Goal: Book appointment/travel/reservation

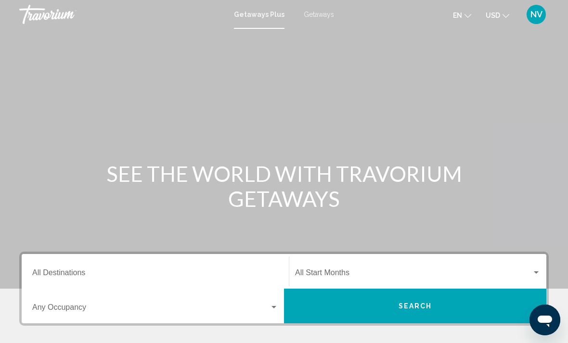
click at [320, 18] on span "Getaways" at bounding box center [318, 15] width 30 height 8
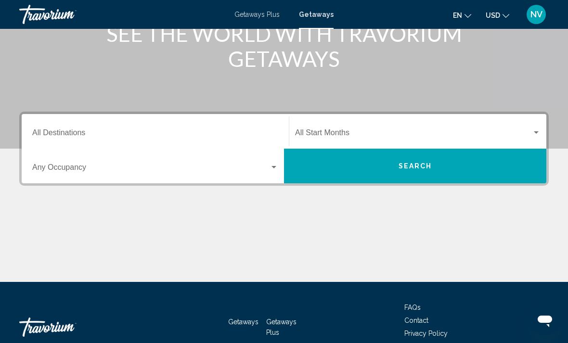
scroll to position [144, 0]
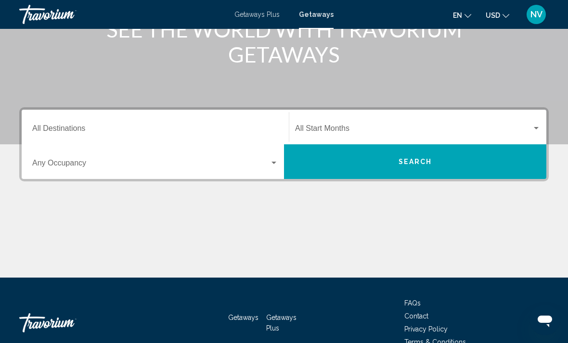
click at [275, 128] on input "Destination All Destinations" at bounding box center [155, 130] width 246 height 9
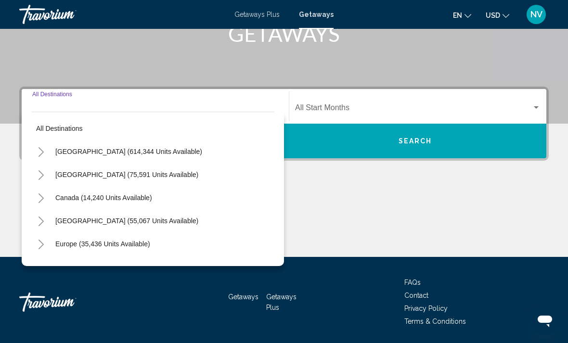
scroll to position [166, 0]
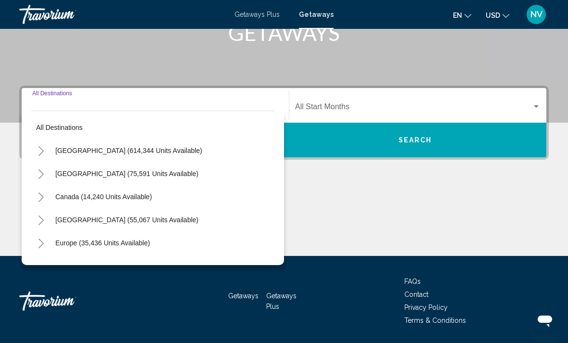
click at [48, 155] on button "Toggle United States (614,344 units available)" at bounding box center [40, 150] width 19 height 19
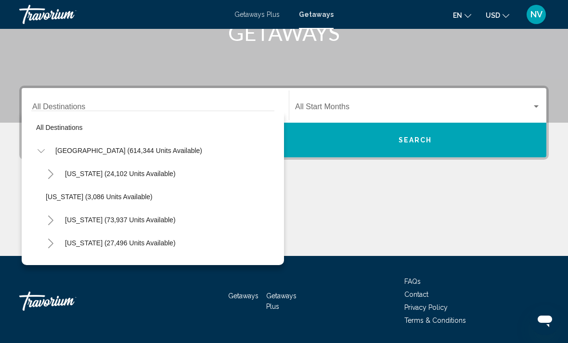
click at [329, 218] on div "Main content" at bounding box center [283, 220] width 529 height 72
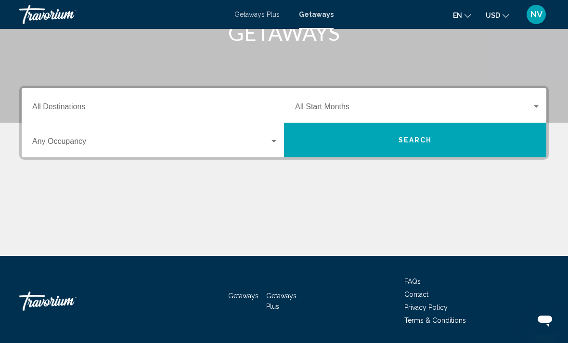
click at [271, 144] on div "Search widget" at bounding box center [273, 142] width 9 height 8
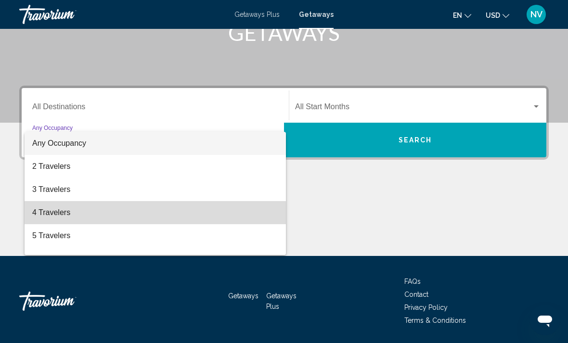
click at [69, 215] on span "4 Travelers" at bounding box center [155, 212] width 246 height 23
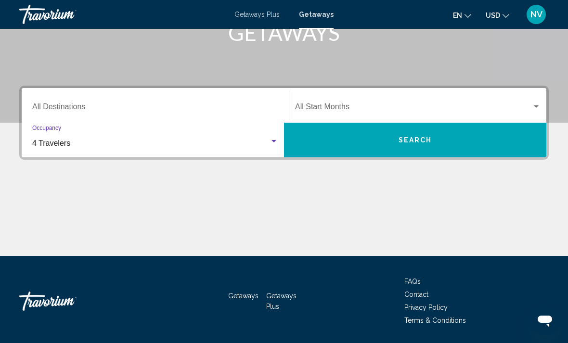
click at [537, 113] on div "Search widget" at bounding box center [417, 108] width 245 height 9
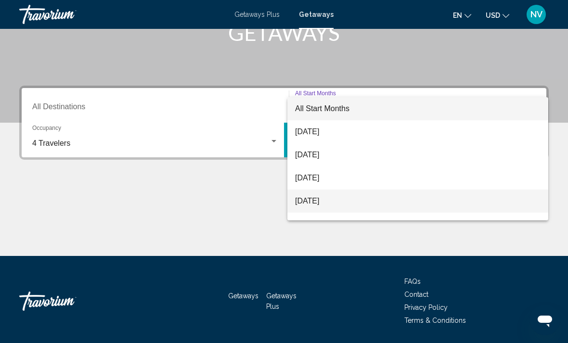
click at [343, 206] on span "[DATE]" at bounding box center [417, 200] width 245 height 23
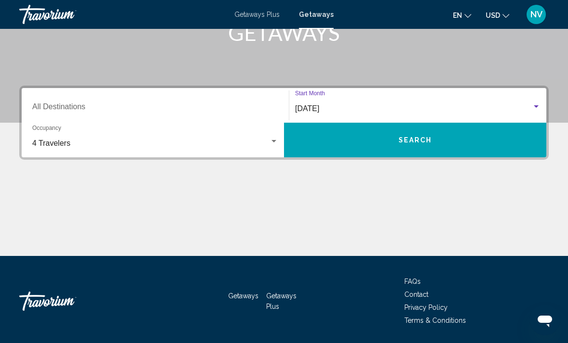
click at [475, 148] on button "Search" at bounding box center [415, 140] width 262 height 35
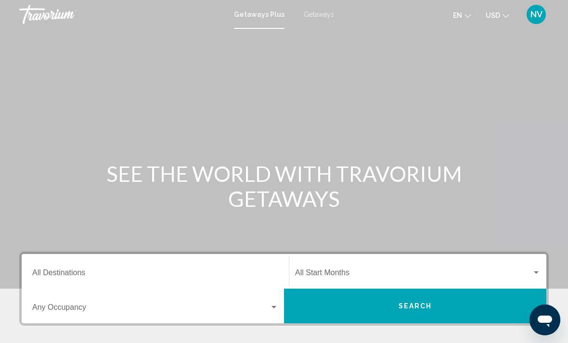
click at [313, 18] on span "Getaways" at bounding box center [318, 15] width 30 height 8
click at [229, 270] on input "Destination All Destinations" at bounding box center [155, 274] width 246 height 9
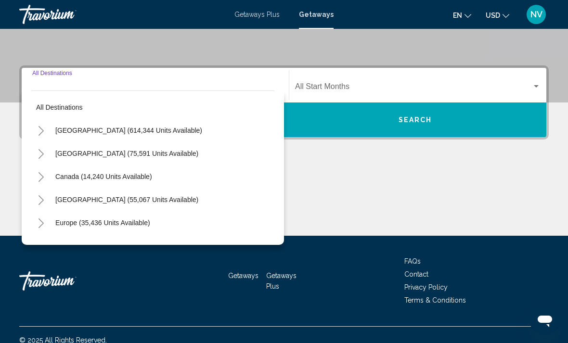
scroll to position [197, 0]
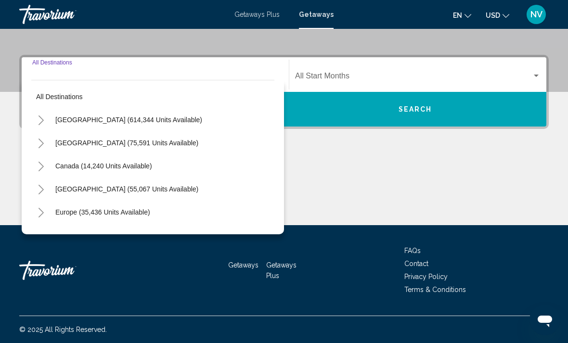
click at [43, 122] on icon "Toggle United States (614,344 units available)" at bounding box center [41, 120] width 7 height 10
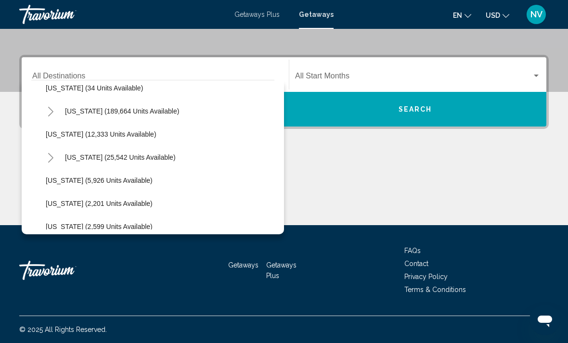
scroll to position [173, 0]
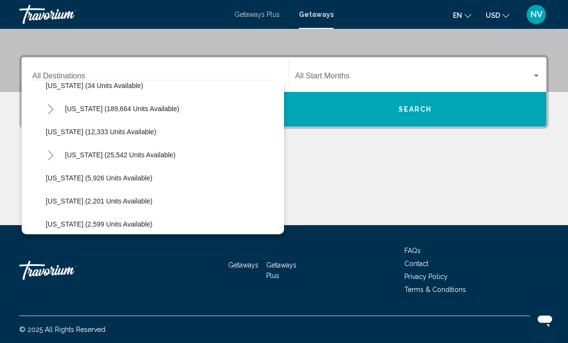
click at [57, 157] on button "Toggle Hawaii (25,542 units available)" at bounding box center [50, 154] width 19 height 19
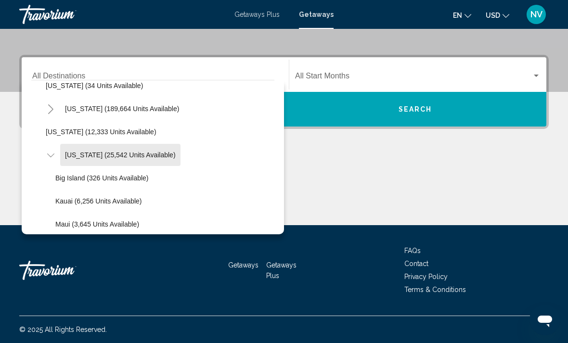
click at [126, 156] on span "[US_STATE] (25,542 units available)" at bounding box center [120, 155] width 111 height 8
type input "**********"
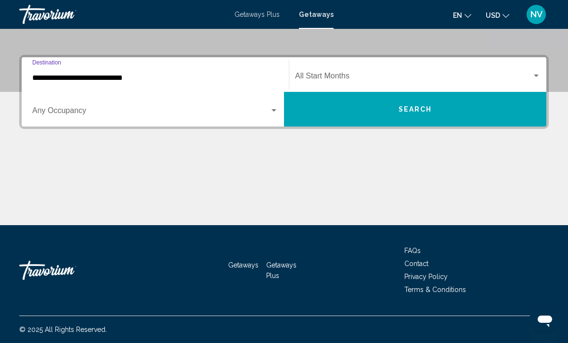
click at [276, 114] on div "Search widget" at bounding box center [273, 111] width 9 height 8
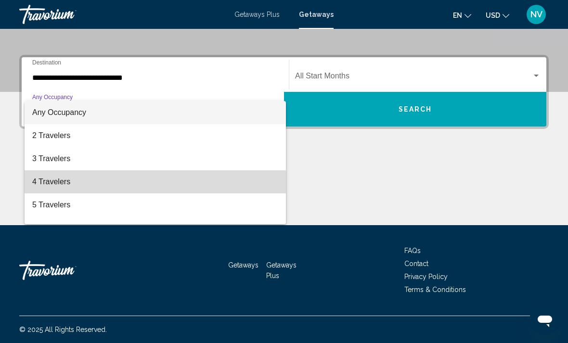
click at [95, 185] on span "4 Travelers" at bounding box center [155, 181] width 246 height 23
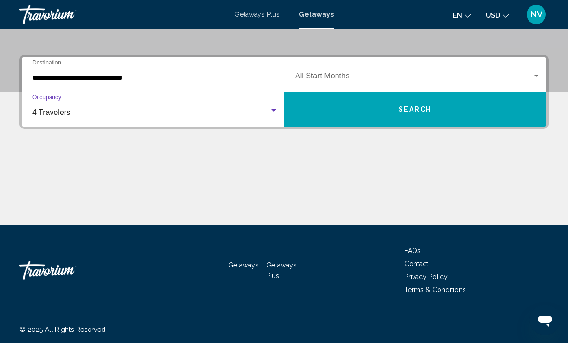
click at [535, 76] on div "Search widget" at bounding box center [535, 76] width 5 height 2
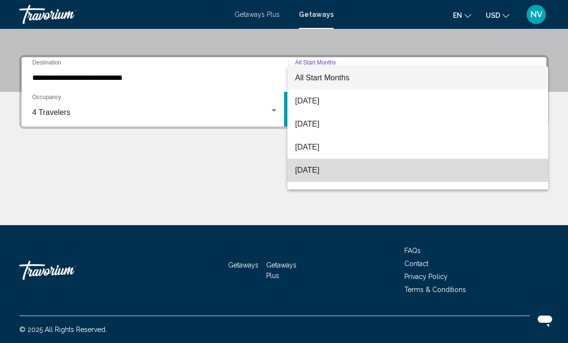
click at [358, 172] on span "[DATE]" at bounding box center [417, 170] width 245 height 23
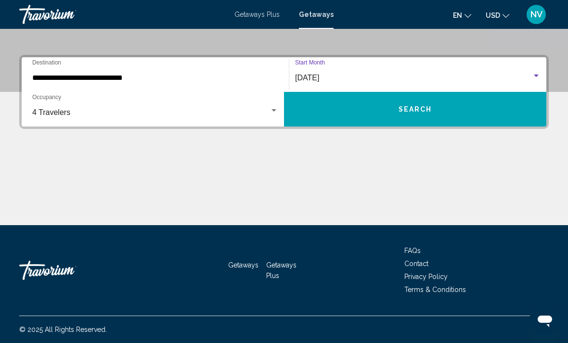
click at [490, 112] on button "Search" at bounding box center [415, 109] width 262 height 35
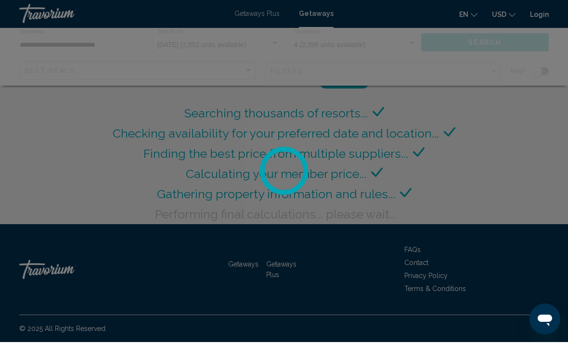
scroll to position [31, 0]
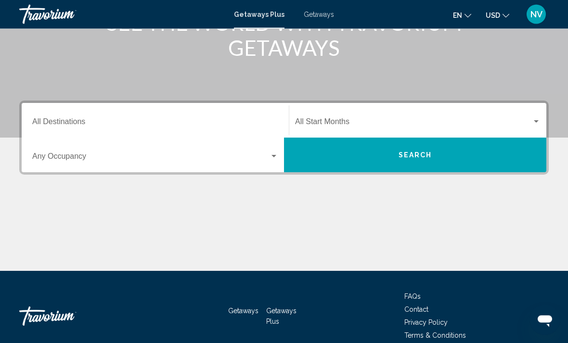
scroll to position [151, 0]
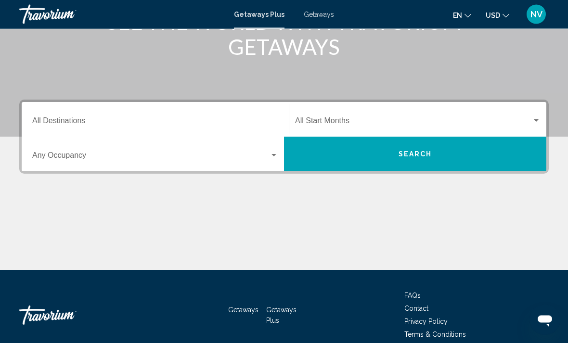
click at [253, 122] on input "Destination All Destinations" at bounding box center [155, 123] width 246 height 9
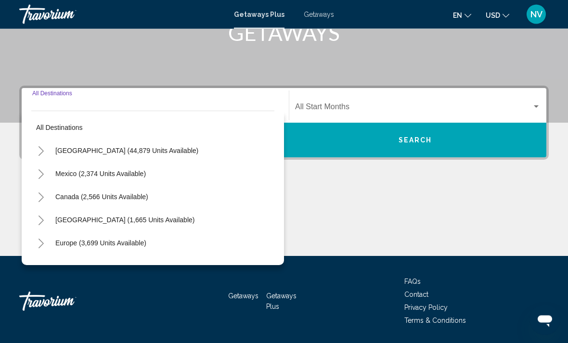
scroll to position [166, 0]
click at [44, 153] on icon "Toggle United States (44,879 units available)" at bounding box center [41, 151] width 7 height 10
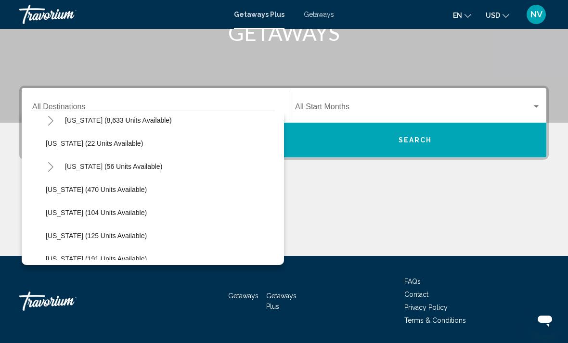
scroll to position [171, 0]
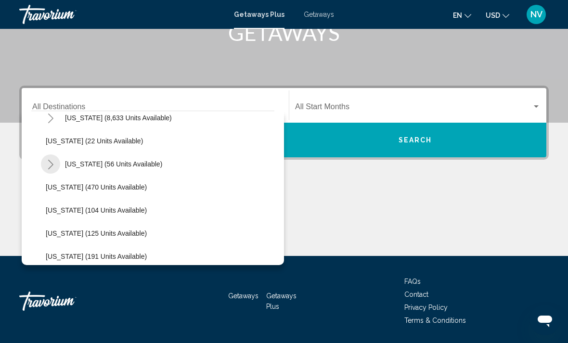
click at [51, 170] on button "Toggle Hawaii (56 units available)" at bounding box center [50, 163] width 19 height 19
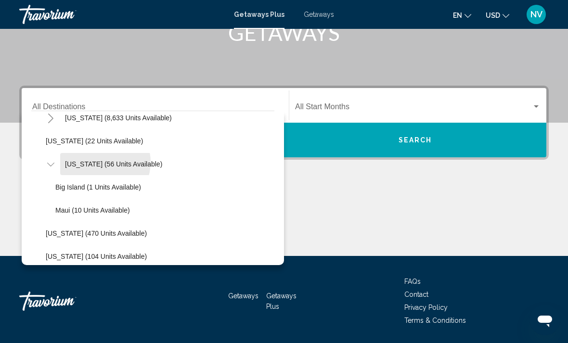
click at [100, 163] on span "Hawaii (56 units available)" at bounding box center [113, 164] width 97 height 8
type input "**********"
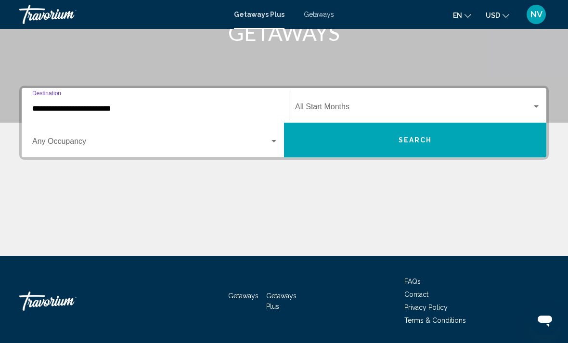
click at [280, 138] on div "Occupancy Any Occupancy" at bounding box center [154, 140] width 257 height 30
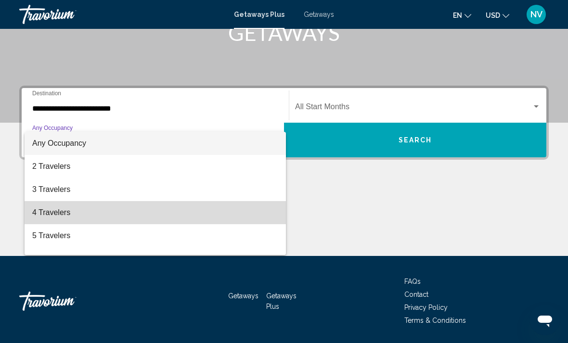
click at [99, 214] on span "4 Travelers" at bounding box center [155, 212] width 246 height 23
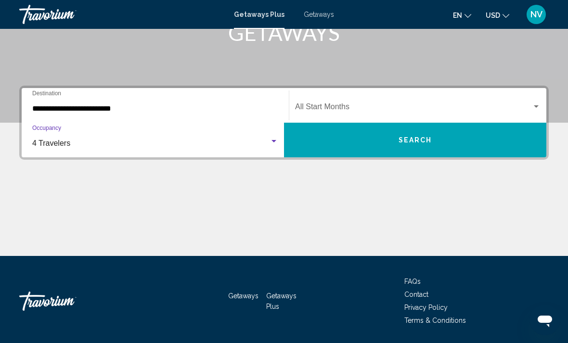
click at [521, 109] on span "Search widget" at bounding box center [413, 108] width 237 height 9
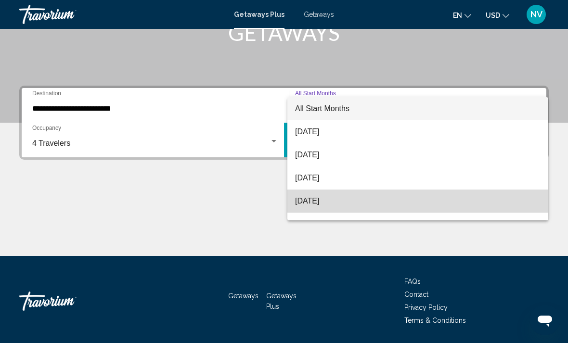
click at [358, 202] on span "November 2025" at bounding box center [417, 200] width 245 height 23
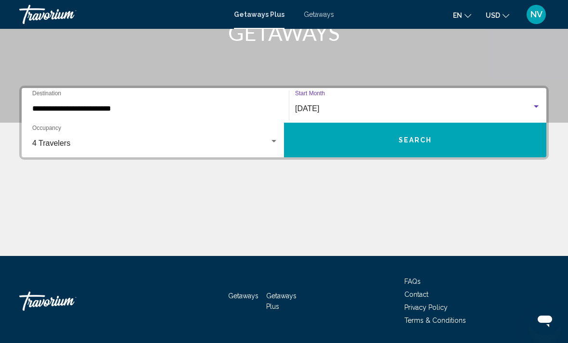
click at [491, 139] on button "Search" at bounding box center [415, 140] width 262 height 35
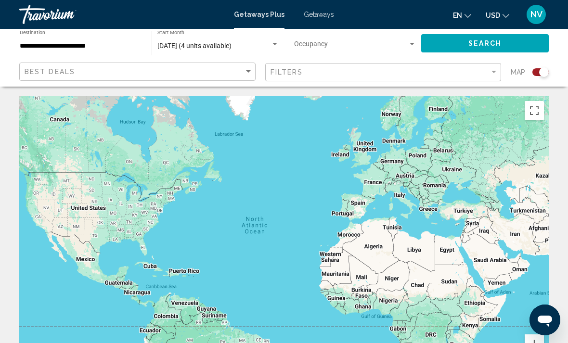
click at [319, 12] on span "Getaways" at bounding box center [318, 15] width 30 height 8
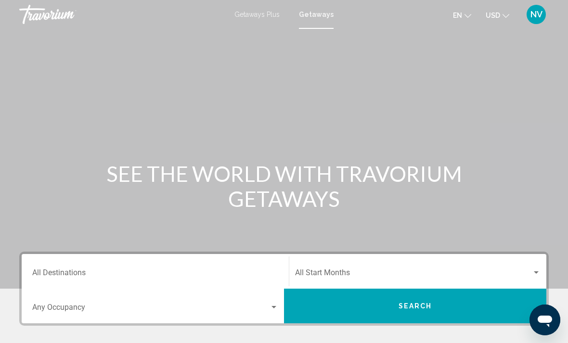
click at [264, 271] on input "Destination All Destinations" at bounding box center [155, 274] width 246 height 9
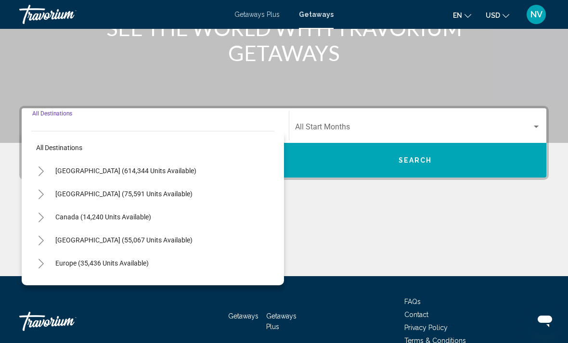
scroll to position [166, 0]
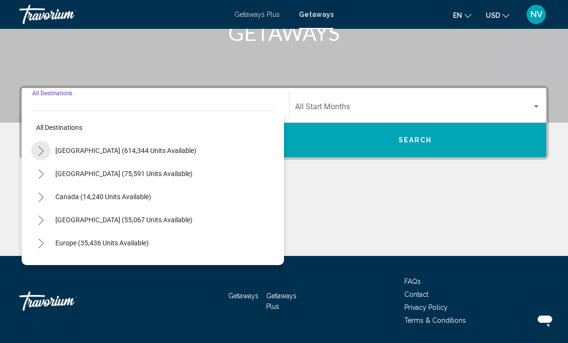
click at [32, 153] on button "Toggle United States (614,344 units available)" at bounding box center [40, 150] width 19 height 19
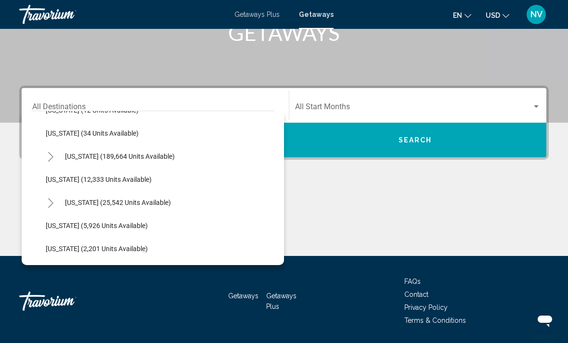
scroll to position [161, 0]
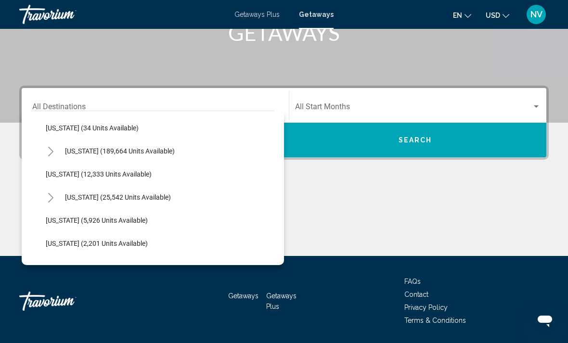
click at [59, 199] on button "Toggle Hawaii (25,542 units available)" at bounding box center [50, 197] width 19 height 19
click at [123, 195] on span "Hawaii (25,542 units available)" at bounding box center [118, 197] width 106 height 8
type input "**********"
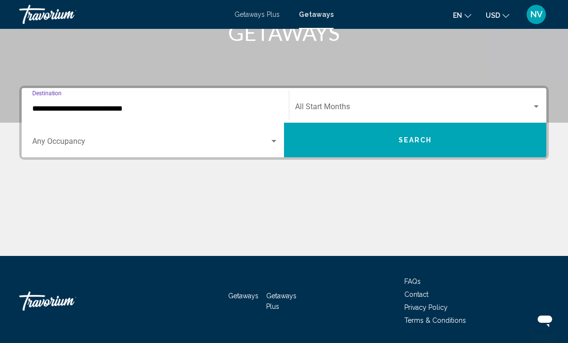
click at [275, 141] on div "Search widget" at bounding box center [273, 141] width 5 height 2
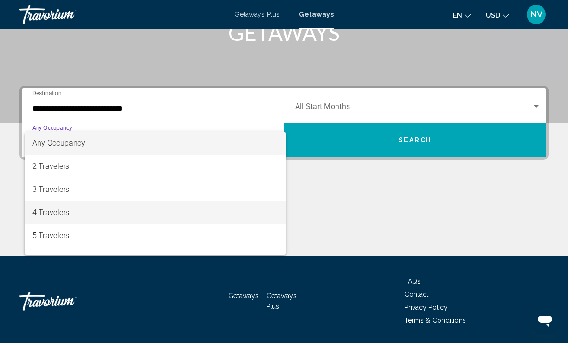
click at [43, 215] on span "4 Travelers" at bounding box center [155, 212] width 246 height 23
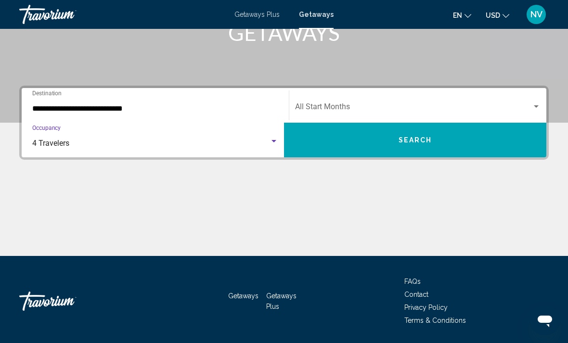
click at [532, 109] on div "Search widget" at bounding box center [535, 107] width 9 height 8
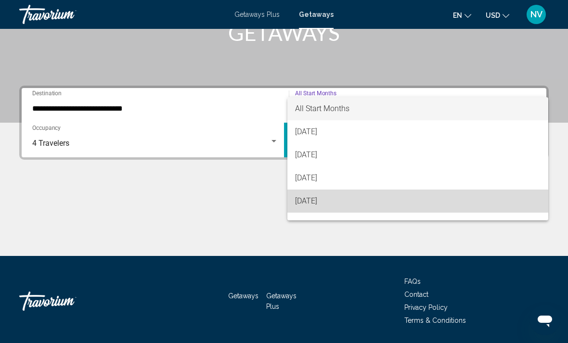
click at [363, 201] on span "November 2025" at bounding box center [417, 200] width 245 height 23
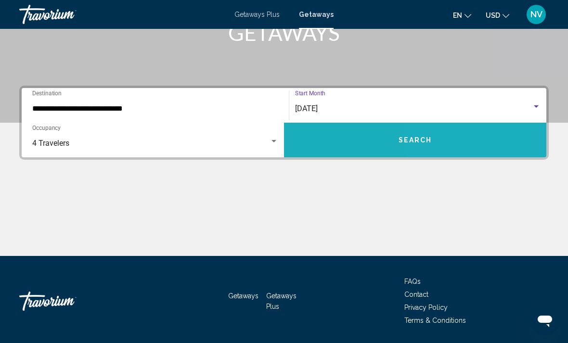
click at [487, 141] on button "Search" at bounding box center [415, 140] width 262 height 35
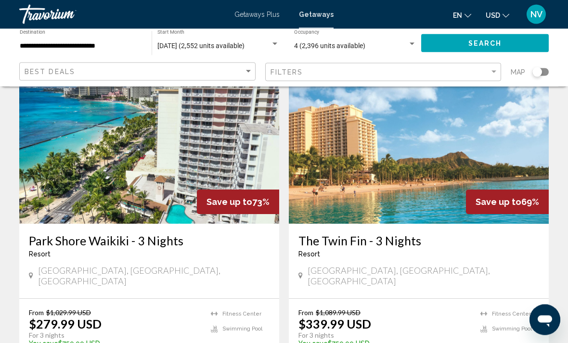
scroll to position [427, 0]
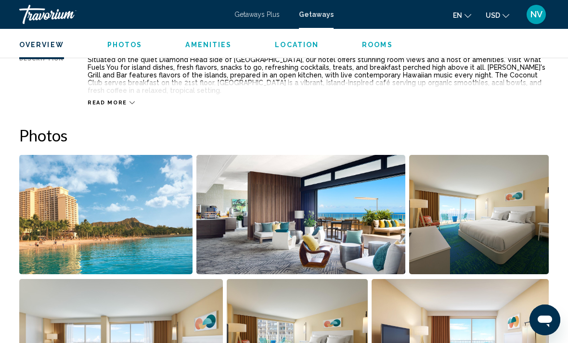
scroll to position [543, 0]
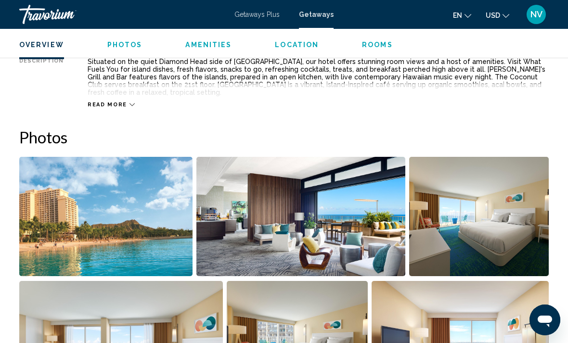
click at [455, 224] on img "Open full-screen image slider" at bounding box center [478, 216] width 139 height 119
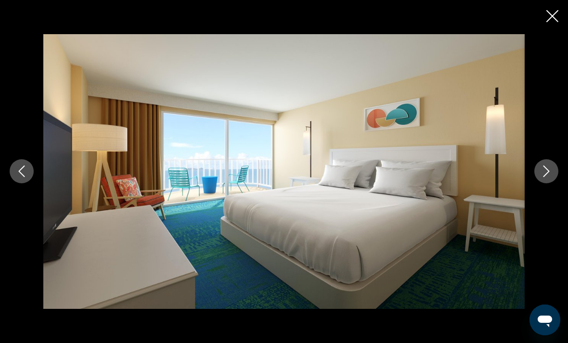
click at [543, 172] on icon "Next image" at bounding box center [546, 171] width 12 height 12
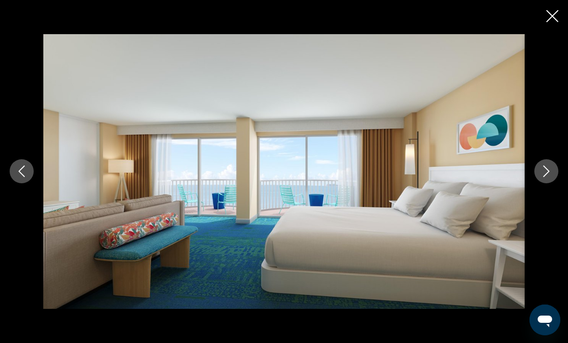
click at [544, 171] on icon "Next image" at bounding box center [546, 171] width 12 height 12
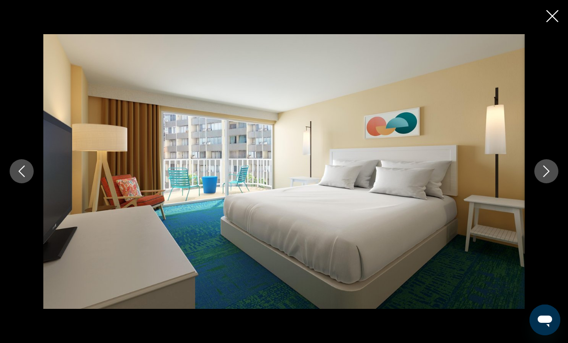
click at [543, 173] on icon "Next image" at bounding box center [546, 171] width 12 height 12
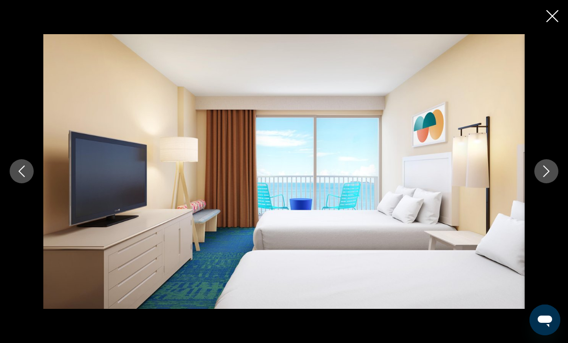
click at [543, 173] on icon "Next image" at bounding box center [546, 171] width 12 height 12
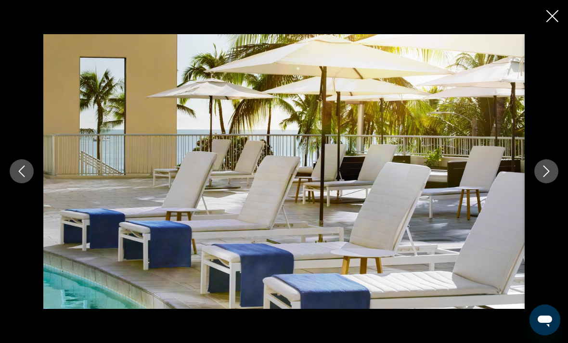
click at [537, 176] on button "Next image" at bounding box center [546, 171] width 24 height 24
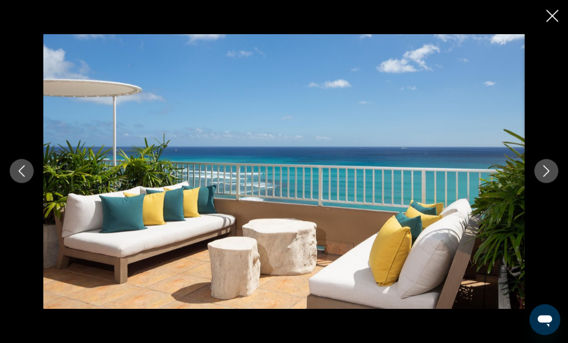
scroll to position [744, 0]
click at [543, 174] on icon "Next image" at bounding box center [546, 171] width 12 height 12
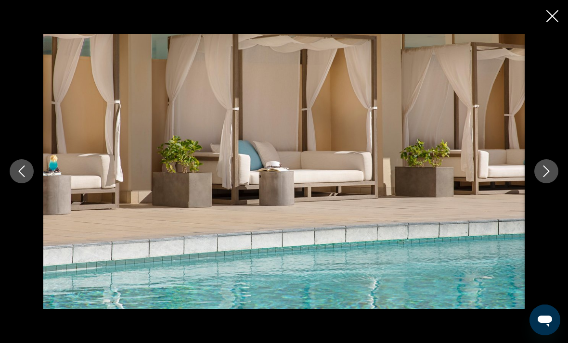
click at [542, 173] on icon "Next image" at bounding box center [546, 171] width 12 height 12
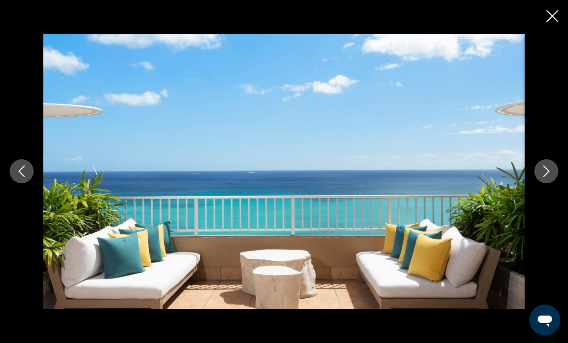
click at [543, 175] on icon "Next image" at bounding box center [546, 171] width 12 height 12
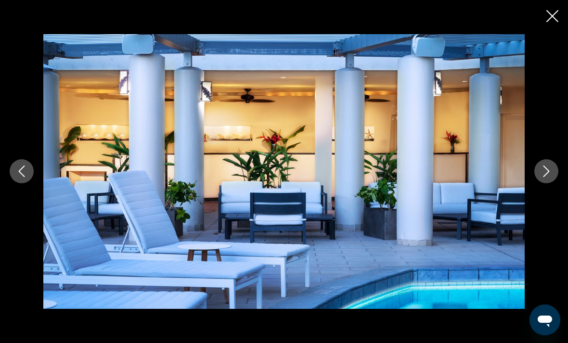
click at [545, 175] on icon "Next image" at bounding box center [546, 172] width 6 height 12
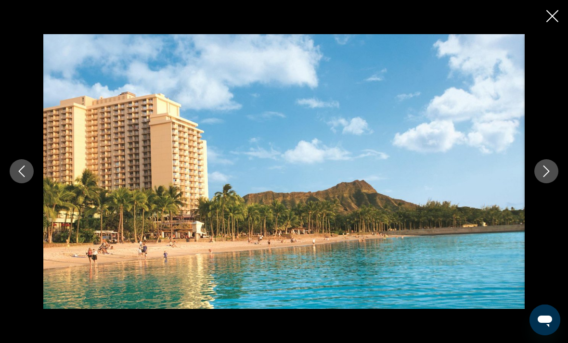
click at [545, 171] on icon "Next image" at bounding box center [546, 171] width 12 height 12
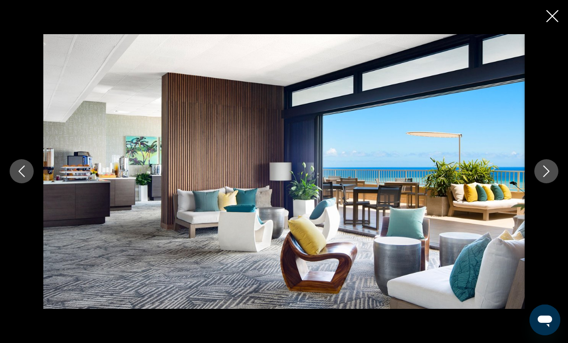
click at [548, 177] on button "Next image" at bounding box center [546, 171] width 24 height 24
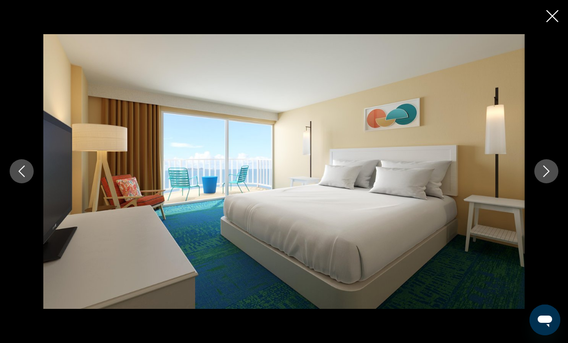
click at [547, 174] on icon "Next image" at bounding box center [546, 172] width 6 height 12
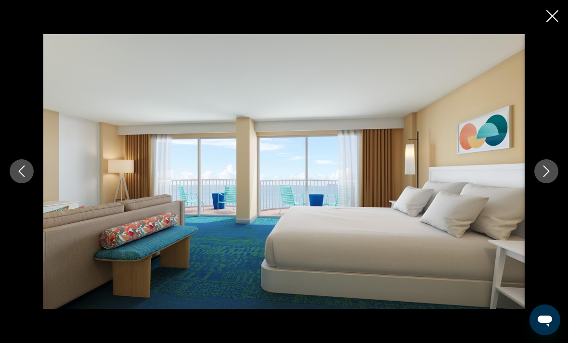
click at [545, 173] on icon "Next image" at bounding box center [546, 171] width 12 height 12
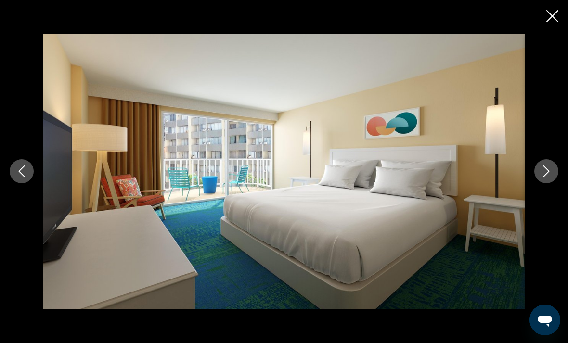
click at [544, 175] on icon "Next image" at bounding box center [546, 172] width 6 height 12
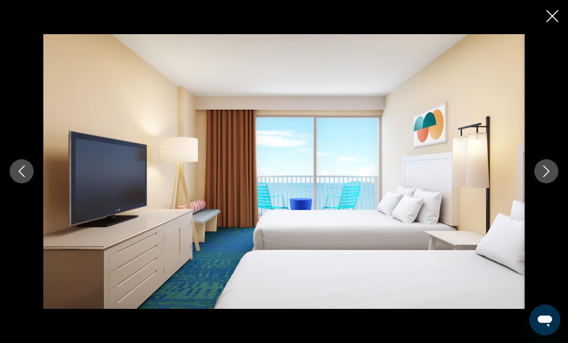
click at [543, 174] on icon "Next image" at bounding box center [546, 171] width 12 height 12
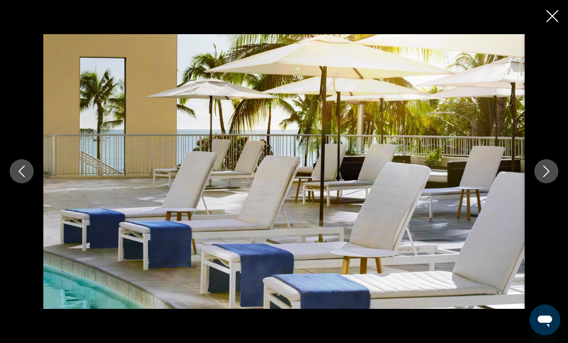
click at [548, 170] on icon "Next image" at bounding box center [546, 172] width 6 height 12
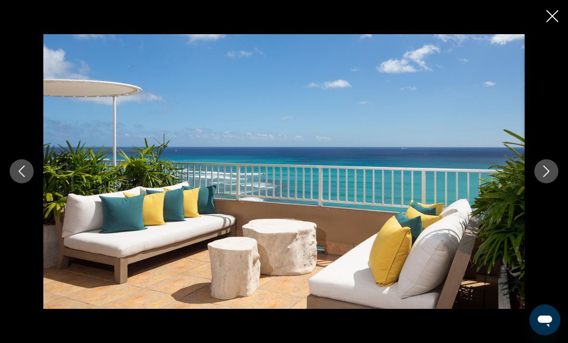
click at [546, 173] on icon "Next image" at bounding box center [546, 171] width 12 height 12
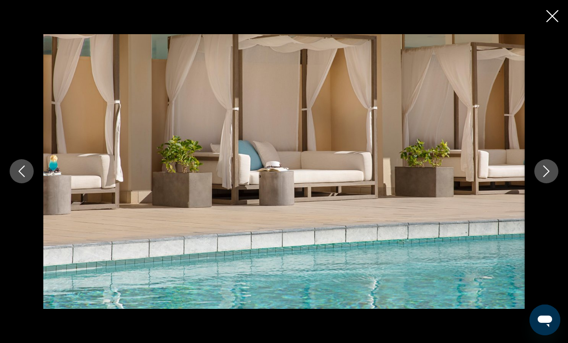
click at [548, 15] on icon "Close slideshow" at bounding box center [552, 16] width 12 height 12
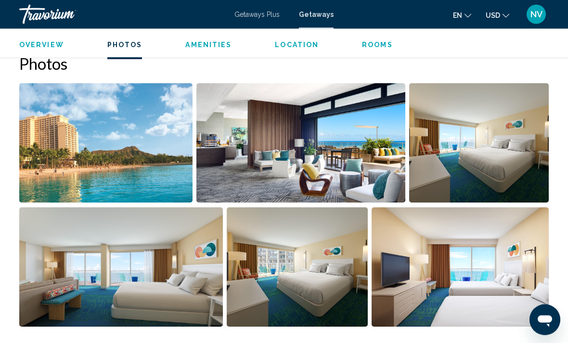
scroll to position [623, 0]
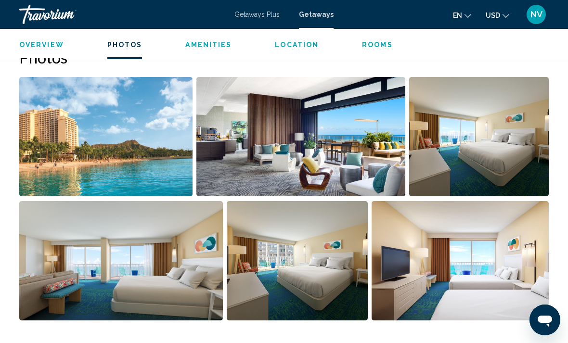
click at [515, 252] on img "Open full-screen image slider" at bounding box center [459, 260] width 177 height 119
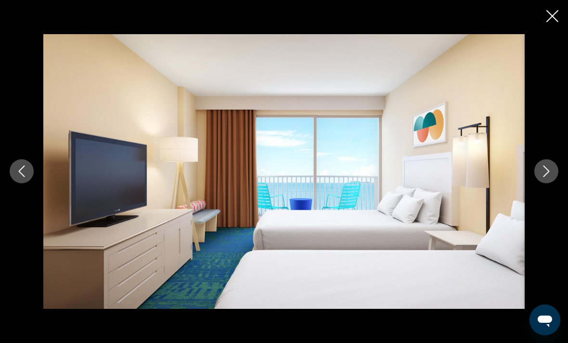
click at [547, 177] on icon "Next image" at bounding box center [546, 171] width 12 height 12
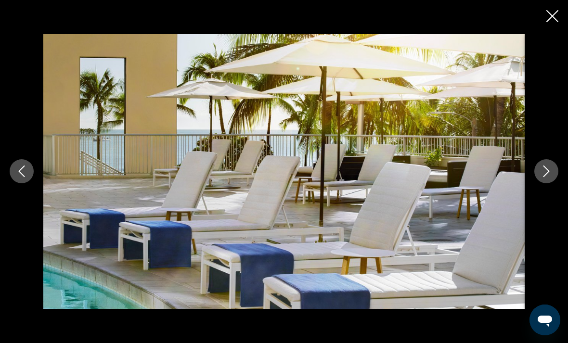
click at [548, 177] on icon "Next image" at bounding box center [546, 171] width 12 height 12
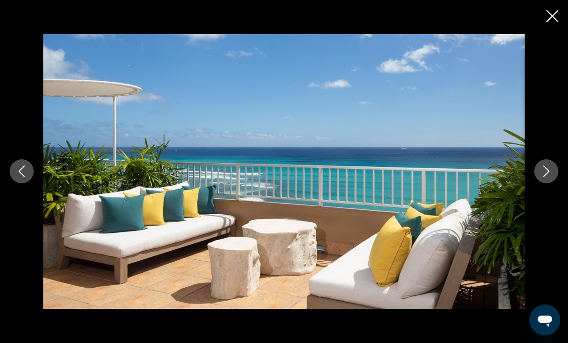
click at [545, 177] on icon "Next image" at bounding box center [546, 171] width 12 height 12
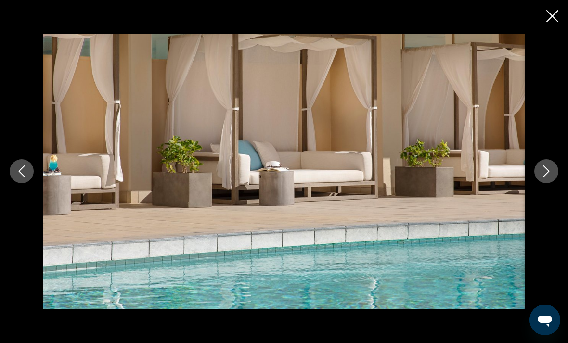
click at [544, 177] on icon "Next image" at bounding box center [546, 172] width 6 height 12
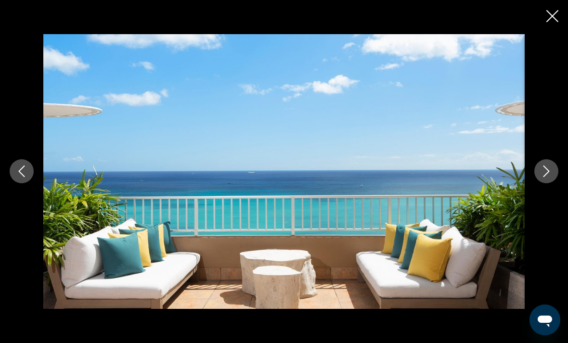
click at [542, 183] on button "Next image" at bounding box center [546, 171] width 24 height 24
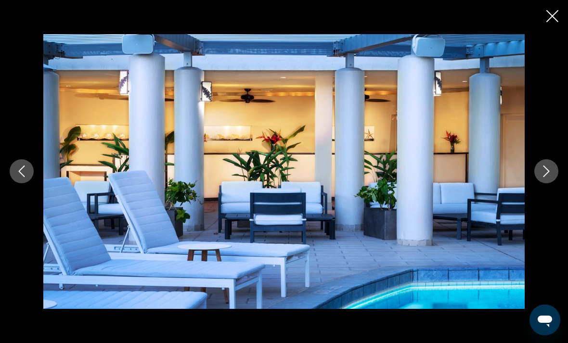
click at [545, 177] on icon "Next image" at bounding box center [546, 171] width 12 height 12
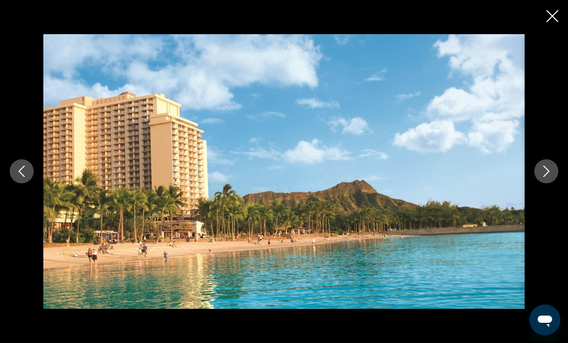
click at [552, 16] on icon "Close slideshow" at bounding box center [552, 16] width 12 height 12
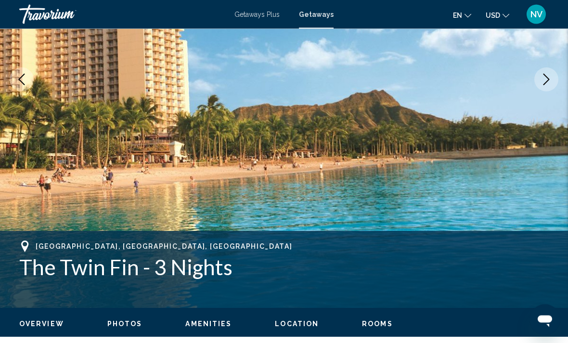
scroll to position [0, 0]
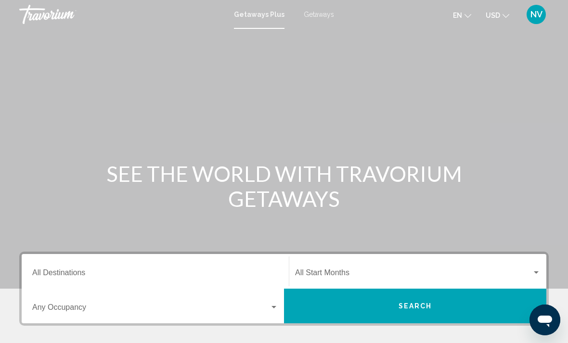
click at [323, 15] on span "Getaways" at bounding box center [318, 15] width 30 height 8
click at [241, 270] on input "Destination All Destinations" at bounding box center [155, 274] width 246 height 9
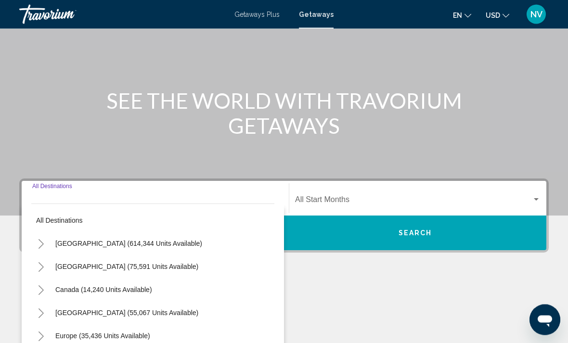
scroll to position [197, 0]
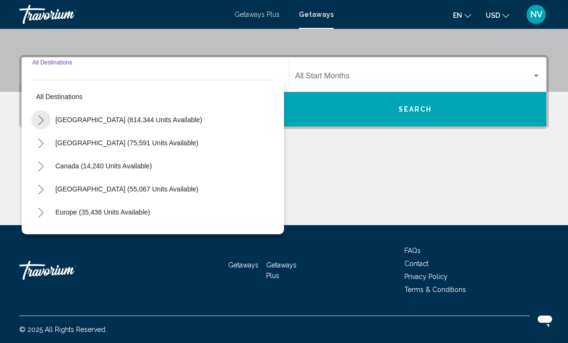
click at [44, 120] on icon "Toggle United States (614,344 units available)" at bounding box center [41, 120] width 7 height 10
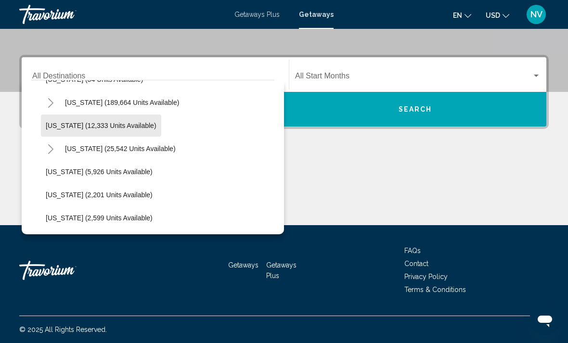
scroll to position [182, 0]
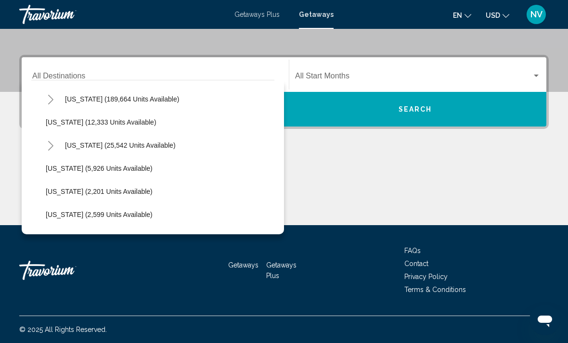
click at [55, 148] on button "Toggle Hawaii (25,542 units available)" at bounding box center [50, 145] width 19 height 19
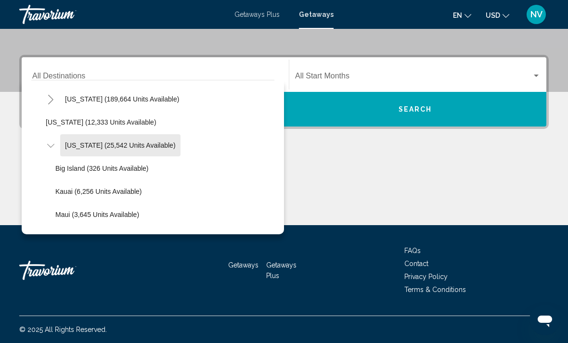
click at [122, 143] on span "[US_STATE] (25,542 units available)" at bounding box center [120, 145] width 111 height 8
type input "**********"
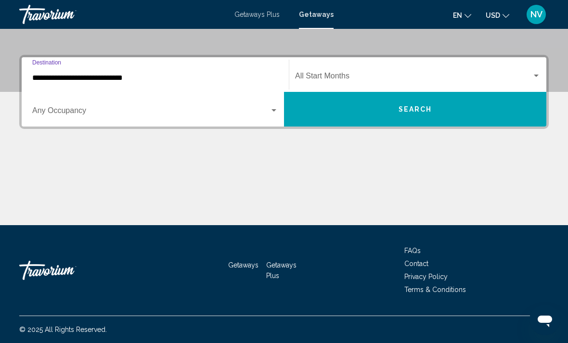
click at [275, 111] on div "Search widget" at bounding box center [273, 110] width 5 height 2
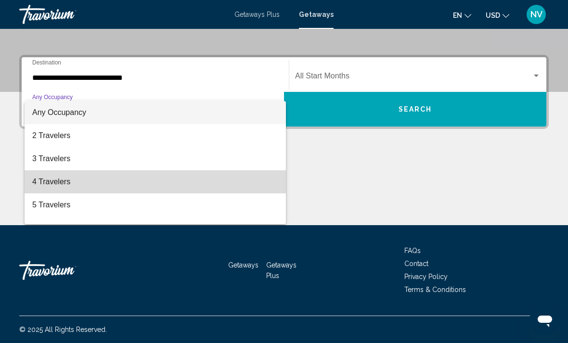
click at [69, 181] on span "4 Travelers" at bounding box center [155, 181] width 246 height 23
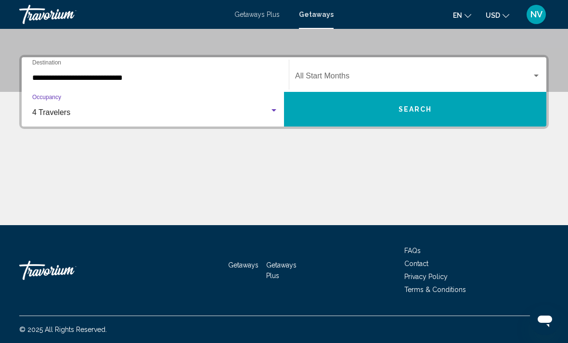
click at [533, 75] on div "Search widget" at bounding box center [535, 76] width 9 height 8
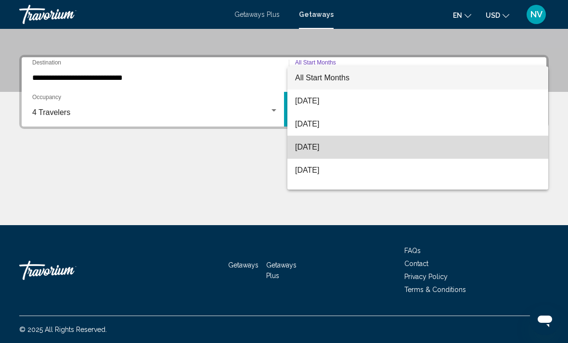
click at [345, 147] on span "[DATE]" at bounding box center [417, 147] width 245 height 23
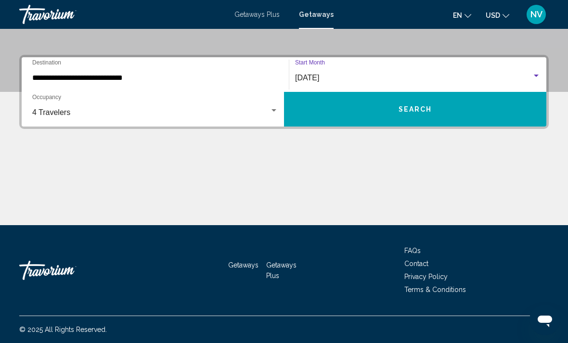
click at [498, 113] on button "Search" at bounding box center [415, 109] width 262 height 35
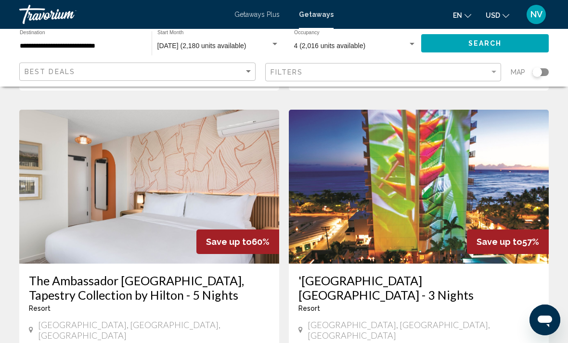
scroll to position [1430, 0]
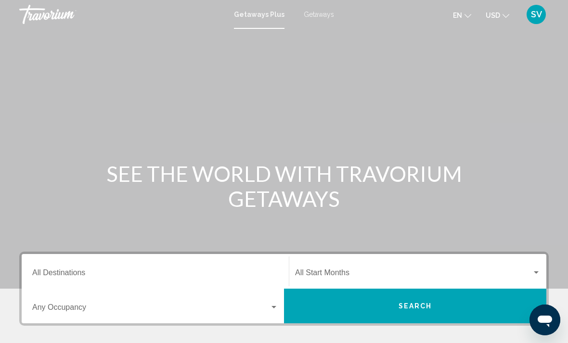
click at [320, 14] on span "Getaways" at bounding box center [318, 15] width 30 height 8
click at [244, 271] on input "Destination All Destinations" at bounding box center [155, 274] width 246 height 9
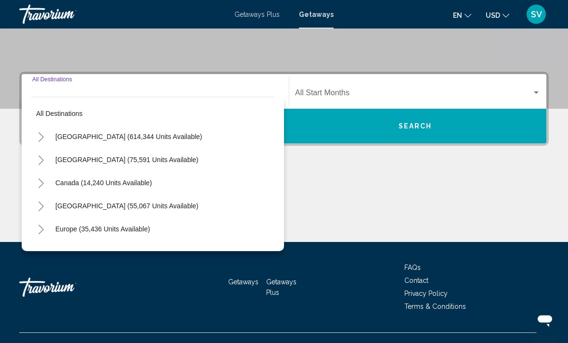
scroll to position [197, 0]
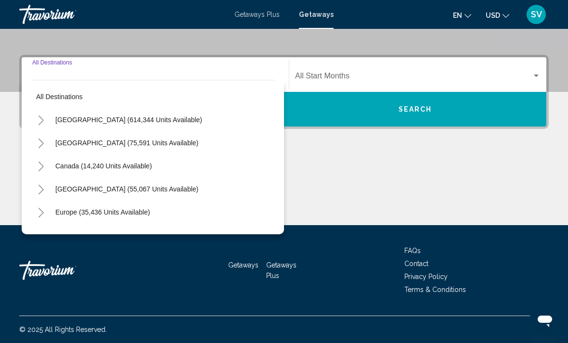
click at [43, 123] on icon "Toggle United States (614,344 units available)" at bounding box center [41, 120] width 7 height 10
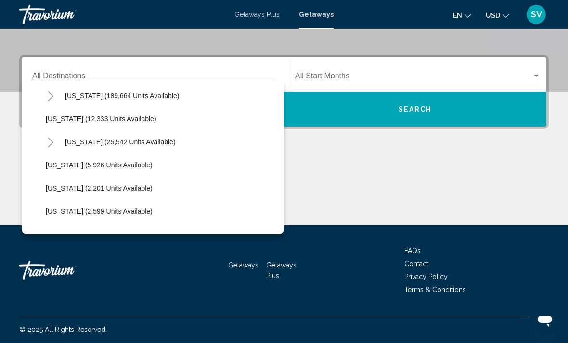
scroll to position [186, 0]
click at [76, 146] on button "Hawaii (25,542 units available)" at bounding box center [120, 141] width 120 height 22
type input "**********"
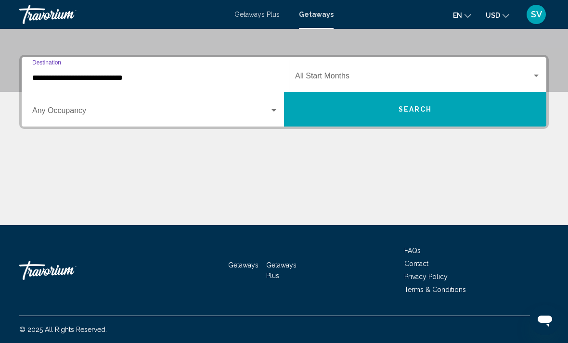
click at [271, 114] on div "Search widget" at bounding box center [273, 111] width 9 height 8
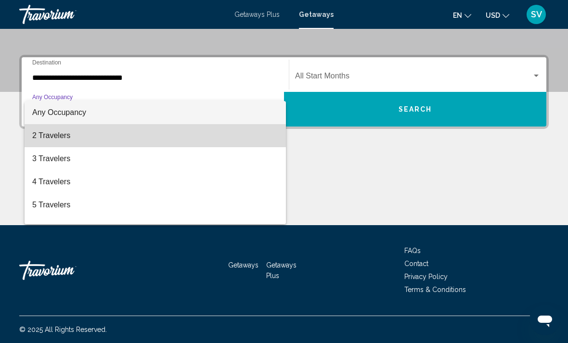
click at [112, 139] on span "2 Travelers" at bounding box center [155, 135] width 246 height 23
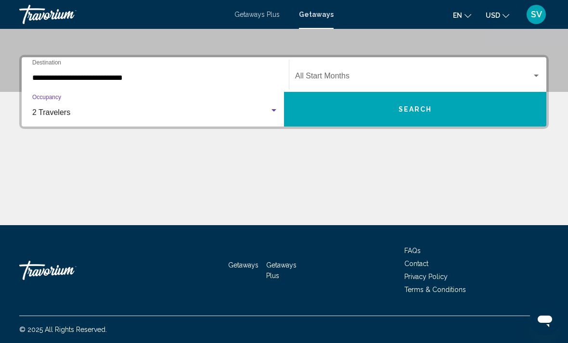
click at [530, 77] on span "Search widget" at bounding box center [413, 78] width 237 height 9
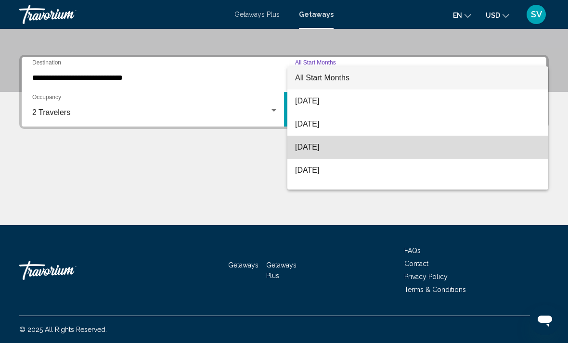
click at [355, 151] on span "October 2025" at bounding box center [417, 147] width 245 height 23
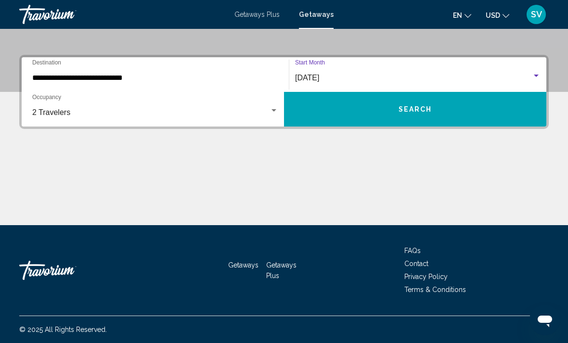
click at [488, 111] on button "Search" at bounding box center [415, 109] width 262 height 35
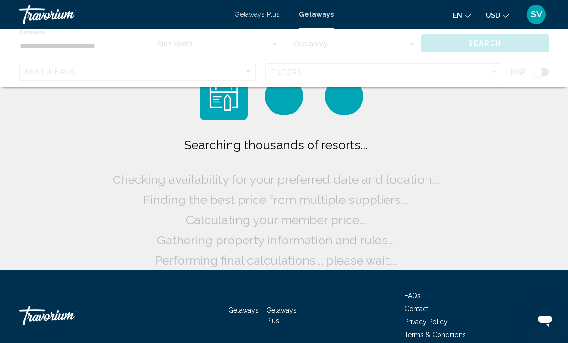
scroll to position [45, 0]
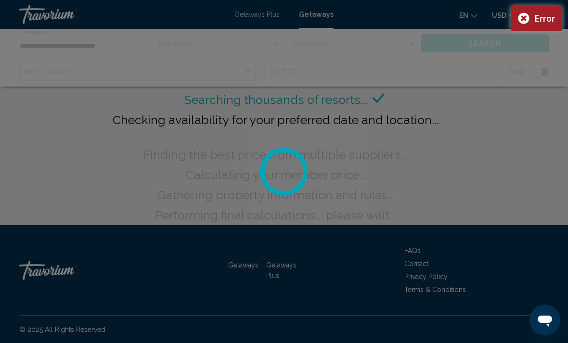
click at [527, 14] on div "Error" at bounding box center [535, 18] width 51 height 25
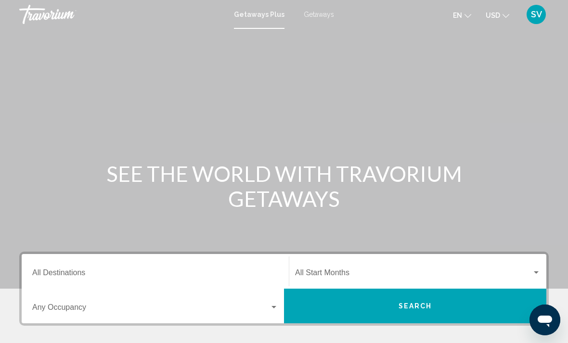
click at [54, 273] on input "Destination All Destinations" at bounding box center [155, 274] width 246 height 9
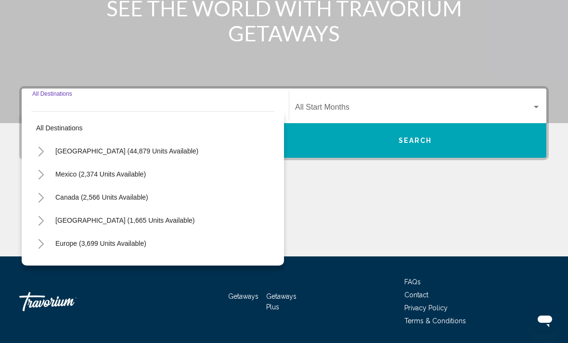
scroll to position [197, 0]
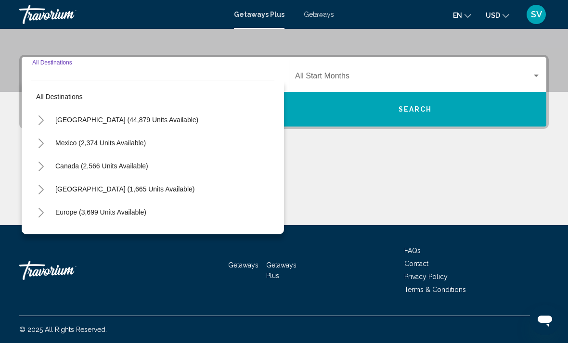
click at [40, 122] on icon "Toggle United States (44,879 units available)" at bounding box center [41, 120] width 7 height 10
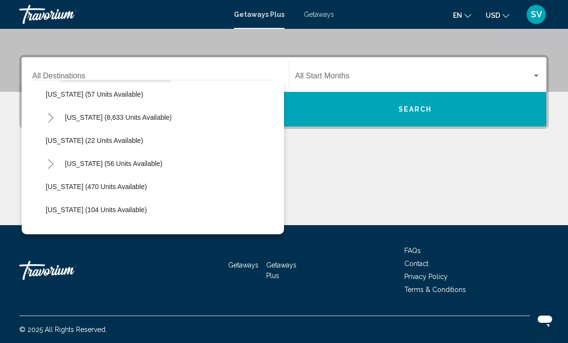
scroll to position [146, 0]
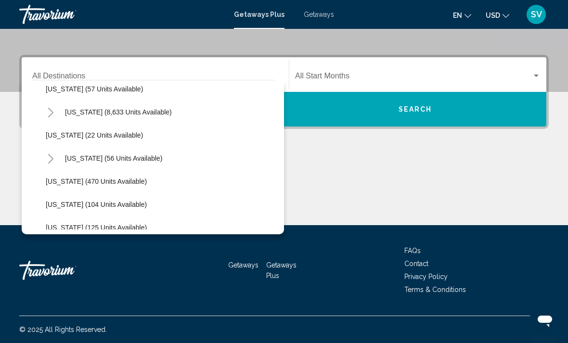
click at [91, 160] on span "Hawaii (56 units available)" at bounding box center [113, 158] width 97 height 8
type input "**********"
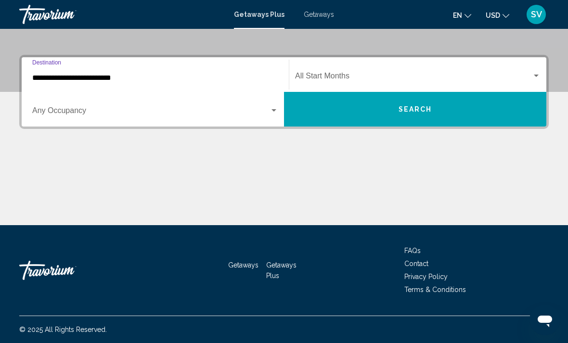
click at [278, 110] on div "Search widget" at bounding box center [273, 111] width 9 height 8
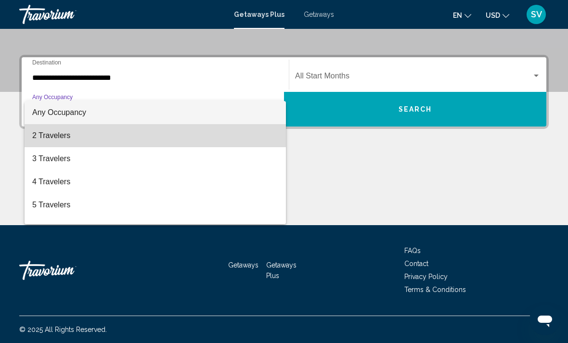
click at [139, 140] on span "2 Travelers" at bounding box center [155, 135] width 246 height 23
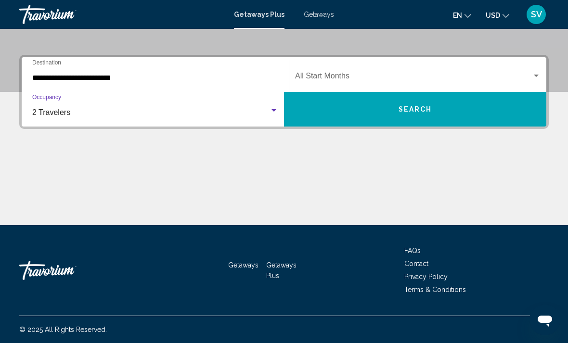
click at [531, 74] on div "Search widget" at bounding box center [535, 76] width 9 height 8
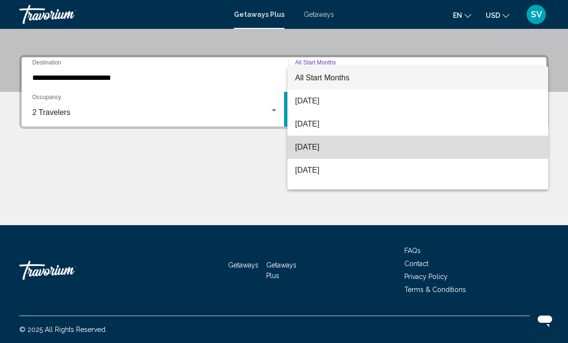
click at [352, 150] on span "October 2025" at bounding box center [417, 147] width 245 height 23
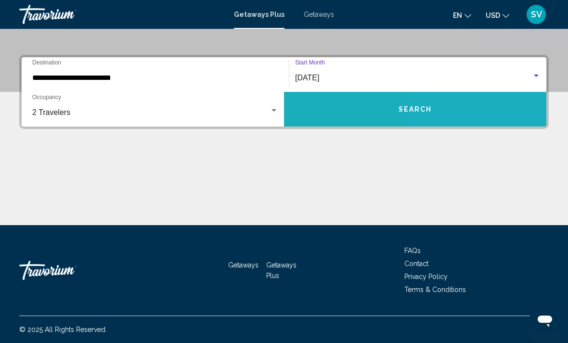
click at [515, 111] on button "Search" at bounding box center [415, 109] width 262 height 35
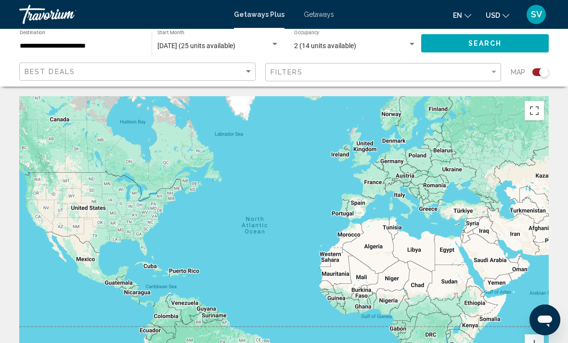
click at [321, 14] on span "Getaways" at bounding box center [318, 15] width 30 height 8
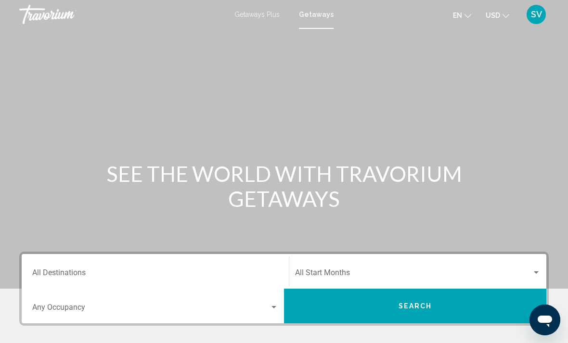
click at [44, 278] on input "Destination All Destinations" at bounding box center [155, 274] width 246 height 9
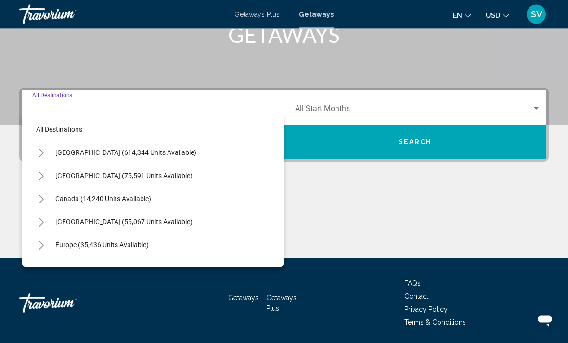
scroll to position [197, 0]
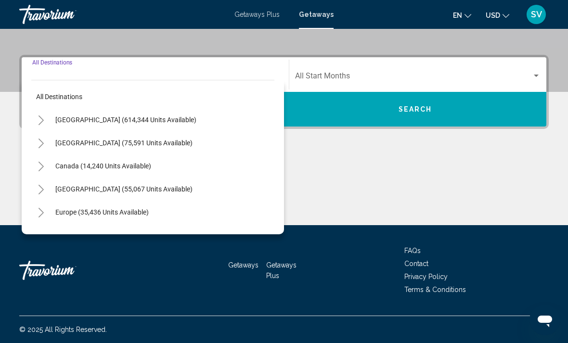
click at [49, 120] on button "Toggle United States (614,344 units available)" at bounding box center [40, 119] width 19 height 19
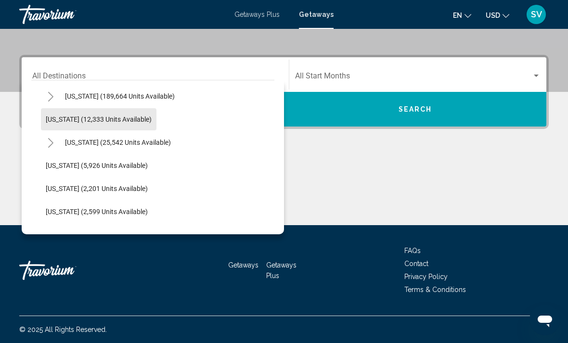
scroll to position [187, 0]
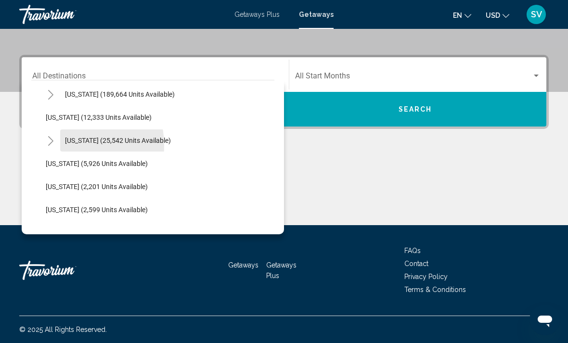
click at [64, 146] on button "Hawaii (25,542 units available)" at bounding box center [117, 140] width 115 height 22
type input "**********"
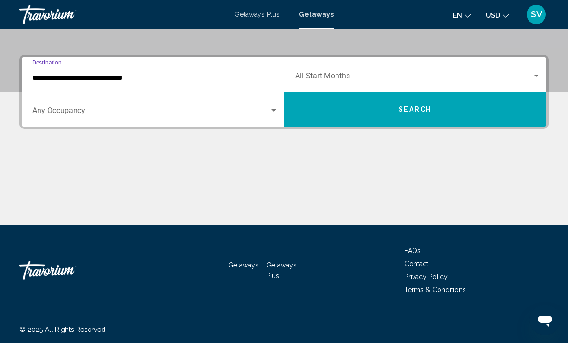
click at [269, 113] on div "Search widget" at bounding box center [273, 111] width 9 height 8
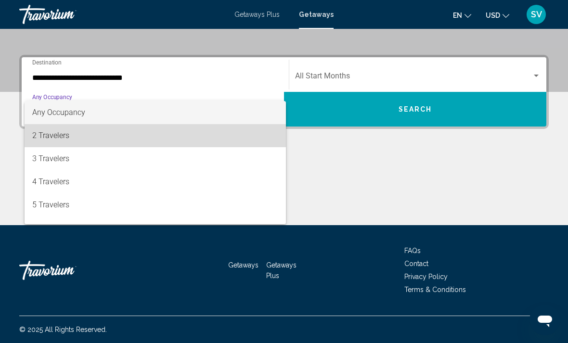
click at [67, 139] on span "2 Travelers" at bounding box center [155, 135] width 246 height 23
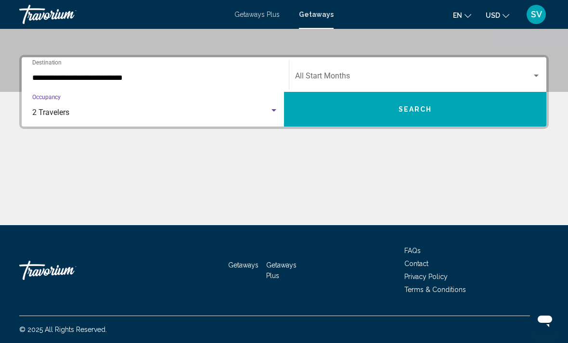
click at [535, 76] on div "Search widget" at bounding box center [535, 76] width 5 height 2
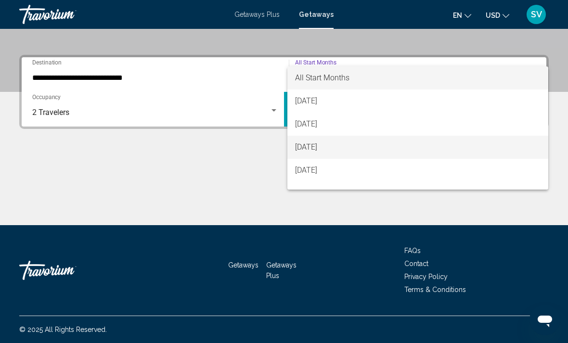
click at [360, 148] on span "October 2025" at bounding box center [417, 147] width 245 height 23
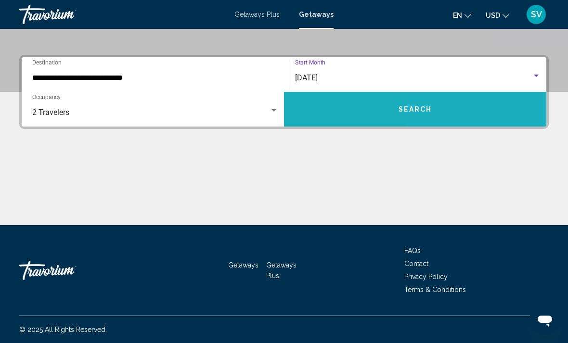
click at [474, 110] on button "Search" at bounding box center [415, 109] width 262 height 35
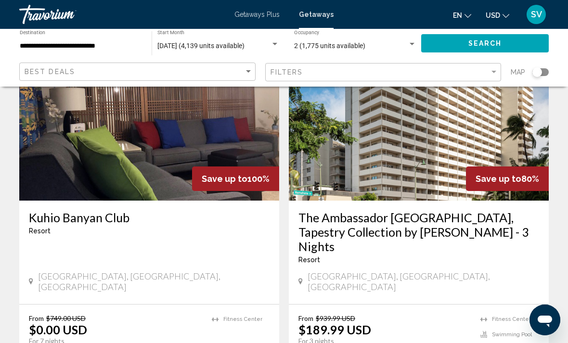
scroll to position [82, 0]
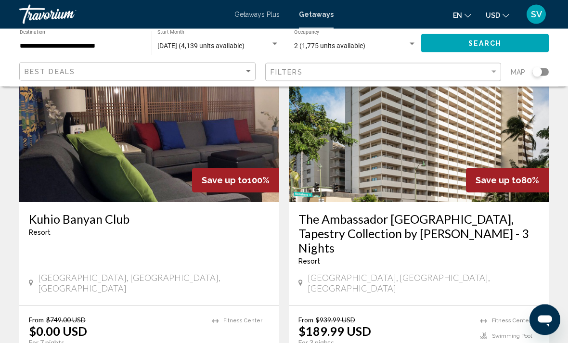
click at [387, 225] on h3 "The Ambassador Hotel of Waikiki, Tapestry Collection by Hilton - 3 Nights" at bounding box center [418, 233] width 240 height 43
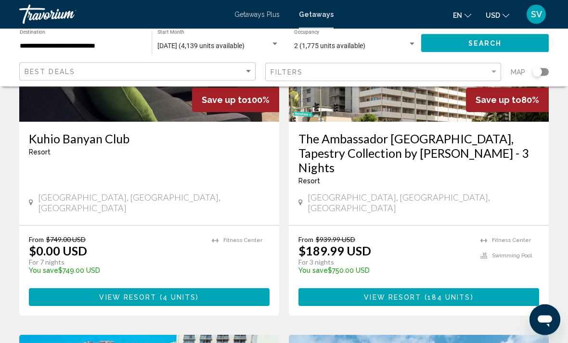
scroll to position [163, 0]
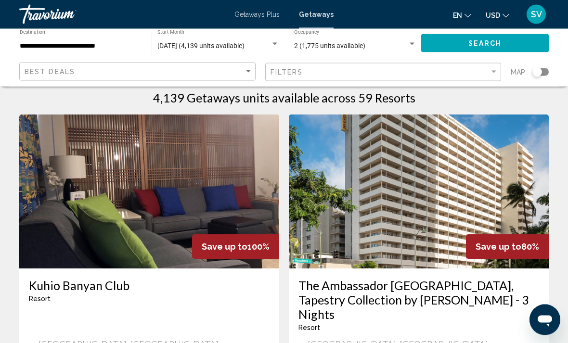
click at [184, 190] on img "Main content" at bounding box center [149, 192] width 260 height 154
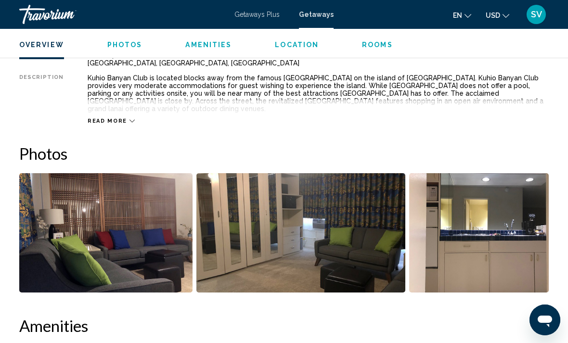
scroll to position [531, 0]
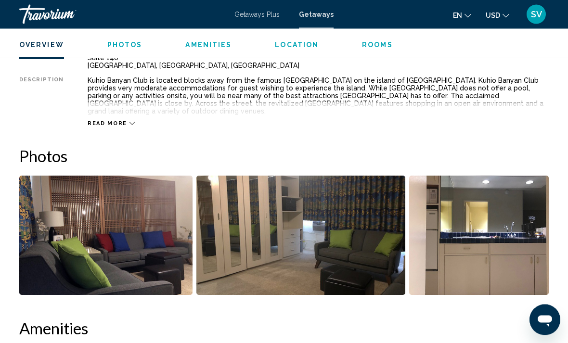
click at [487, 233] on img "Open full-screen image slider" at bounding box center [478, 235] width 139 height 119
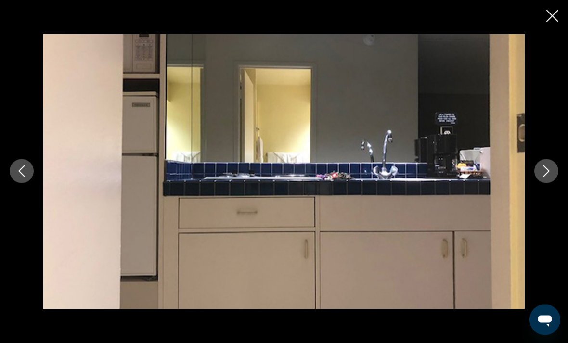
scroll to position [532, 0]
click at [545, 171] on icon "Next image" at bounding box center [546, 171] width 12 height 12
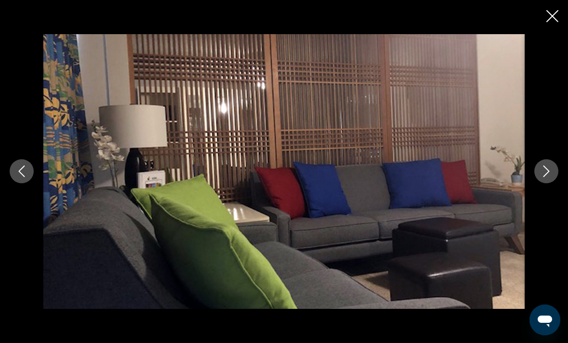
click at [548, 171] on icon "Next image" at bounding box center [546, 172] width 6 height 12
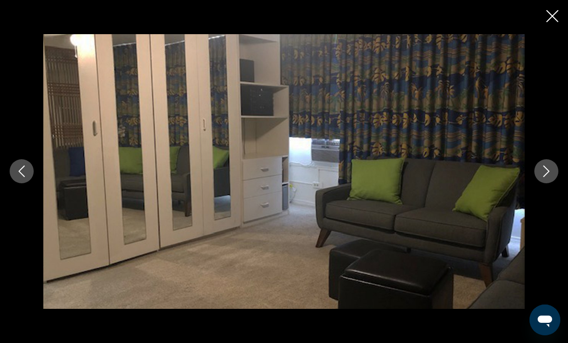
click at [546, 170] on icon "Next image" at bounding box center [546, 171] width 12 height 12
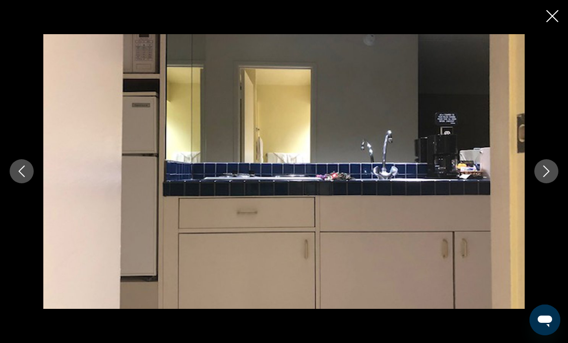
click at [554, 13] on icon "Close slideshow" at bounding box center [552, 16] width 12 height 12
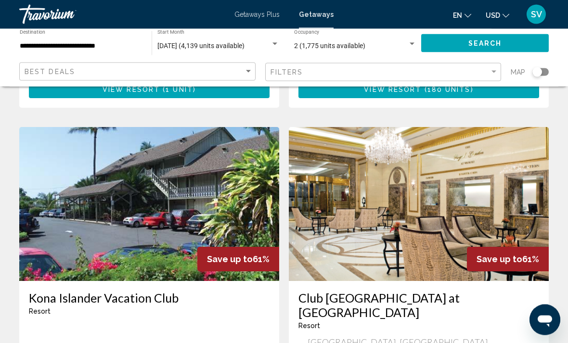
scroll to position [1075, 0]
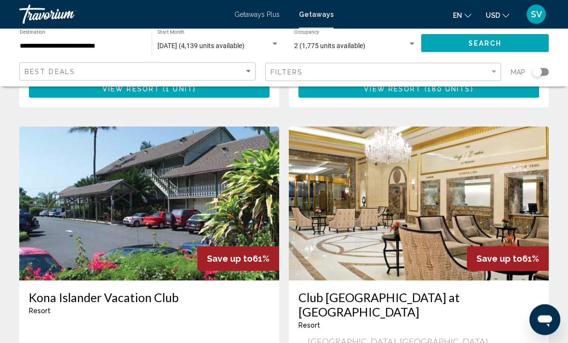
click at [435, 163] on img "Main content" at bounding box center [419, 204] width 260 height 154
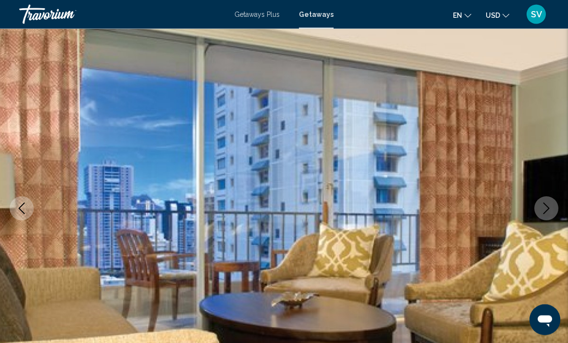
scroll to position [49, 0]
click at [545, 212] on icon "Next image" at bounding box center [546, 208] width 6 height 12
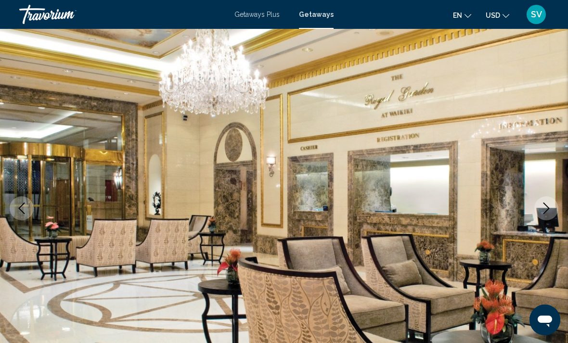
click at [551, 206] on icon "Next image" at bounding box center [546, 208] width 12 height 12
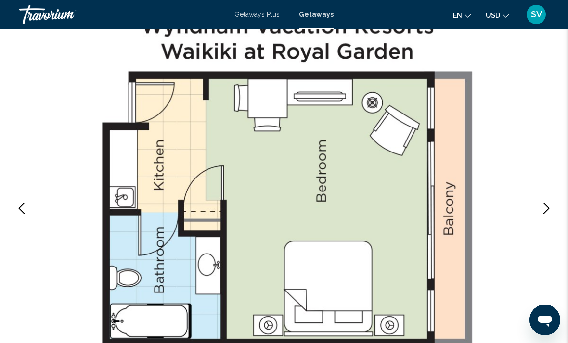
click at [547, 206] on icon "Next image" at bounding box center [546, 208] width 12 height 12
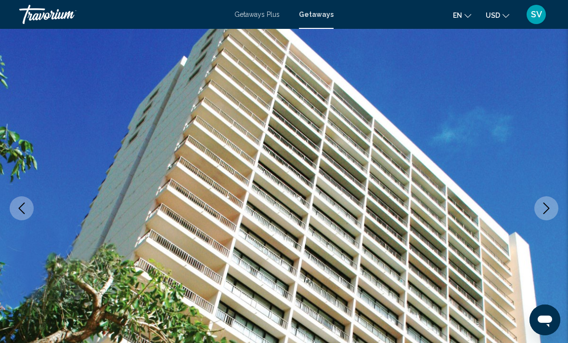
click at [544, 203] on icon "Next image" at bounding box center [546, 208] width 12 height 12
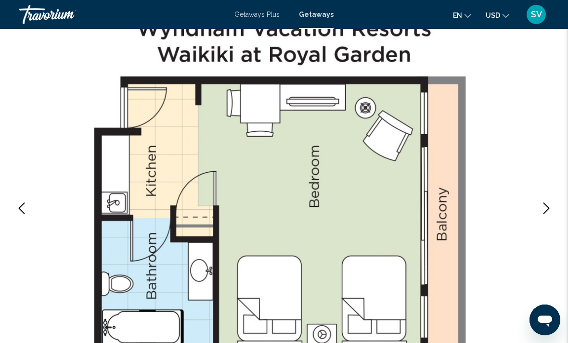
click at [550, 207] on icon "Next image" at bounding box center [546, 208] width 12 height 12
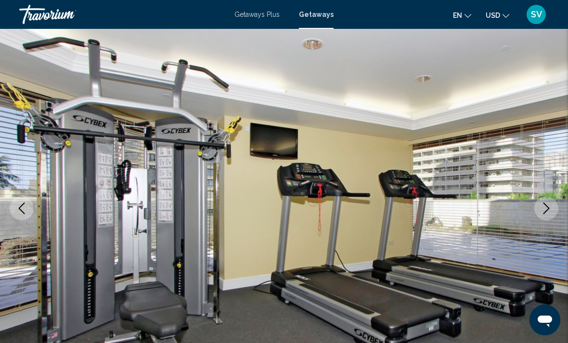
click at [551, 208] on icon "Next image" at bounding box center [546, 208] width 12 height 12
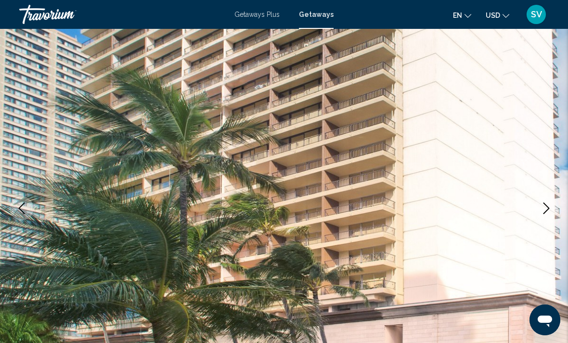
click at [551, 207] on icon "Next image" at bounding box center [546, 208] width 12 height 12
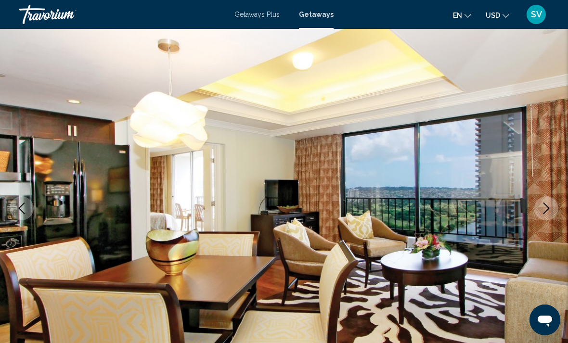
click at [547, 208] on icon "Next image" at bounding box center [546, 208] width 12 height 12
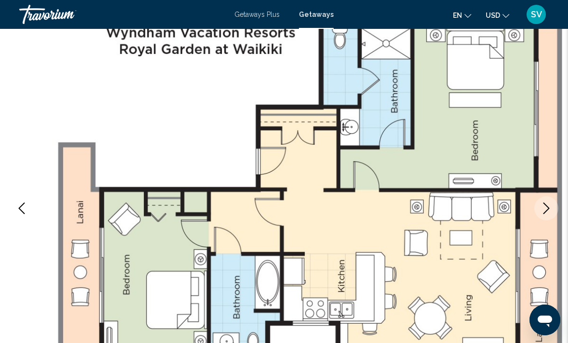
click at [548, 212] on icon "Next image" at bounding box center [546, 208] width 12 height 12
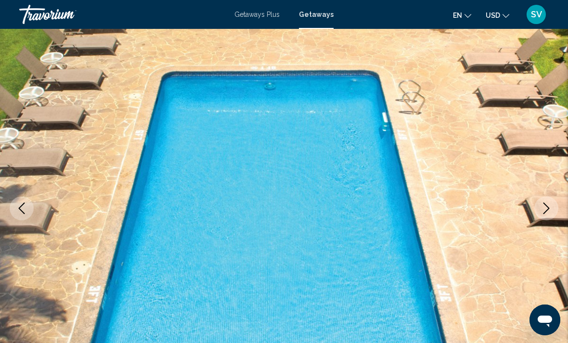
click at [546, 212] on icon "Next image" at bounding box center [546, 208] width 12 height 12
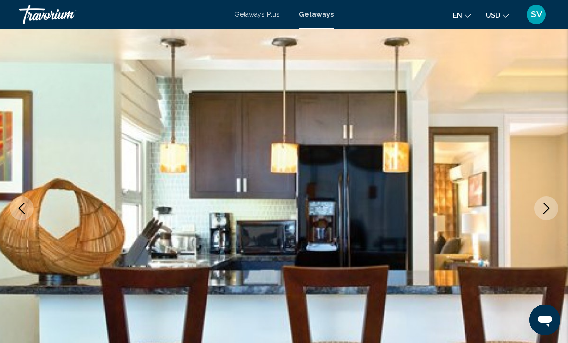
click at [548, 212] on icon "Next image" at bounding box center [546, 208] width 12 height 12
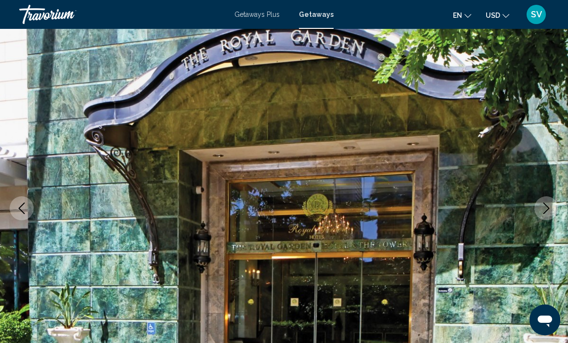
click at [545, 209] on icon "Next image" at bounding box center [546, 208] width 12 height 12
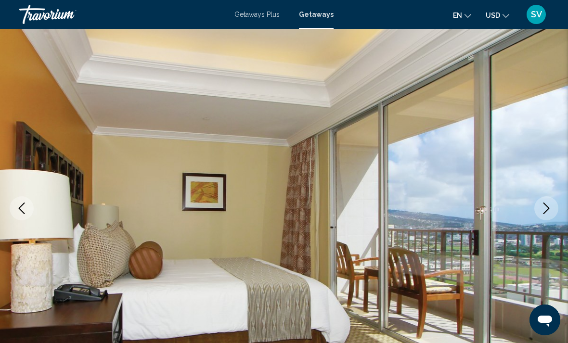
click at [543, 211] on icon "Next image" at bounding box center [546, 208] width 12 height 12
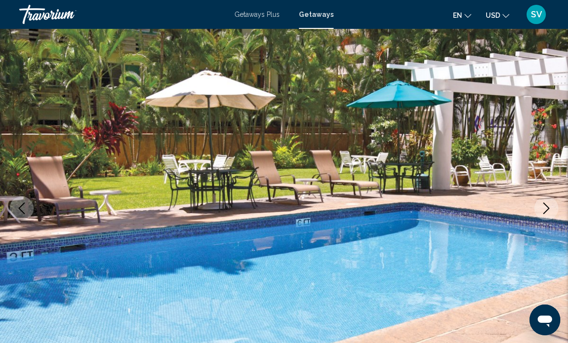
click at [544, 210] on icon "Next image" at bounding box center [546, 208] width 12 height 12
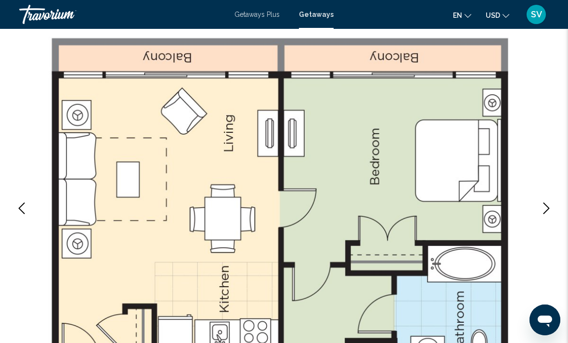
click at [546, 209] on icon "Next image" at bounding box center [546, 208] width 12 height 12
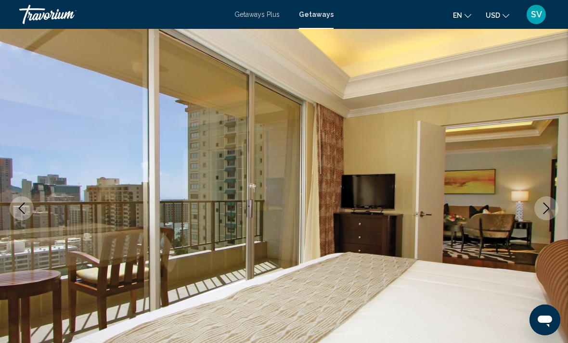
click at [546, 211] on icon "Next image" at bounding box center [546, 208] width 6 height 12
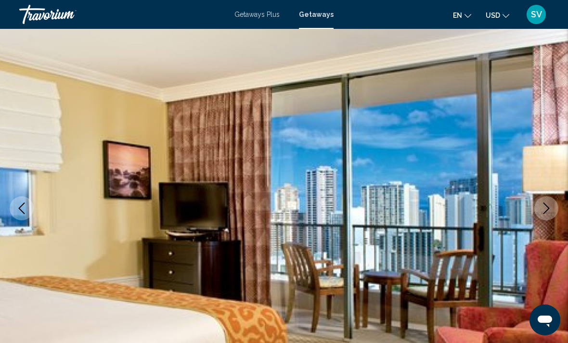
click at [545, 212] on icon "Next image" at bounding box center [546, 208] width 6 height 12
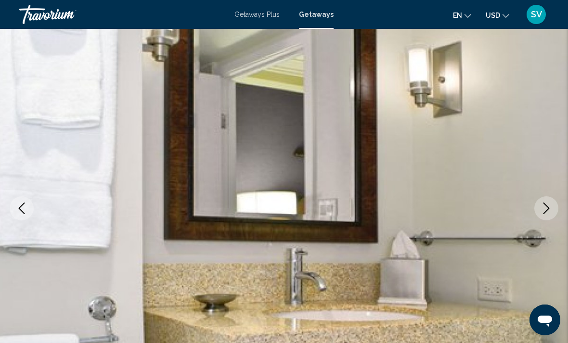
click at [544, 213] on icon "Next image" at bounding box center [546, 208] width 6 height 12
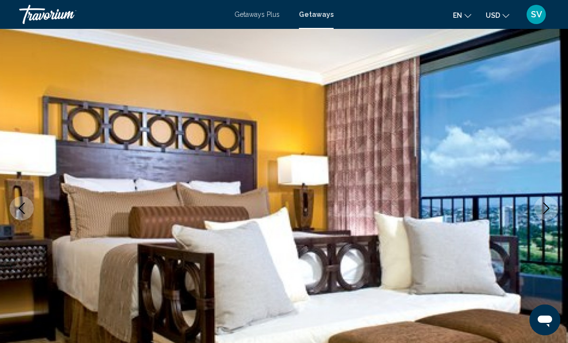
click at [543, 214] on icon "Next image" at bounding box center [546, 208] width 6 height 12
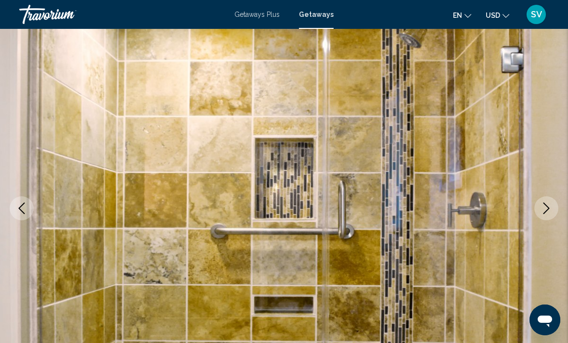
click at [544, 214] on icon "Next image" at bounding box center [546, 208] width 12 height 12
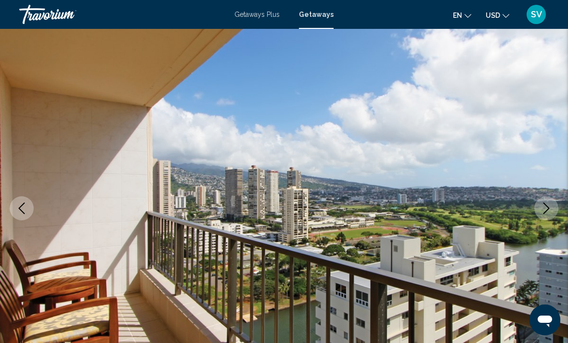
click at [545, 214] on button "Next image" at bounding box center [546, 208] width 24 height 24
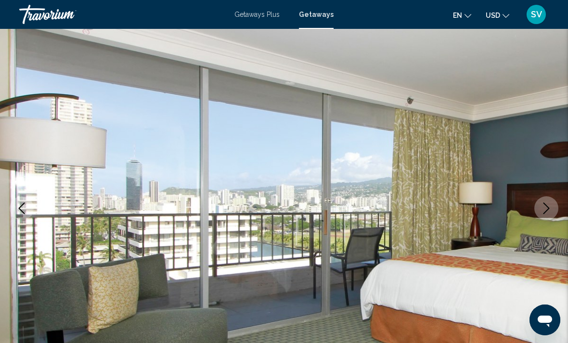
click at [25, 212] on icon "Previous image" at bounding box center [22, 208] width 12 height 12
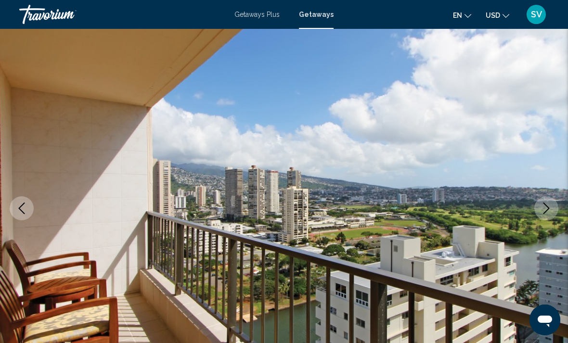
click at [543, 205] on icon "Next image" at bounding box center [546, 208] width 12 height 12
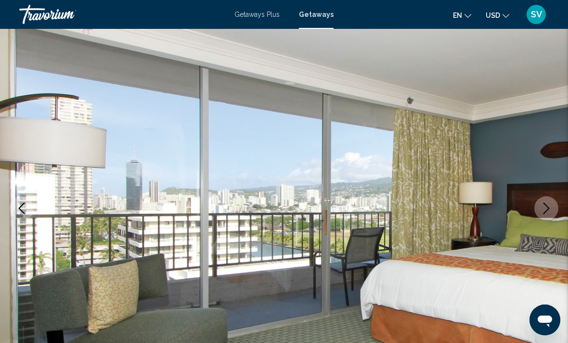
click at [549, 211] on icon "Next image" at bounding box center [546, 208] width 12 height 12
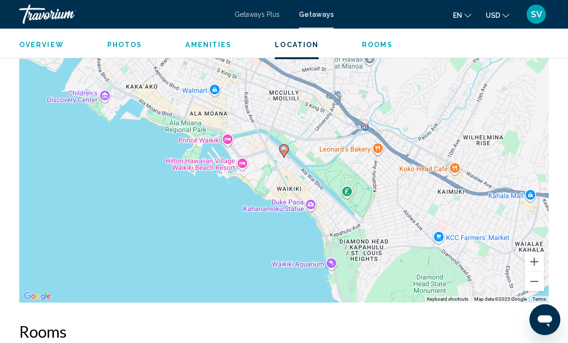
scroll to position [1739, 0]
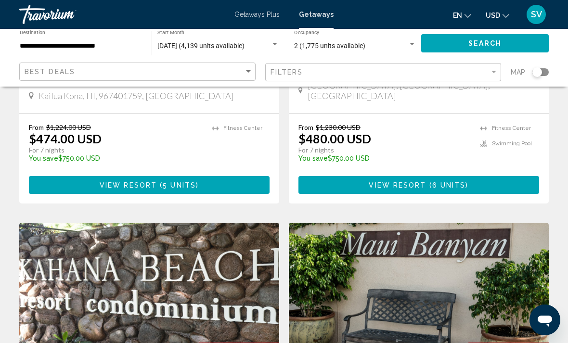
scroll to position [1329, 0]
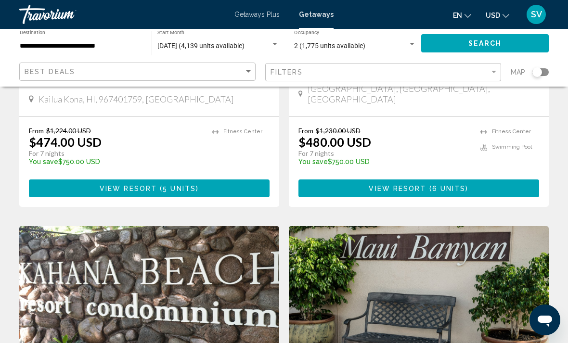
click at [184, 248] on img "Main content" at bounding box center [149, 303] width 260 height 154
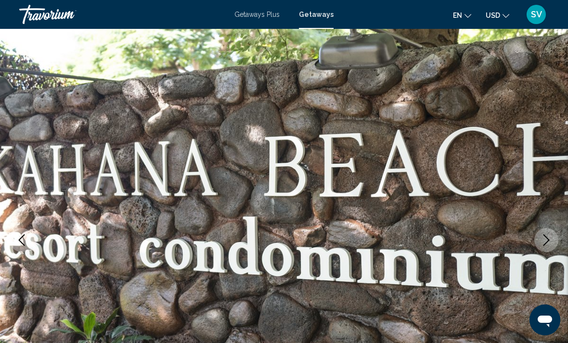
scroll to position [18, 0]
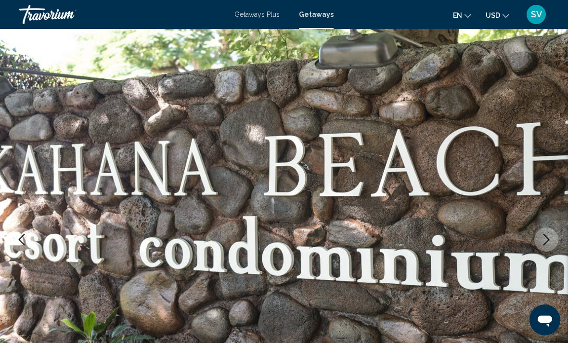
click at [547, 243] on icon "Next image" at bounding box center [546, 240] width 12 height 12
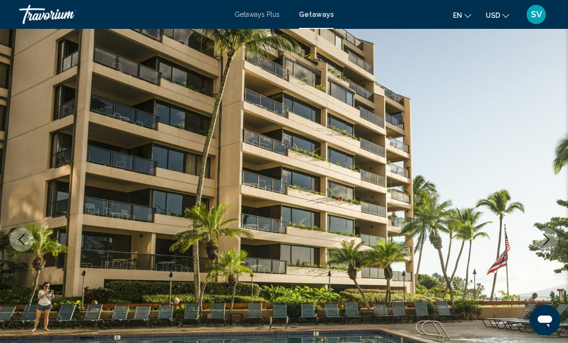
click at [540, 241] on icon "Next image" at bounding box center [546, 240] width 12 height 12
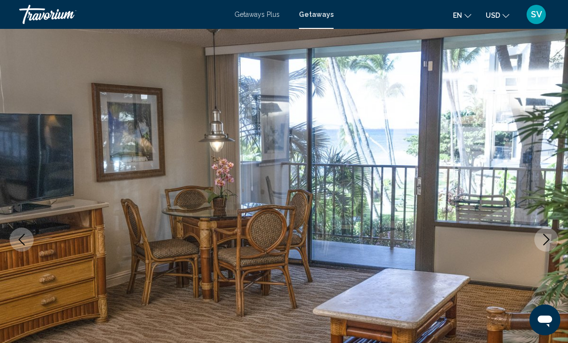
click at [543, 240] on icon "Next image" at bounding box center [546, 240] width 12 height 12
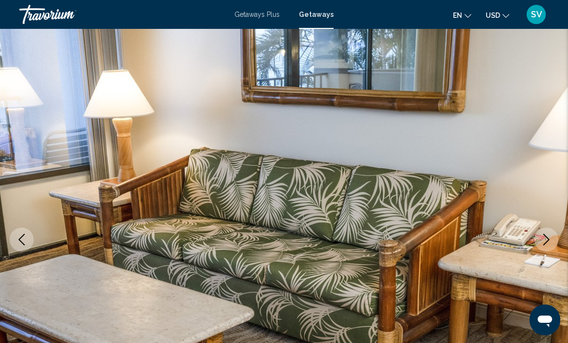
click at [542, 239] on icon "Next image" at bounding box center [546, 240] width 12 height 12
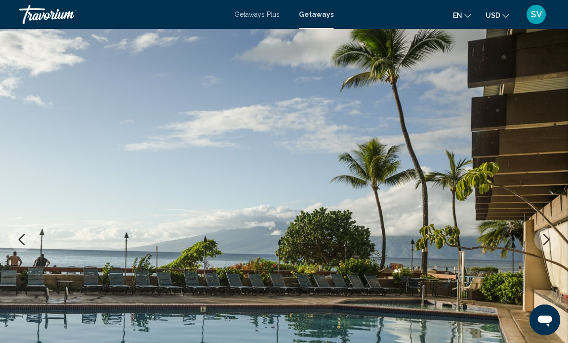
click at [541, 240] on icon "Next image" at bounding box center [546, 240] width 12 height 12
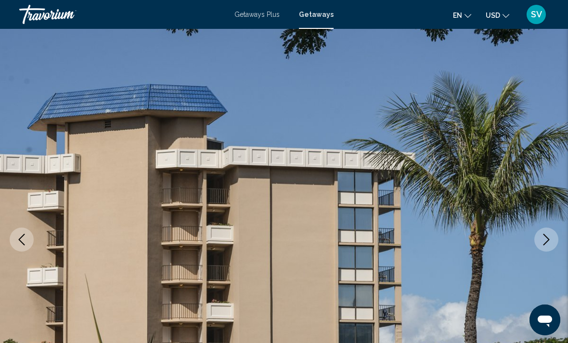
click at [545, 243] on icon "Next image" at bounding box center [546, 240] width 6 height 12
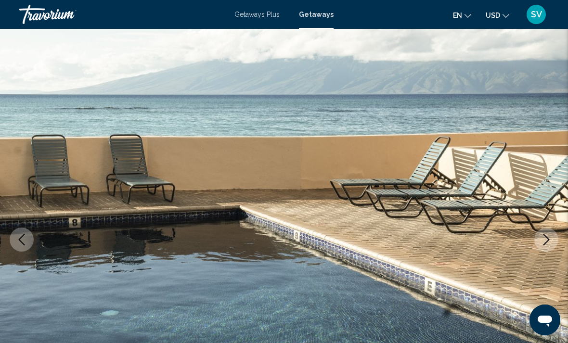
click at [547, 243] on icon "Next image" at bounding box center [546, 240] width 12 height 12
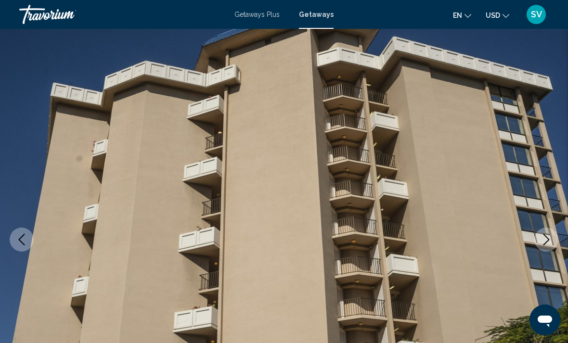
click at [537, 238] on button "Next image" at bounding box center [546, 239] width 24 height 24
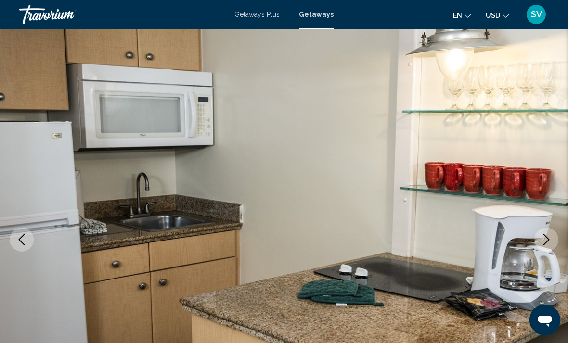
click at [545, 234] on icon "Next image" at bounding box center [546, 240] width 12 height 12
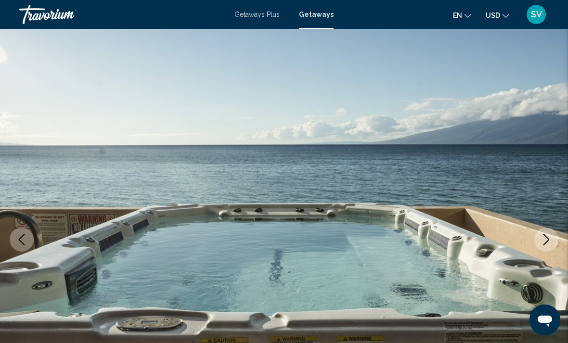
click at [543, 238] on icon "Next image" at bounding box center [546, 240] width 12 height 12
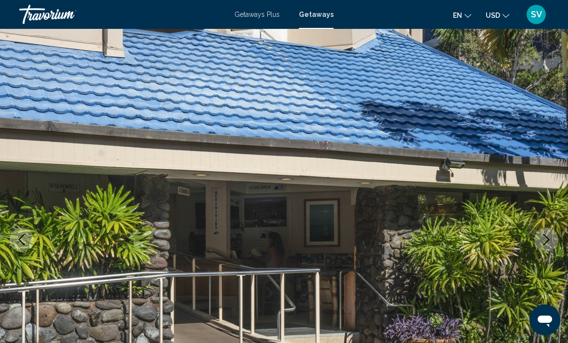
click at [545, 242] on icon "Next image" at bounding box center [546, 240] width 12 height 12
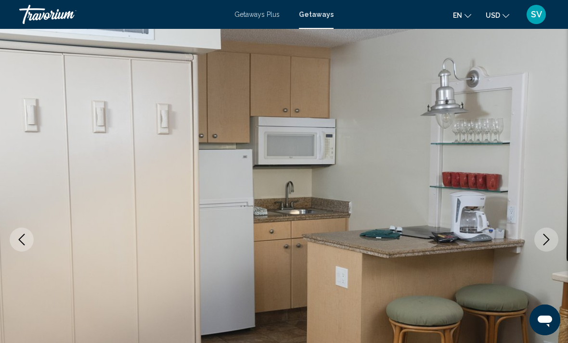
click at [545, 237] on icon "Next image" at bounding box center [546, 240] width 6 height 12
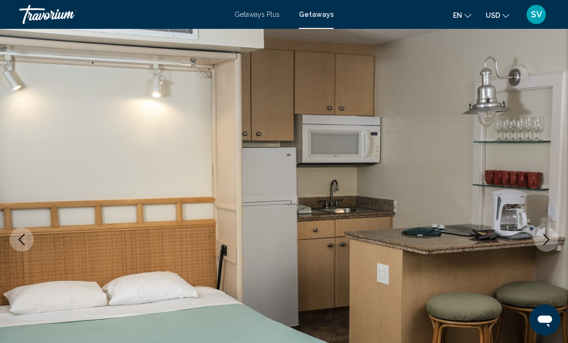
click at [543, 241] on icon "Next image" at bounding box center [546, 240] width 12 height 12
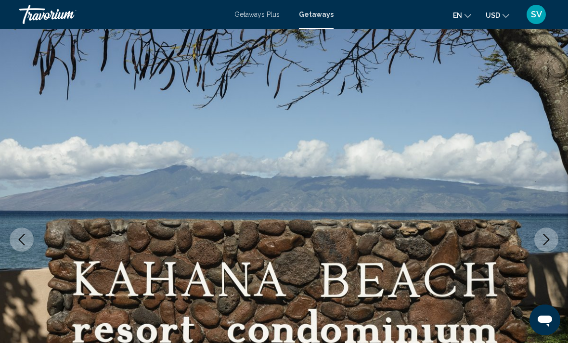
click at [543, 243] on icon "Next image" at bounding box center [546, 240] width 12 height 12
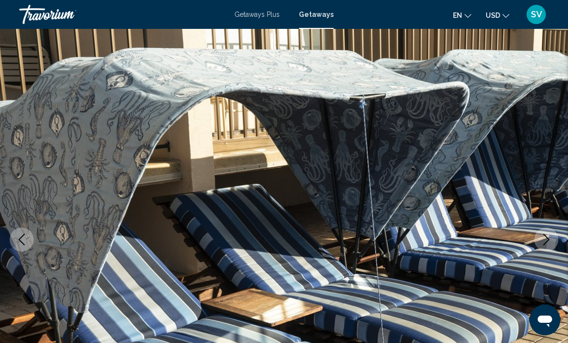
click at [543, 241] on icon "Next image" at bounding box center [546, 240] width 12 height 12
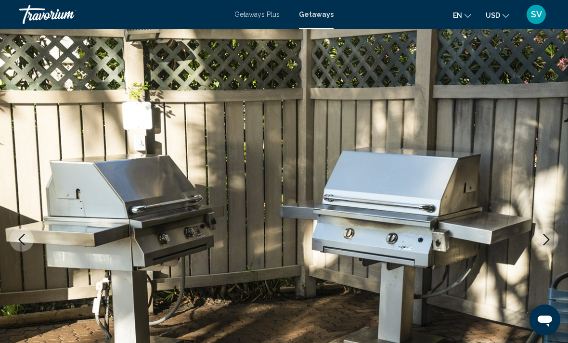
click at [543, 241] on icon "Next image" at bounding box center [546, 240] width 12 height 12
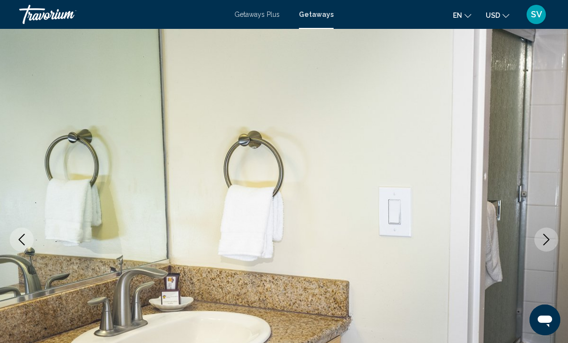
click at [546, 239] on icon "Next image" at bounding box center [546, 240] width 12 height 12
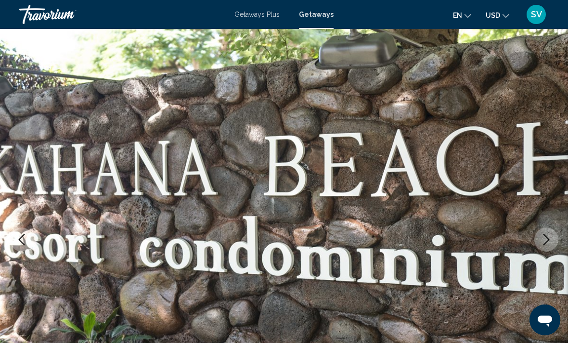
click at [545, 240] on icon "Next image" at bounding box center [546, 240] width 12 height 12
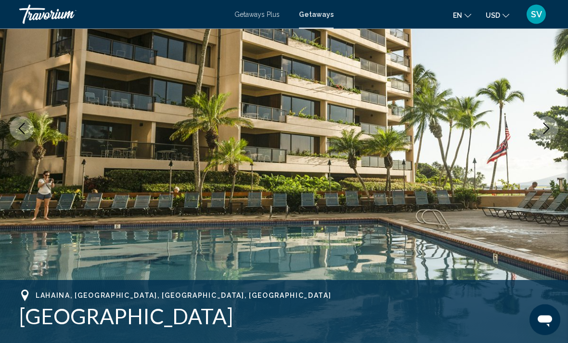
scroll to position [0, 0]
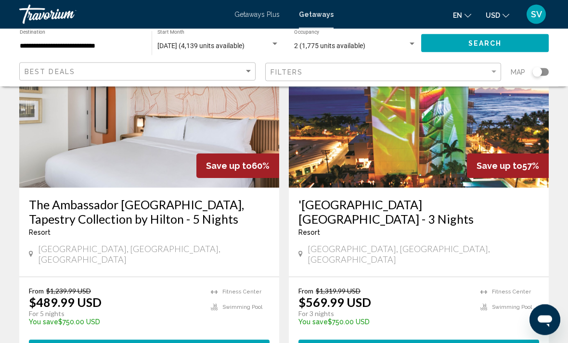
scroll to position [1922, 0]
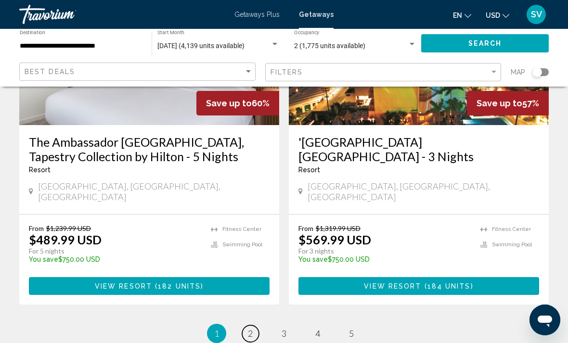
click at [252, 328] on span "2" at bounding box center [250, 333] width 5 height 11
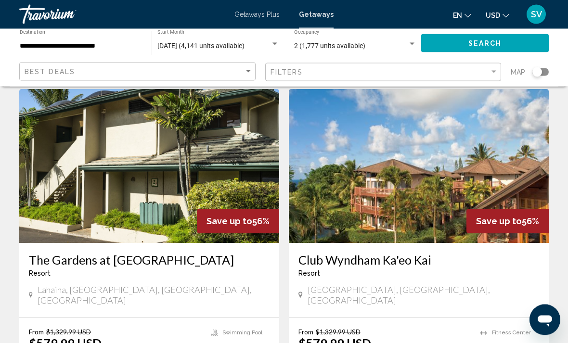
scroll to position [41, 0]
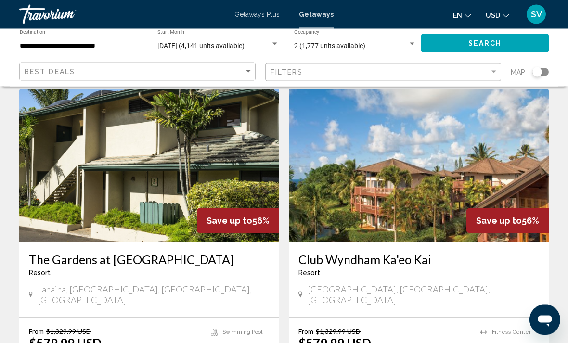
click at [491, 179] on img "Main content" at bounding box center [419, 166] width 260 height 154
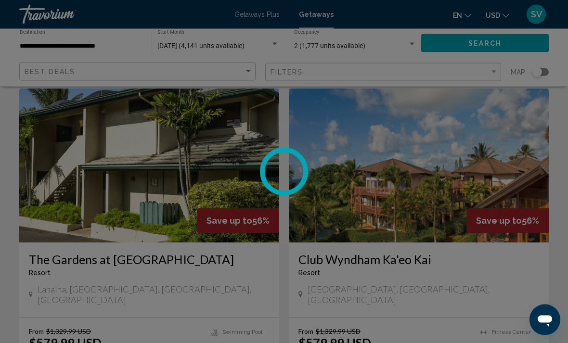
scroll to position [41, 0]
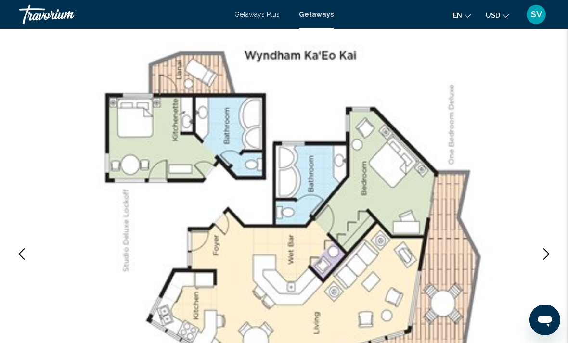
scroll to position [2, 0]
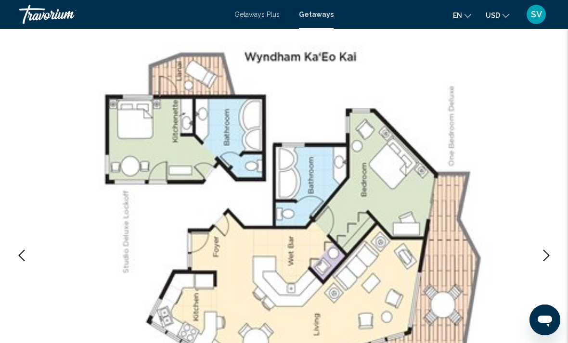
click at [552, 256] on button "Next image" at bounding box center [546, 255] width 24 height 24
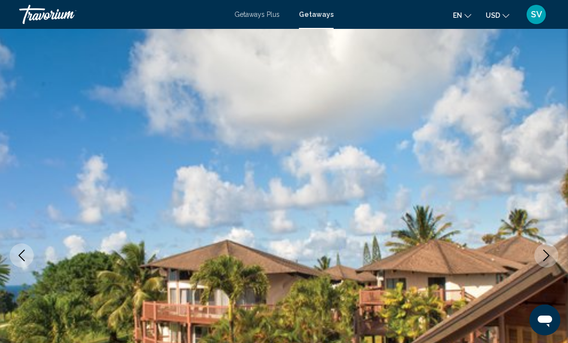
click at [544, 254] on icon "Next image" at bounding box center [546, 256] width 12 height 12
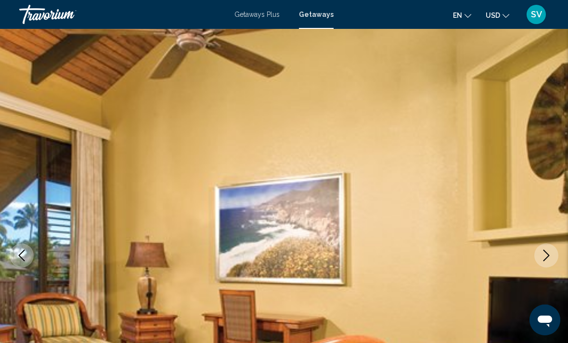
click at [542, 252] on icon "Next image" at bounding box center [546, 256] width 12 height 12
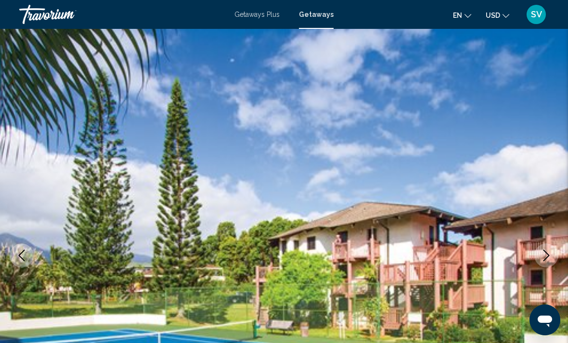
click at [542, 256] on icon "Next image" at bounding box center [546, 256] width 12 height 12
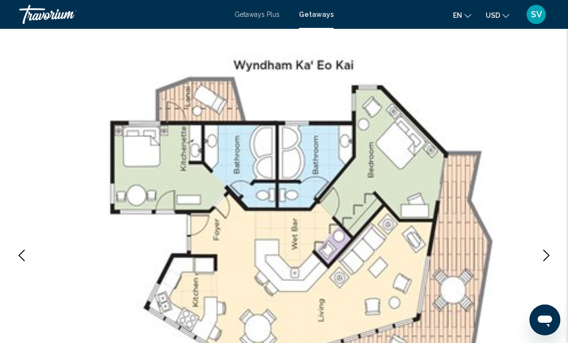
click at [541, 257] on icon "Next image" at bounding box center [546, 256] width 12 height 12
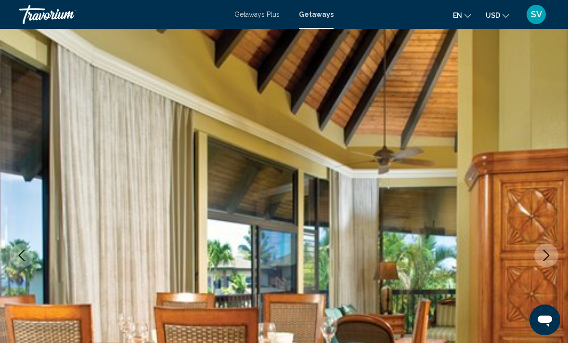
click at [540, 257] on icon "Next image" at bounding box center [546, 256] width 12 height 12
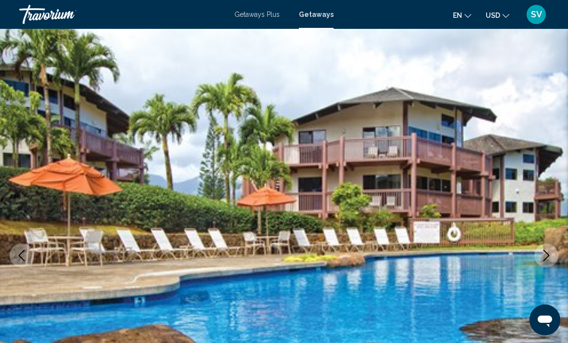
click at [543, 252] on icon "Next image" at bounding box center [546, 256] width 12 height 12
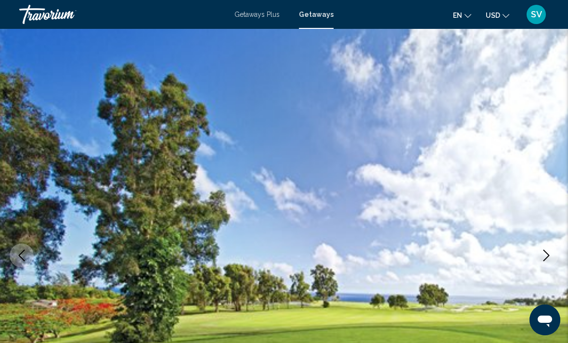
click at [542, 255] on icon "Next image" at bounding box center [546, 256] width 12 height 12
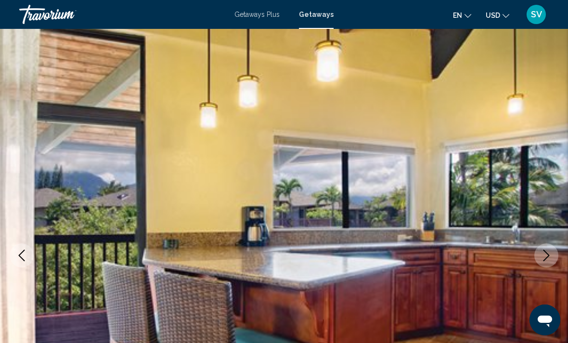
click at [543, 254] on icon "Next image" at bounding box center [546, 256] width 12 height 12
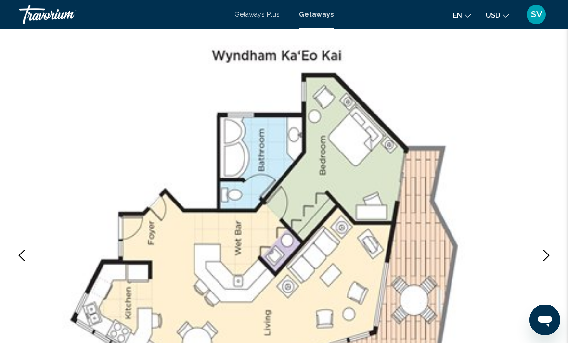
click at [543, 256] on icon "Next image" at bounding box center [546, 256] width 12 height 12
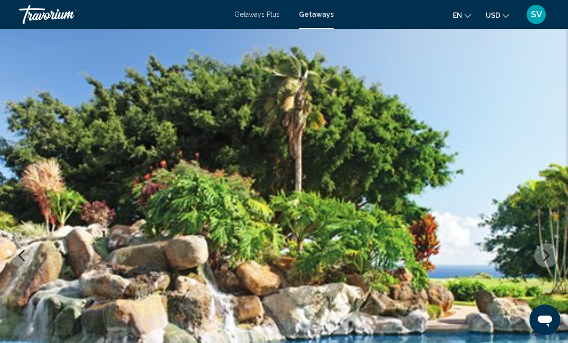
click at [543, 255] on icon "Next image" at bounding box center [546, 256] width 12 height 12
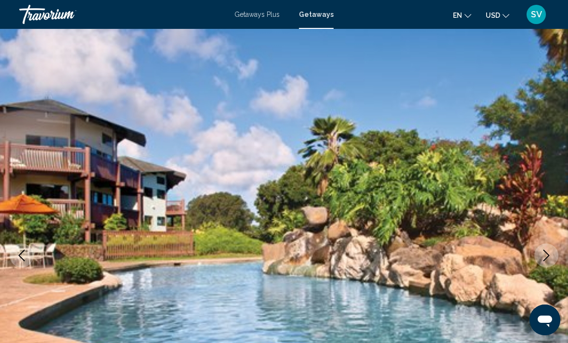
click at [548, 254] on icon "Next image" at bounding box center [546, 256] width 6 height 12
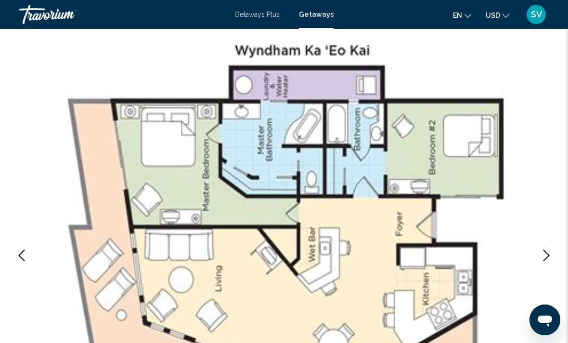
click at [545, 254] on icon "Next image" at bounding box center [546, 256] width 12 height 12
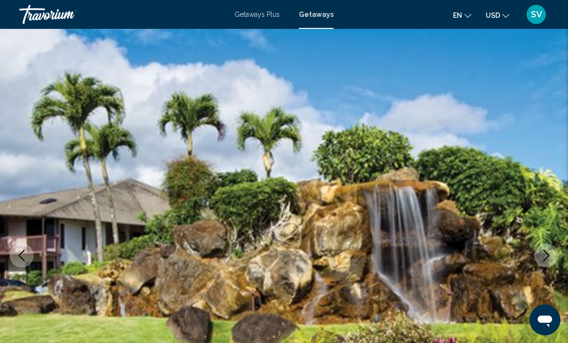
click at [545, 254] on icon "Next image" at bounding box center [546, 256] width 12 height 12
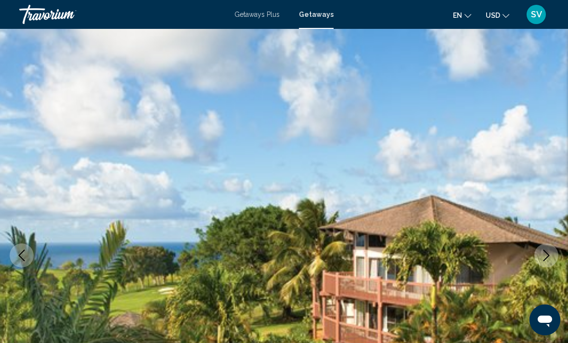
click at [545, 255] on icon "Next image" at bounding box center [546, 256] width 12 height 12
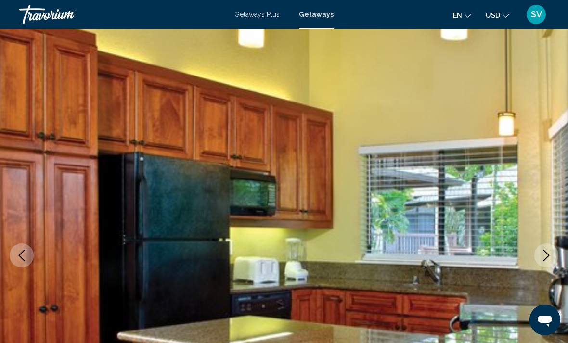
click at [545, 256] on icon "Next image" at bounding box center [546, 256] width 12 height 12
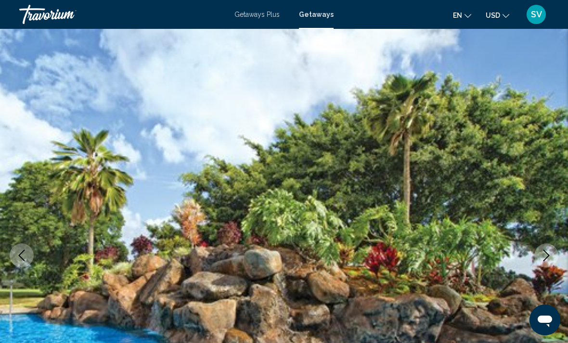
click at [544, 256] on icon "Next image" at bounding box center [546, 256] width 12 height 12
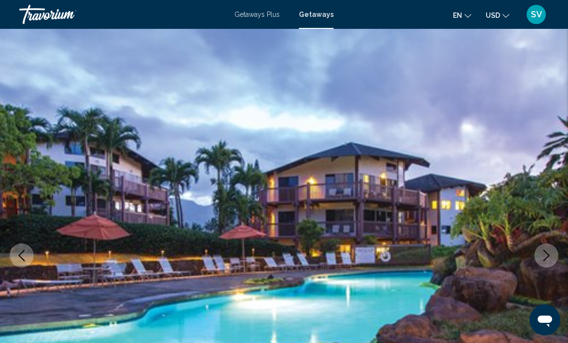
click at [544, 256] on icon "Next image" at bounding box center [546, 256] width 12 height 12
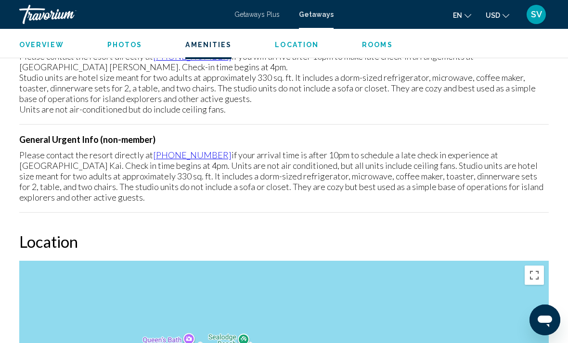
scroll to position [1700, 0]
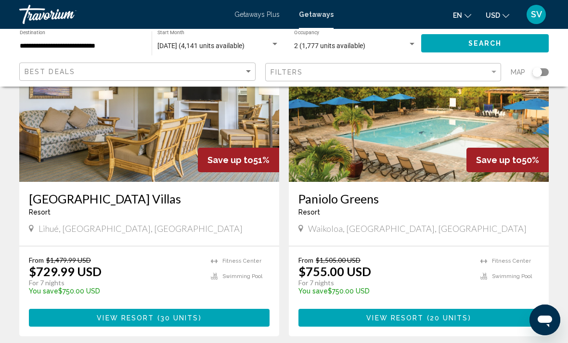
scroll to position [1893, 0]
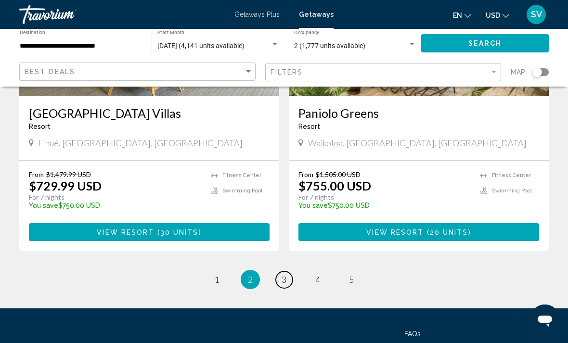
click at [285, 271] on link "page 3" at bounding box center [284, 279] width 17 height 17
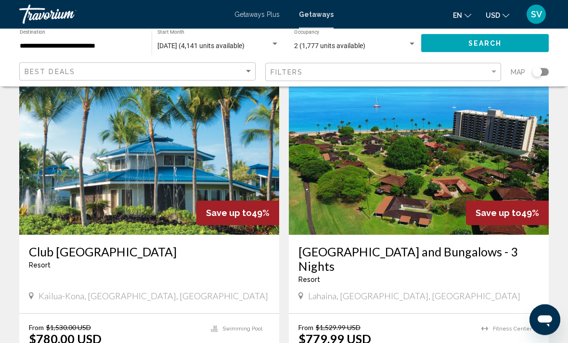
scroll to position [377, 0]
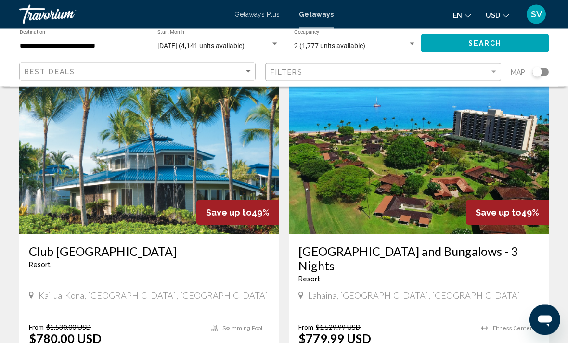
click at [441, 185] on img "Main content" at bounding box center [419, 158] width 260 height 154
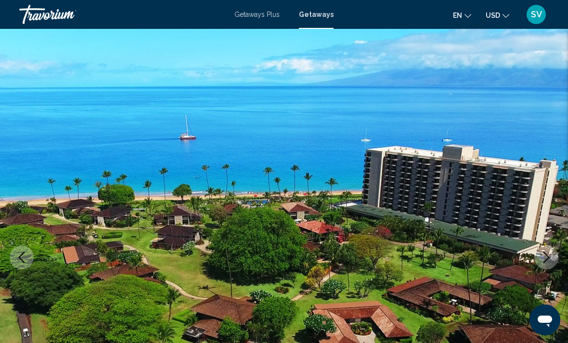
click at [543, 259] on icon "Next image" at bounding box center [546, 258] width 12 height 12
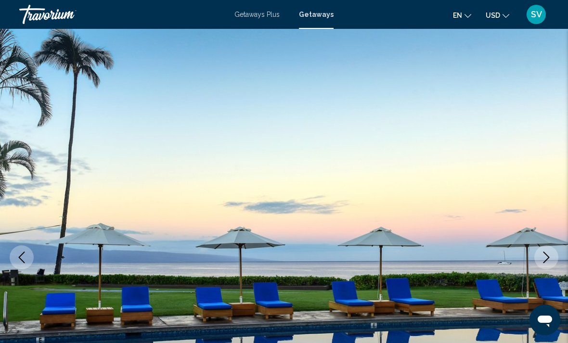
click at [543, 257] on icon "Next image" at bounding box center [546, 258] width 12 height 12
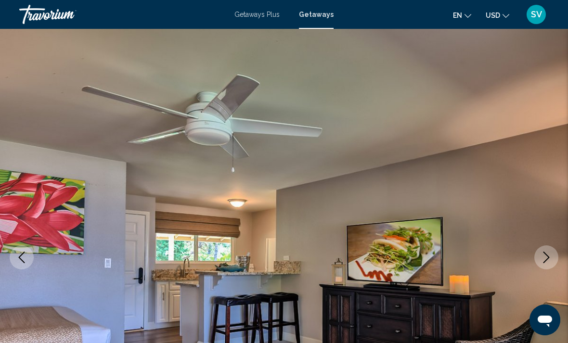
click at [543, 258] on icon "Next image" at bounding box center [546, 258] width 12 height 12
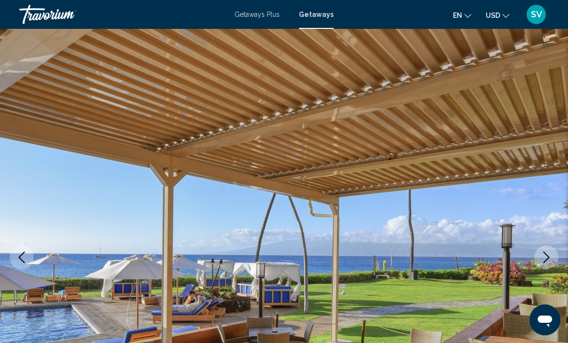
click at [542, 257] on icon "Next image" at bounding box center [546, 258] width 12 height 12
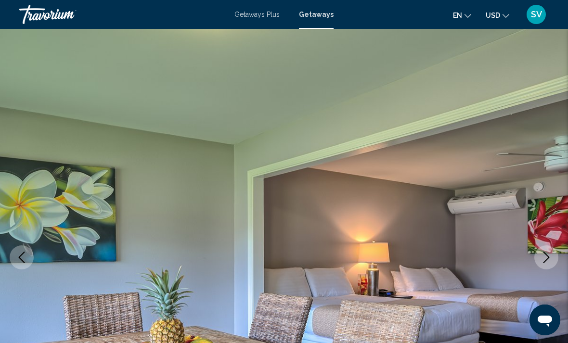
click at [545, 255] on icon "Next image" at bounding box center [546, 258] width 12 height 12
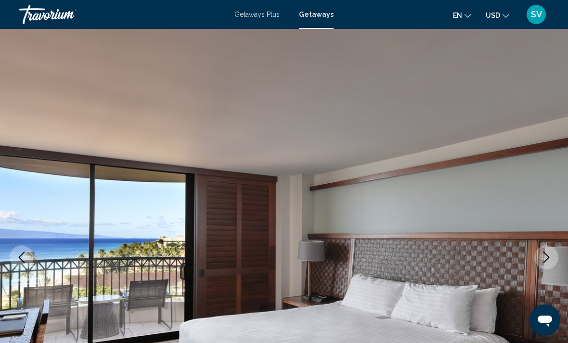
click at [548, 258] on icon "Next image" at bounding box center [546, 258] width 6 height 12
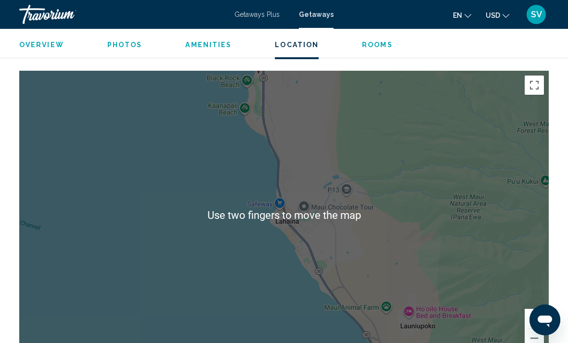
scroll to position [1290, 0]
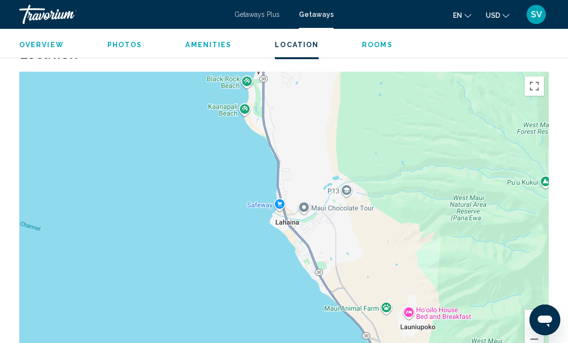
click at [538, 87] on button "Toggle fullscreen view" at bounding box center [533, 85] width 19 height 19
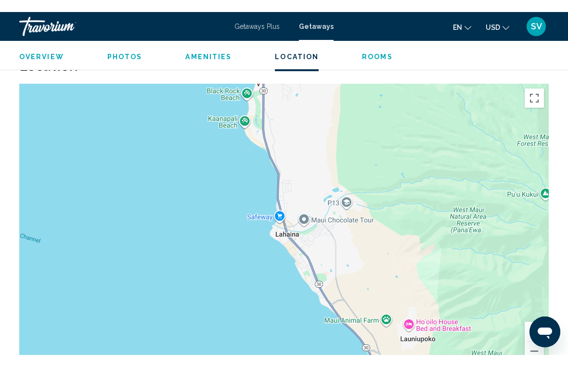
scroll to position [12, 0]
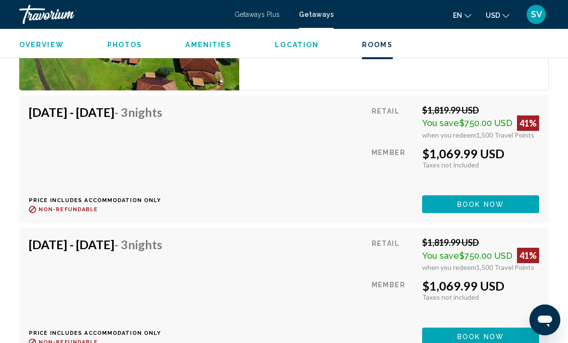
scroll to position [10466, 0]
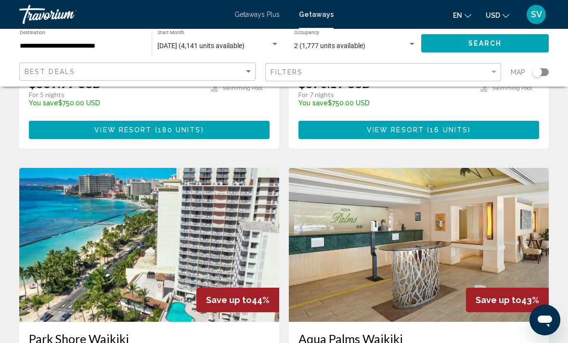
scroll to position [1683, 0]
click at [179, 211] on img "Main content" at bounding box center [149, 245] width 260 height 154
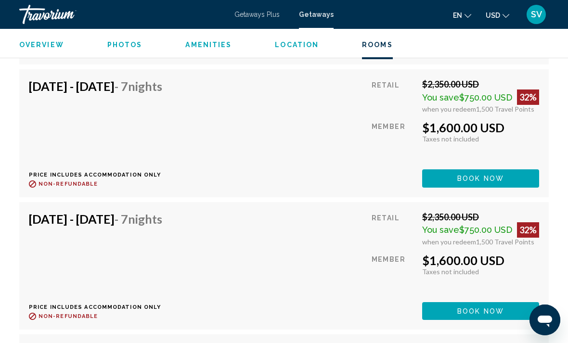
scroll to position [13754, 0]
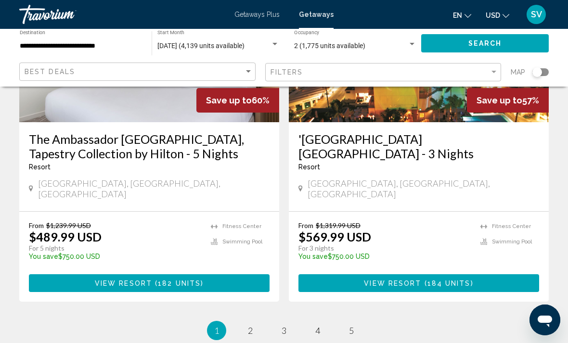
scroll to position [1919, 0]
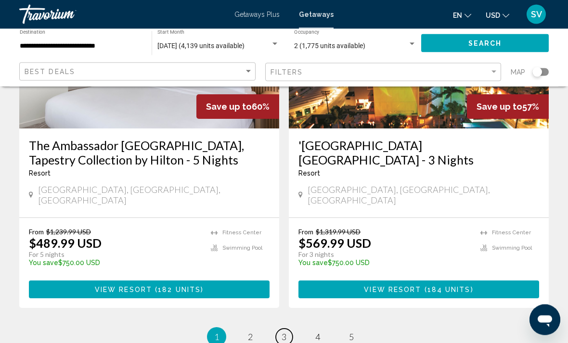
click at [286, 332] on span "3" at bounding box center [283, 337] width 5 height 11
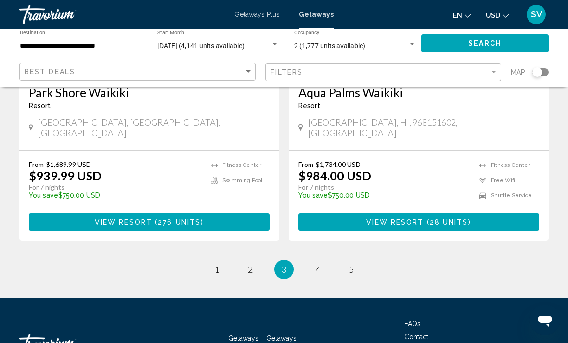
scroll to position [1934, 0]
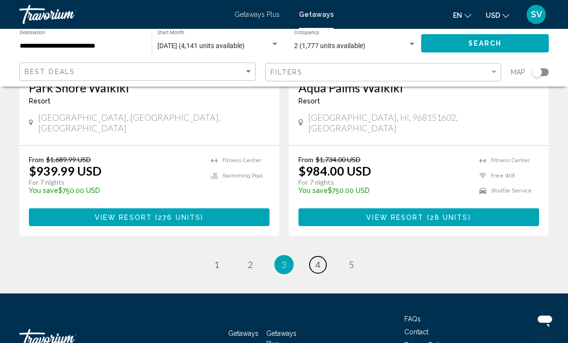
click at [318, 259] on span "4" at bounding box center [317, 264] width 5 height 11
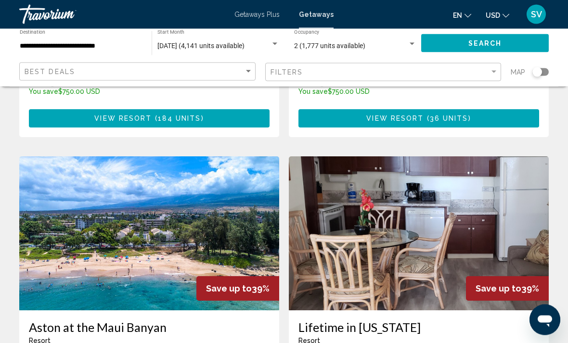
scroll to position [665, 0]
click at [445, 211] on img "Main content" at bounding box center [419, 233] width 260 height 154
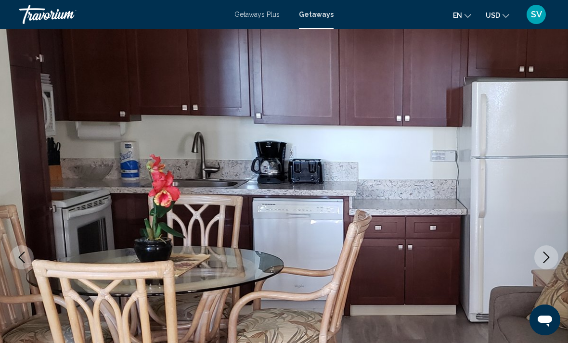
click at [553, 259] on button "Next image" at bounding box center [546, 257] width 24 height 24
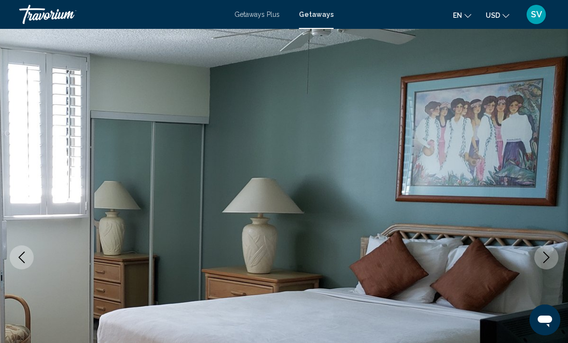
click at [545, 262] on icon "Next image" at bounding box center [546, 258] width 12 height 12
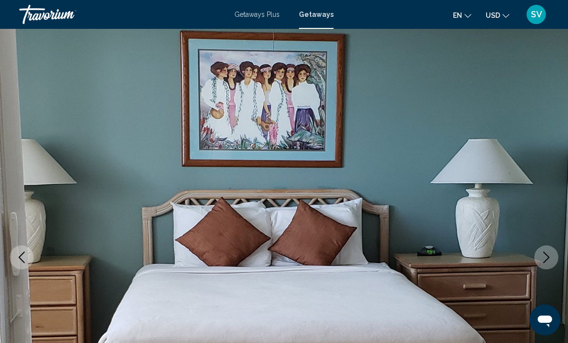
click at [547, 257] on icon "Next image" at bounding box center [546, 258] width 12 height 12
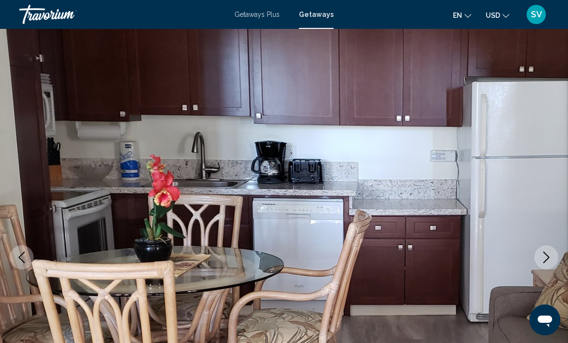
click at [549, 257] on icon "Next image" at bounding box center [546, 258] width 6 height 12
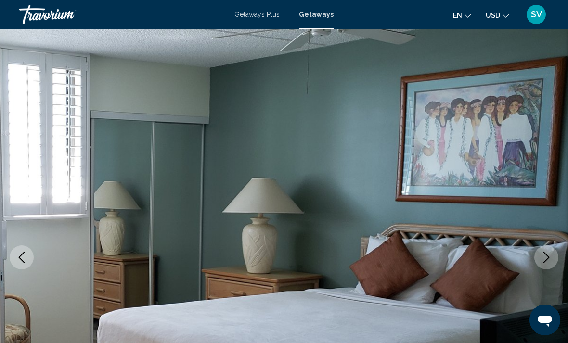
click at [549, 257] on icon "Next image" at bounding box center [546, 258] width 12 height 12
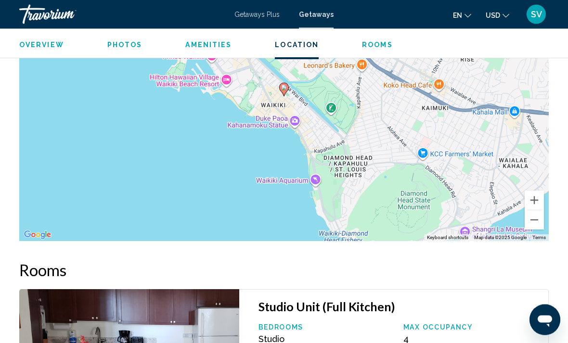
scroll to position [1489, 0]
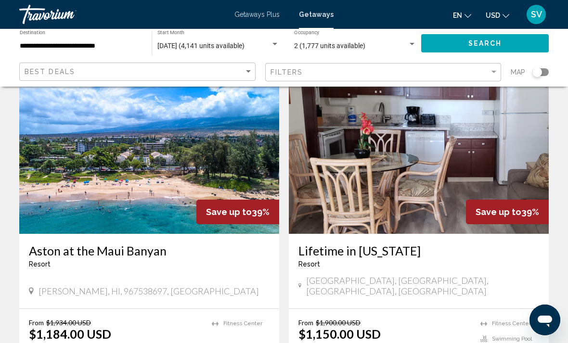
scroll to position [741, 0]
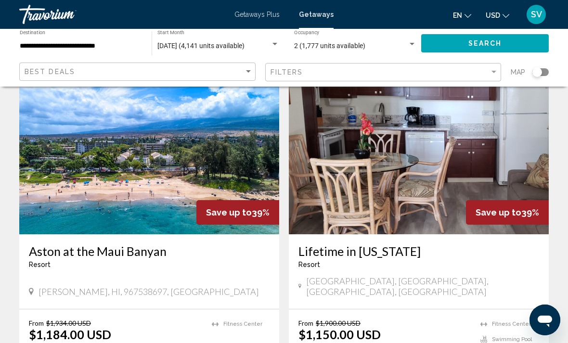
click at [126, 173] on img "Main content" at bounding box center [149, 157] width 260 height 154
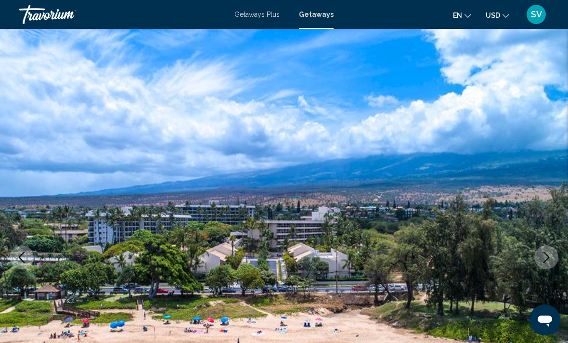
click at [555, 257] on button "Next image" at bounding box center [546, 257] width 24 height 24
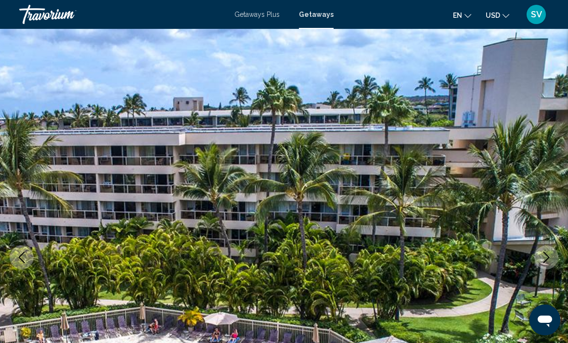
click at [546, 257] on icon "Next image" at bounding box center [546, 258] width 12 height 12
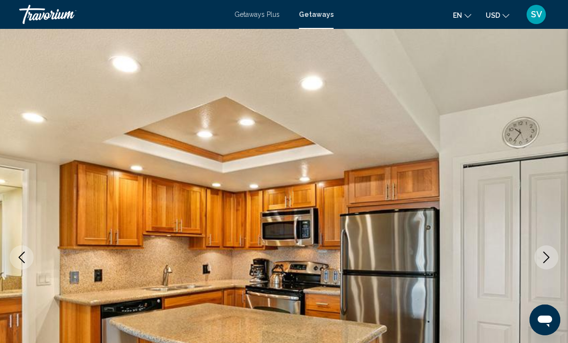
click at [545, 256] on icon "Next image" at bounding box center [546, 258] width 12 height 12
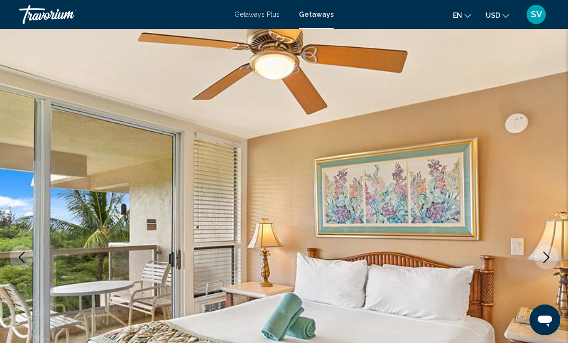
click at [545, 257] on icon "Next image" at bounding box center [546, 258] width 12 height 12
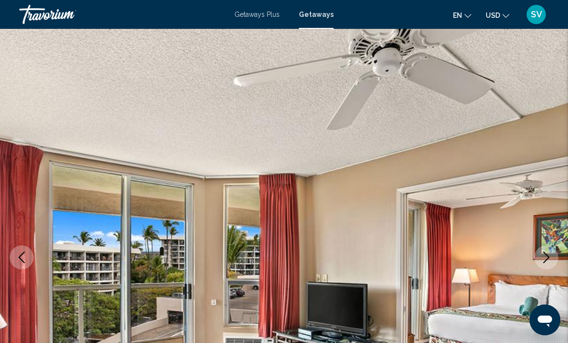
click at [543, 257] on icon "Next image" at bounding box center [546, 258] width 12 height 12
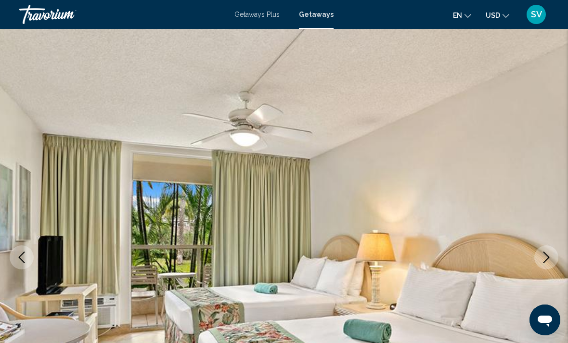
click at [544, 257] on icon "Next image" at bounding box center [546, 258] width 12 height 12
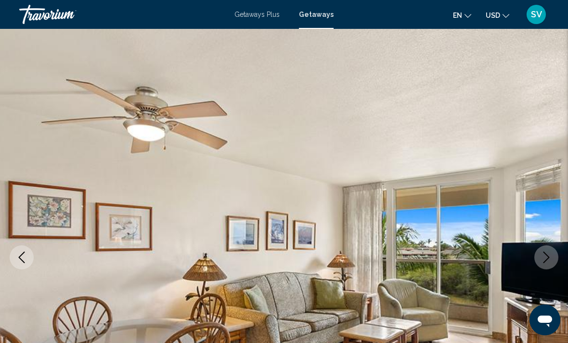
click at [546, 257] on icon "Next image" at bounding box center [546, 258] width 12 height 12
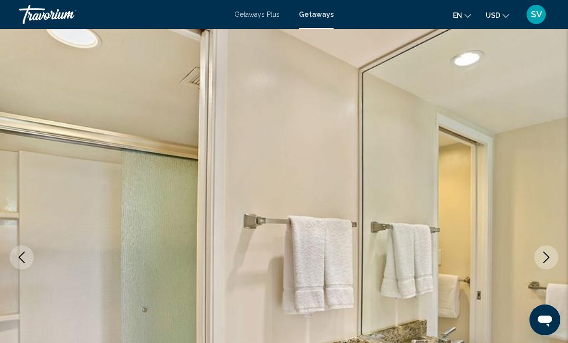
click at [546, 259] on icon "Next image" at bounding box center [546, 258] width 12 height 12
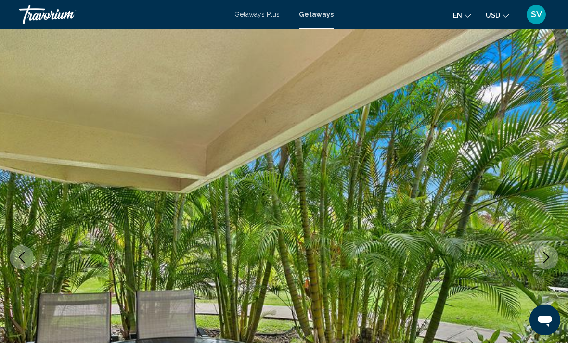
click at [544, 260] on icon "Next image" at bounding box center [546, 258] width 12 height 12
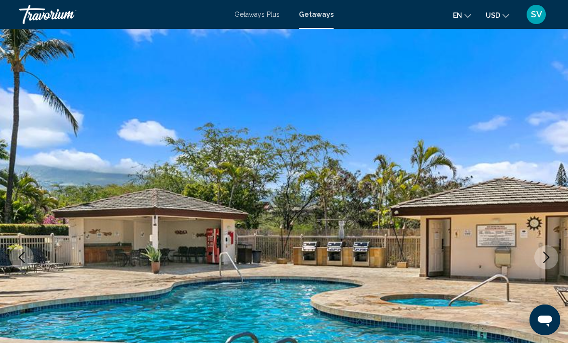
click at [544, 260] on icon "Next image" at bounding box center [546, 258] width 12 height 12
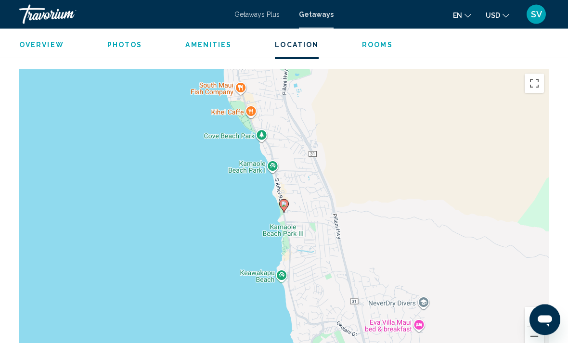
scroll to position [1427, 0]
click at [537, 327] on button "Zoom out" at bounding box center [533, 336] width 19 height 19
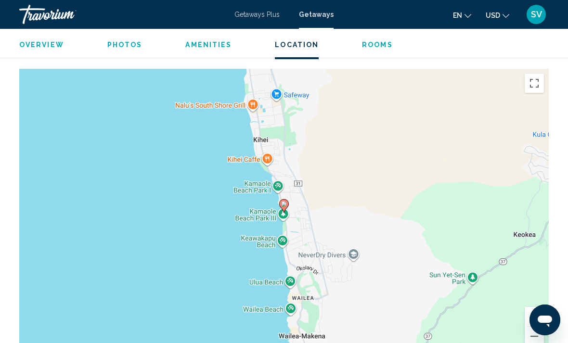
click at [537, 327] on button "Zoom out" at bounding box center [533, 336] width 19 height 19
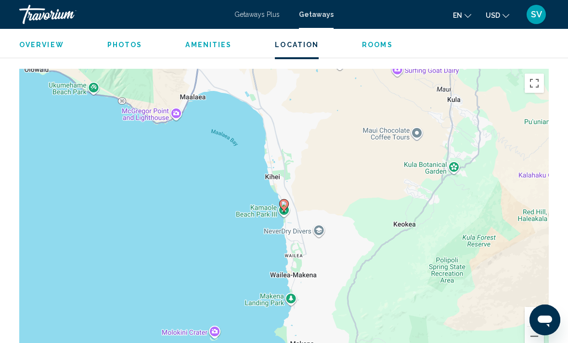
click at [532, 327] on button "Zoom out" at bounding box center [533, 336] width 19 height 19
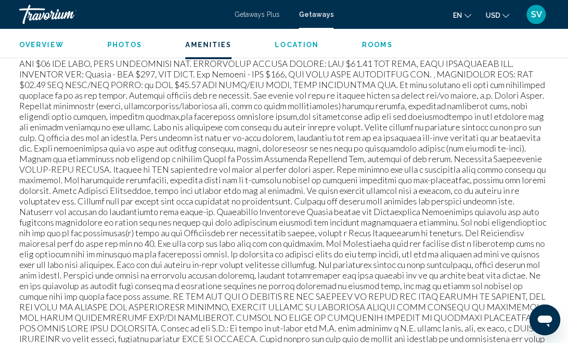
scroll to position [1080, 0]
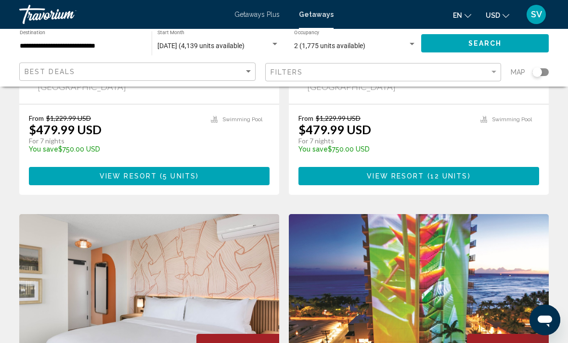
scroll to position [1934, 0]
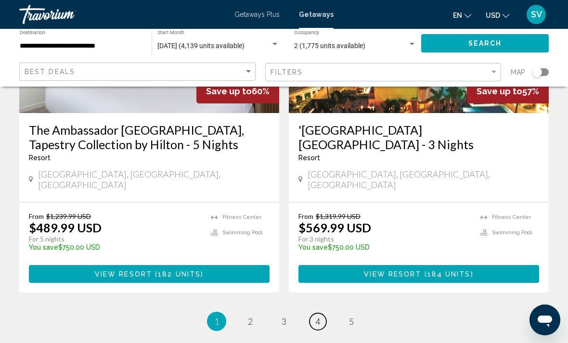
click at [320, 313] on link "page 4" at bounding box center [317, 321] width 17 height 17
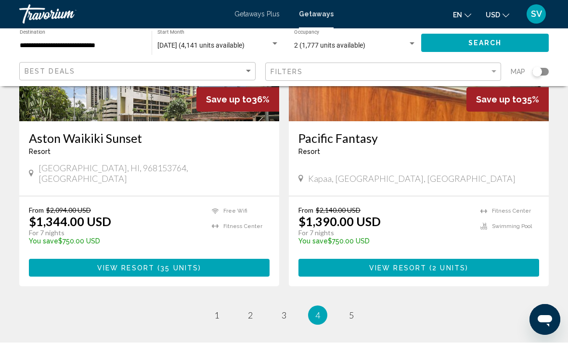
scroll to position [1912, 0]
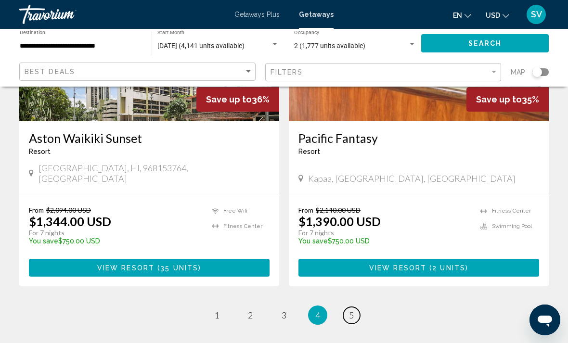
click at [349, 310] on span "5" at bounding box center [351, 315] width 5 height 11
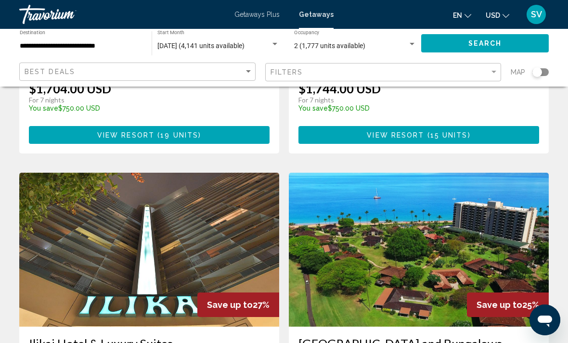
scroll to position [979, 0]
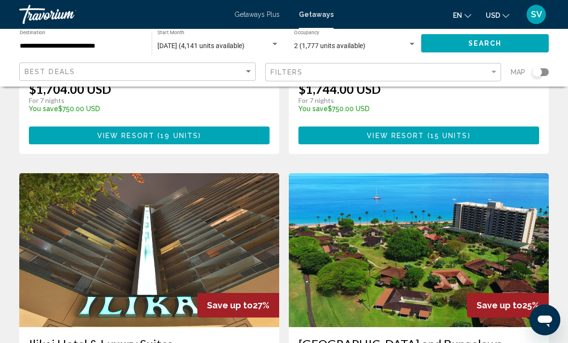
click at [246, 229] on img "Main content" at bounding box center [149, 250] width 260 height 154
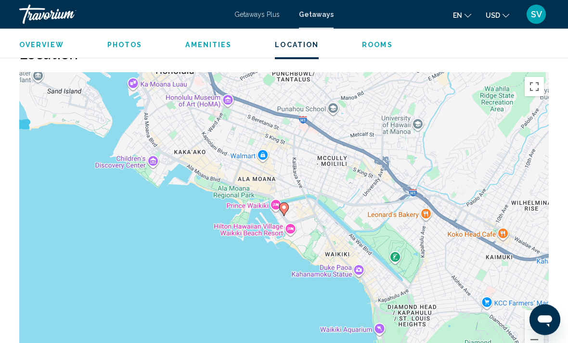
scroll to position [1409, 0]
click at [532, 329] on button "Zoom out" at bounding box center [533, 338] width 19 height 19
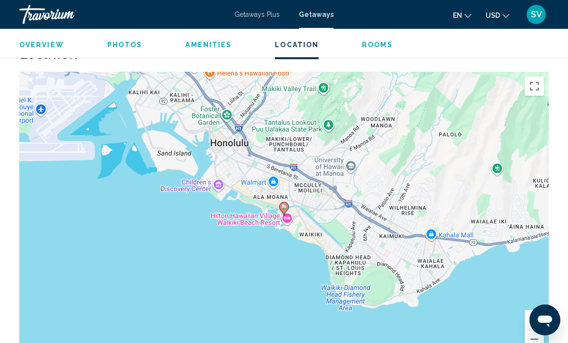
click at [531, 329] on button "Zoom out" at bounding box center [533, 338] width 19 height 19
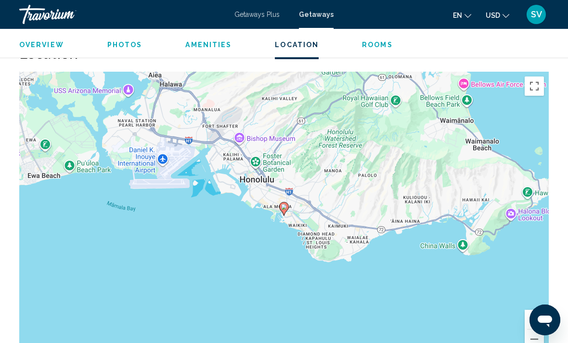
click at [533, 329] on button "Zoom out" at bounding box center [533, 338] width 19 height 19
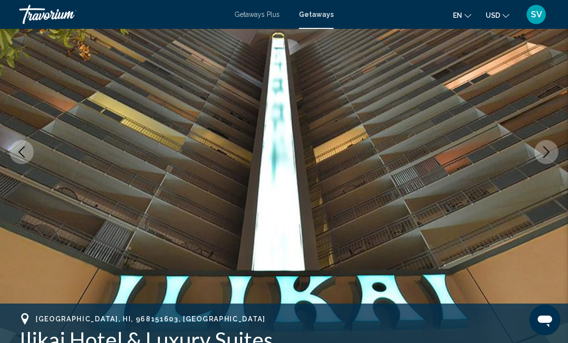
scroll to position [105, 0]
click at [541, 152] on icon "Next image" at bounding box center [546, 153] width 12 height 12
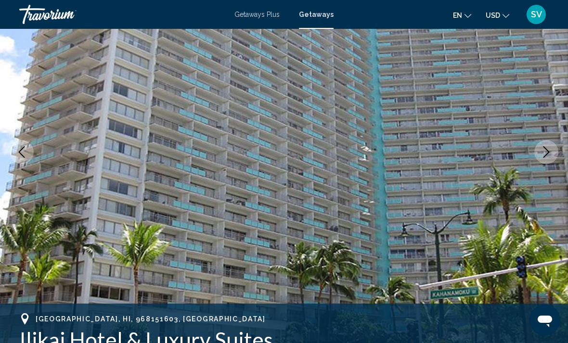
click at [544, 150] on icon "Next image" at bounding box center [546, 152] width 12 height 12
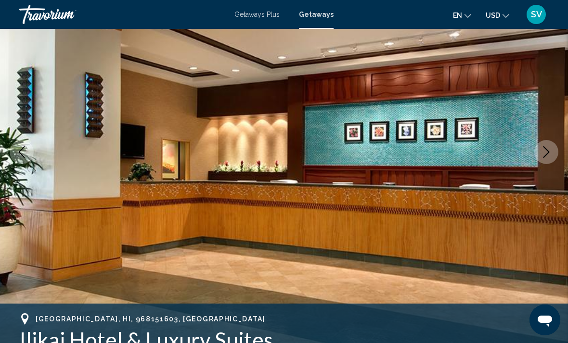
click at [545, 152] on icon "Next image" at bounding box center [546, 152] width 12 height 12
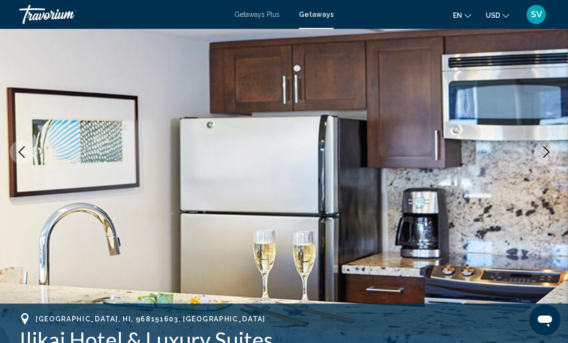
click at [543, 152] on icon "Next image" at bounding box center [546, 152] width 12 height 12
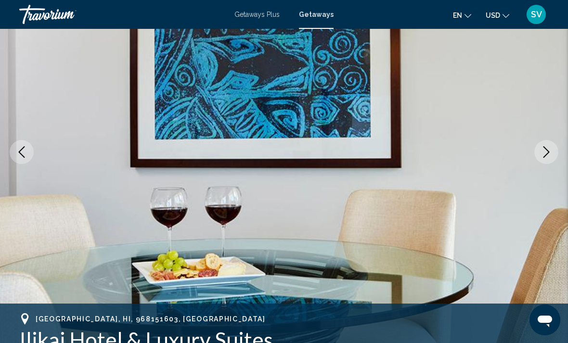
click at [543, 154] on icon "Next image" at bounding box center [546, 152] width 12 height 12
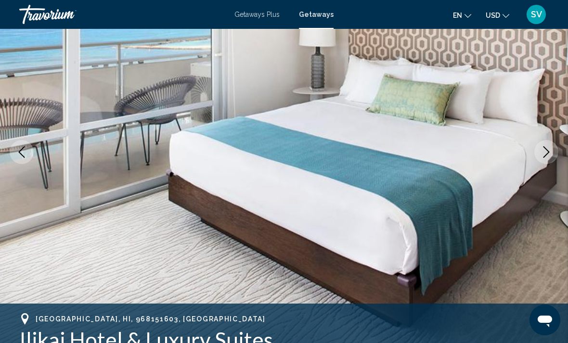
click at [543, 154] on icon "Next image" at bounding box center [546, 152] width 12 height 12
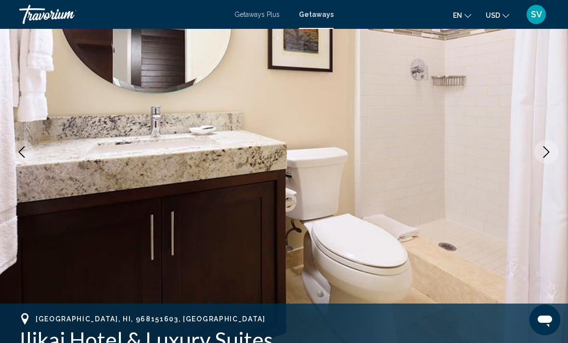
click at [541, 156] on icon "Next image" at bounding box center [546, 152] width 12 height 12
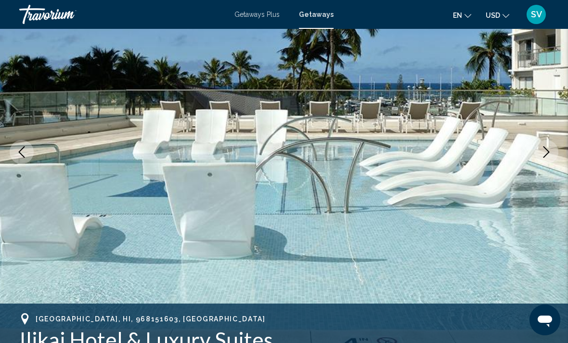
click at [540, 157] on icon "Next image" at bounding box center [546, 152] width 12 height 12
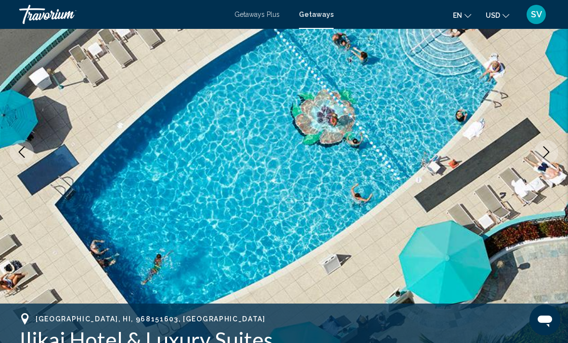
click at [545, 149] on icon "Next image" at bounding box center [546, 152] width 6 height 12
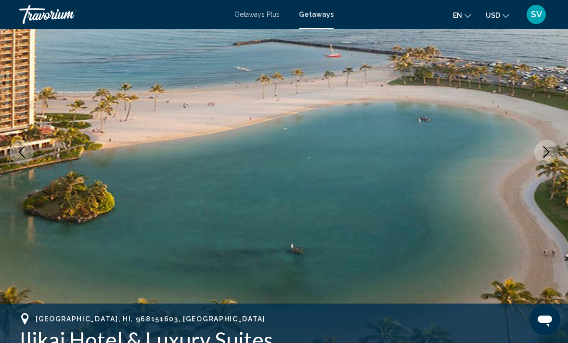
click at [546, 150] on icon "Next image" at bounding box center [546, 152] width 6 height 12
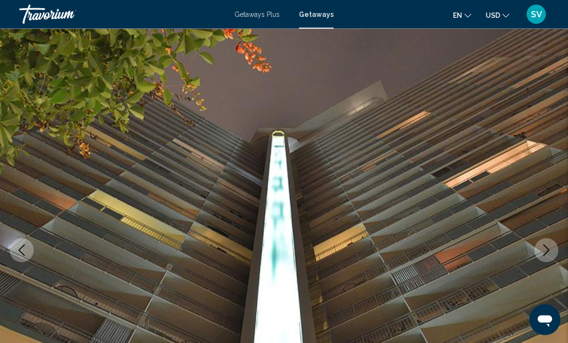
scroll to position [0, 0]
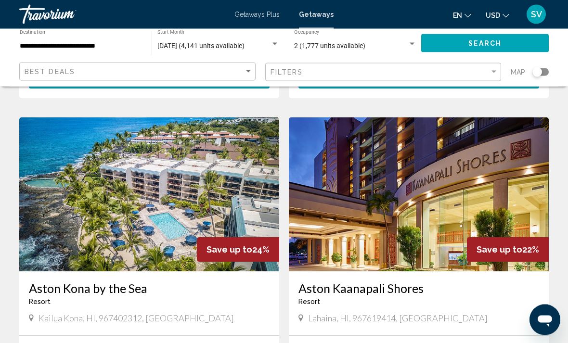
scroll to position [1350, 0]
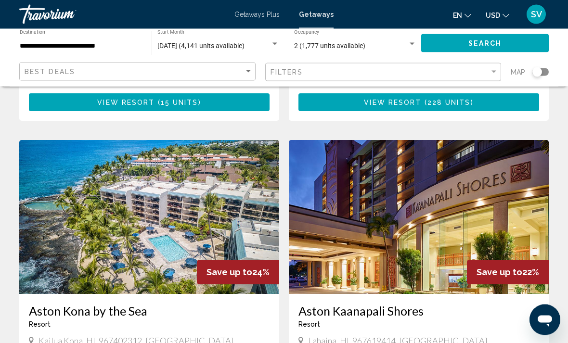
click at [236, 216] on img "Main content" at bounding box center [149, 217] width 260 height 154
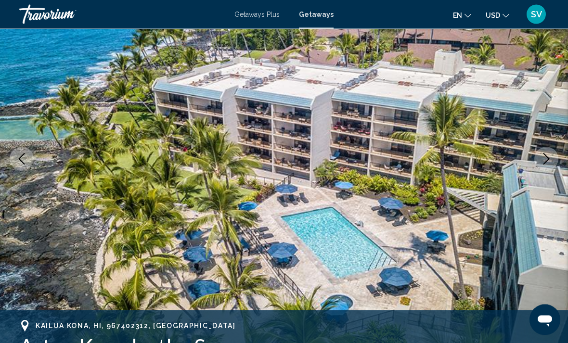
scroll to position [98, 0]
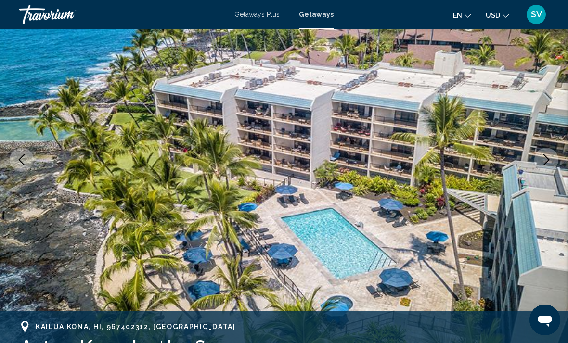
click at [546, 165] on button "Next image" at bounding box center [546, 160] width 24 height 24
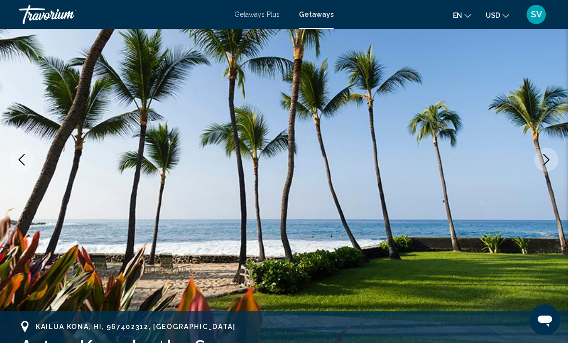
click at [550, 168] on button "Next image" at bounding box center [546, 160] width 24 height 24
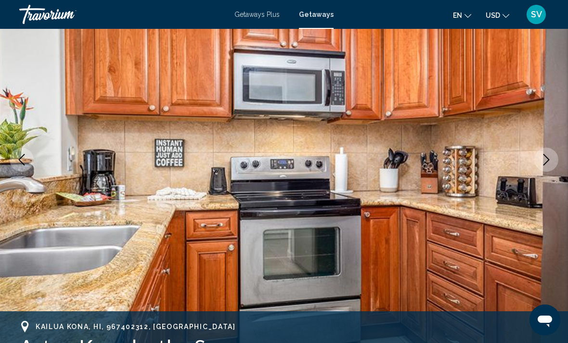
click at [544, 172] on img "Main content" at bounding box center [284, 159] width 568 height 457
click at [543, 173] on img "Main content" at bounding box center [284, 159] width 568 height 457
click at [543, 164] on icon "Next image" at bounding box center [546, 160] width 6 height 12
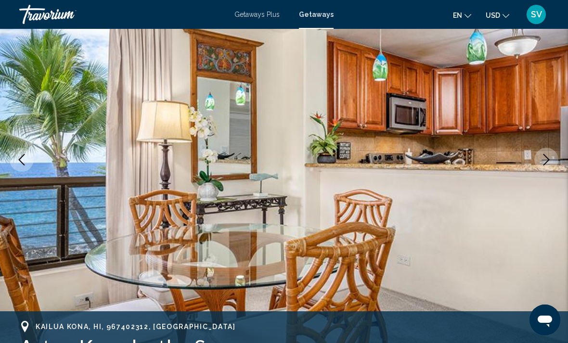
click at [543, 167] on button "Next image" at bounding box center [546, 160] width 24 height 24
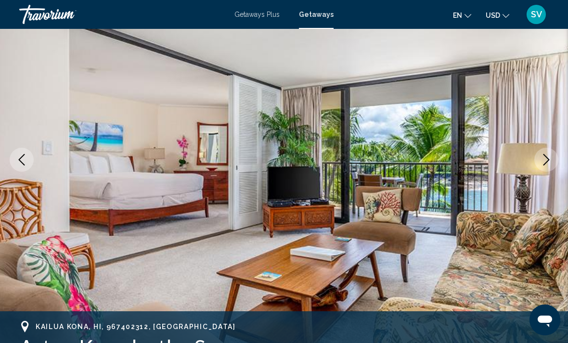
click at [538, 165] on button "Next image" at bounding box center [546, 160] width 24 height 24
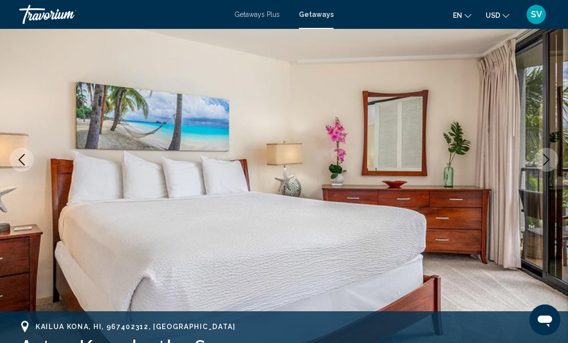
click at [545, 164] on icon "Next image" at bounding box center [546, 160] width 12 height 12
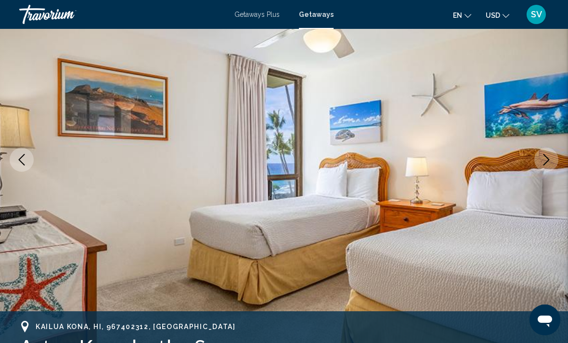
click at [545, 164] on icon "Next image" at bounding box center [546, 160] width 12 height 12
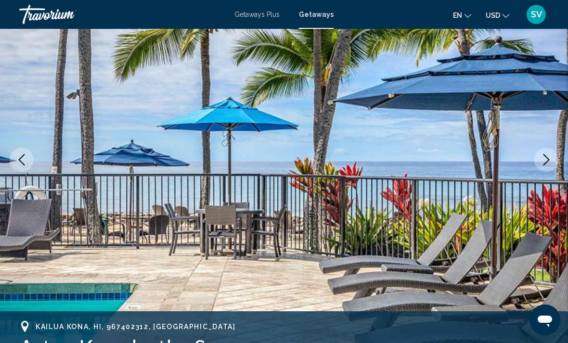
click at [543, 166] on button "Next image" at bounding box center [546, 160] width 24 height 24
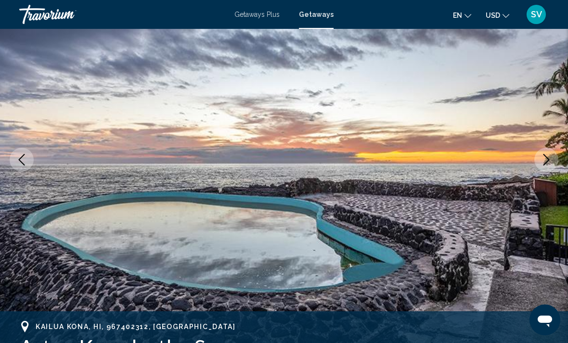
click at [543, 167] on button "Next image" at bounding box center [546, 160] width 24 height 24
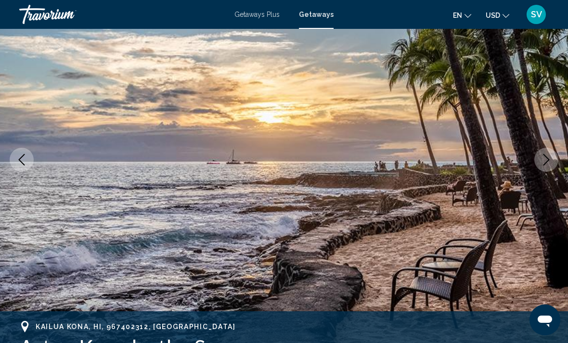
click at [26, 168] on button "Previous image" at bounding box center [22, 160] width 24 height 24
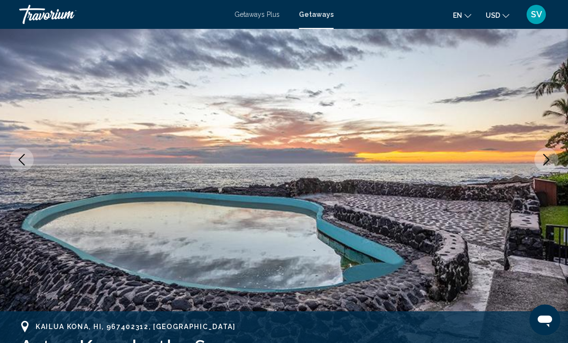
click at [546, 168] on button "Next image" at bounding box center [546, 160] width 24 height 24
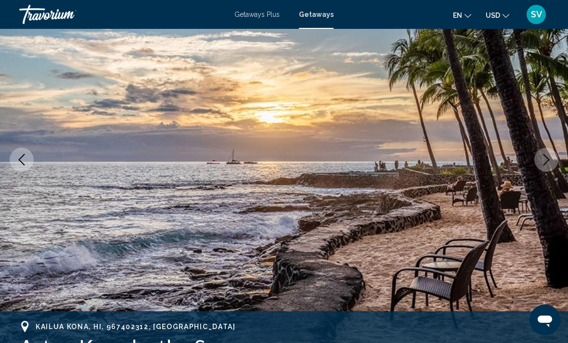
click at [552, 165] on button "Next image" at bounding box center [546, 160] width 24 height 24
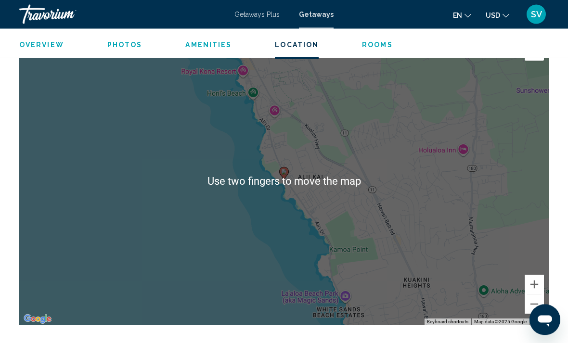
scroll to position [1566, 0]
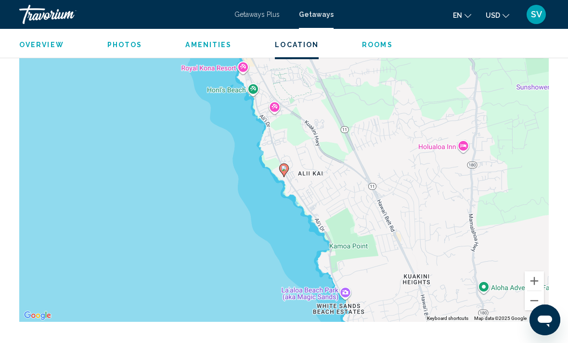
click at [536, 291] on button "Zoom out" at bounding box center [533, 300] width 19 height 19
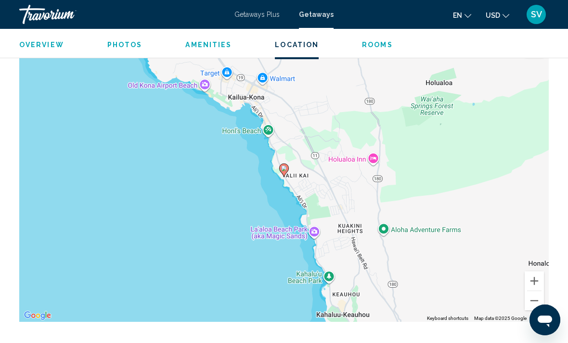
click at [538, 291] on button "Zoom out" at bounding box center [533, 300] width 19 height 19
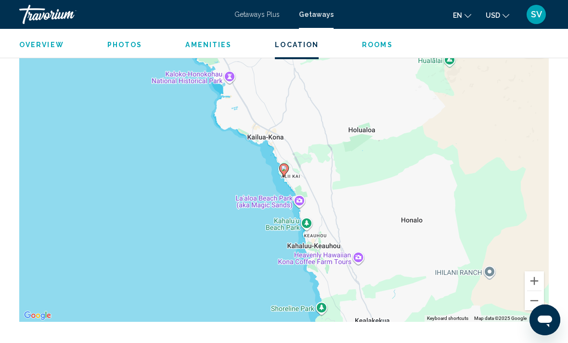
click at [538, 291] on button "Zoom out" at bounding box center [533, 300] width 19 height 19
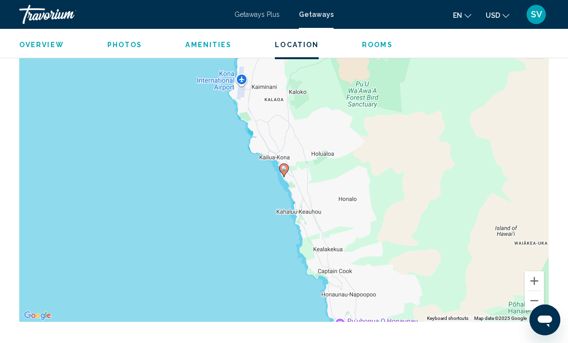
click at [538, 291] on button "Zoom out" at bounding box center [533, 300] width 19 height 19
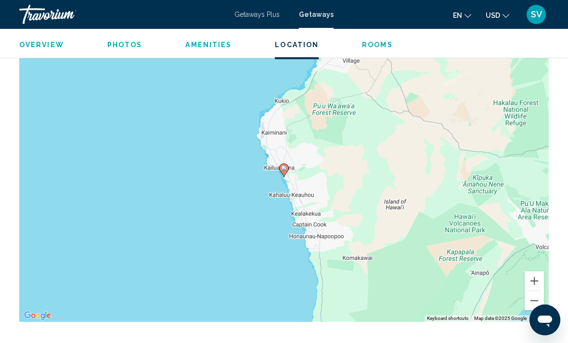
click at [537, 291] on button "Zoom out" at bounding box center [533, 300] width 19 height 19
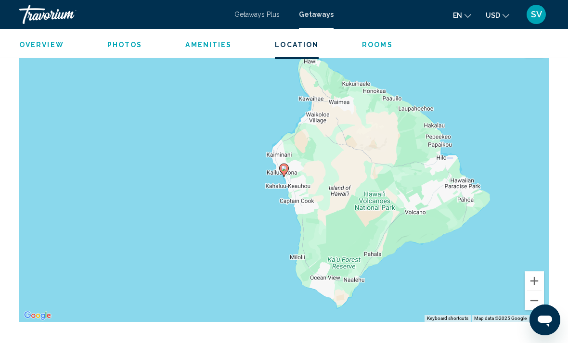
click at [534, 291] on button "Zoom out" at bounding box center [533, 300] width 19 height 19
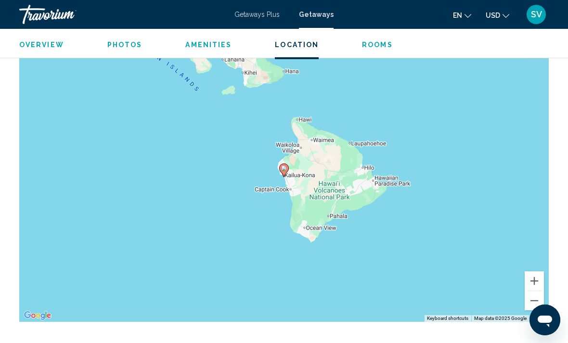
click at [534, 291] on button "Zoom out" at bounding box center [533, 300] width 19 height 19
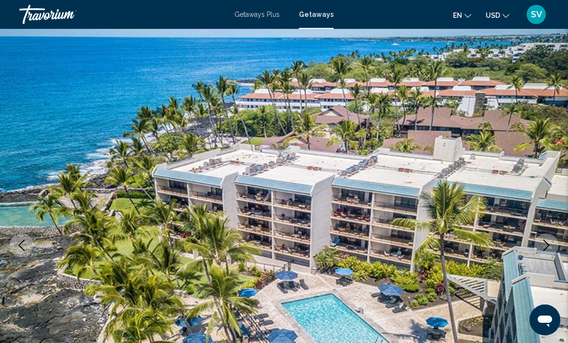
scroll to position [0, 0]
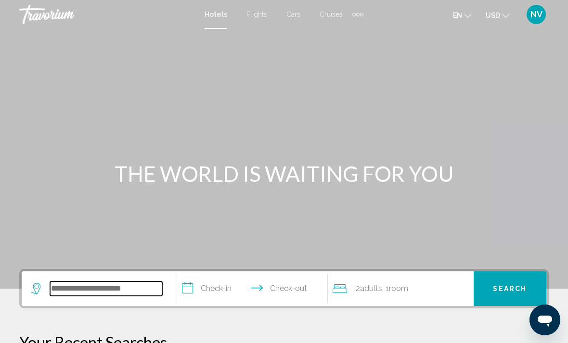
click at [77, 289] on input "Search widget" at bounding box center [106, 288] width 112 height 14
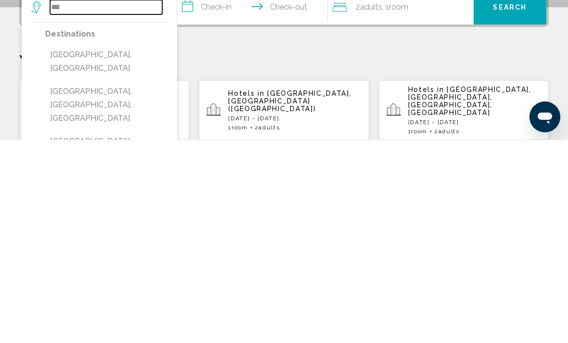
scroll to position [88, 0]
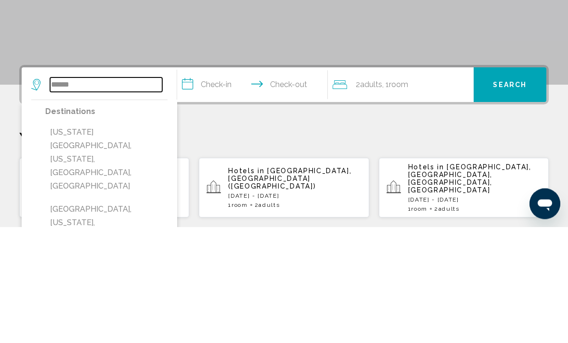
type input "******"
click at [186, 184] on input "**********" at bounding box center [254, 203] width 154 height 38
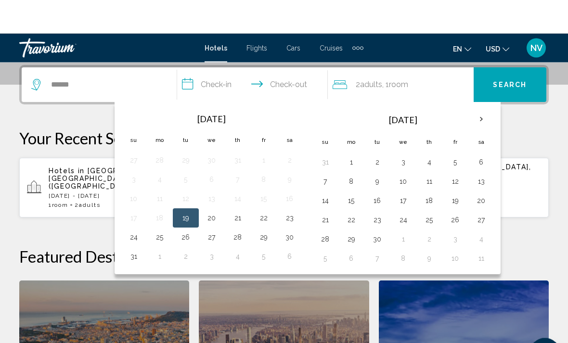
scroll to position [238, 0]
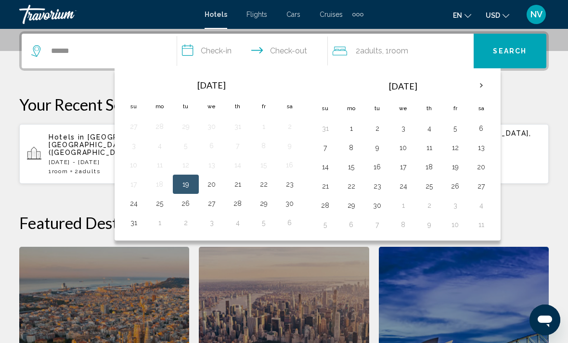
click at [481, 86] on th "Next month" at bounding box center [481, 85] width 26 height 21
click at [327, 207] on button "26" at bounding box center [324, 205] width 15 height 13
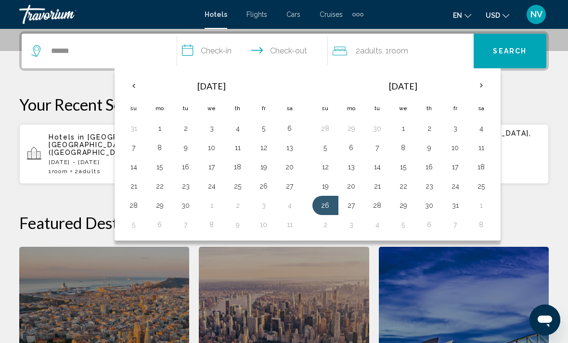
click at [404, 203] on button "29" at bounding box center [402, 205] width 15 height 13
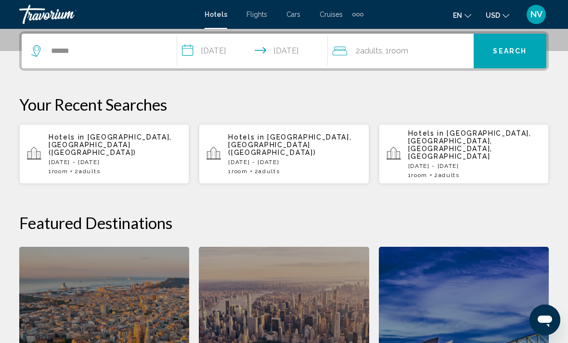
click at [185, 55] on input "**********" at bounding box center [254, 53] width 154 height 38
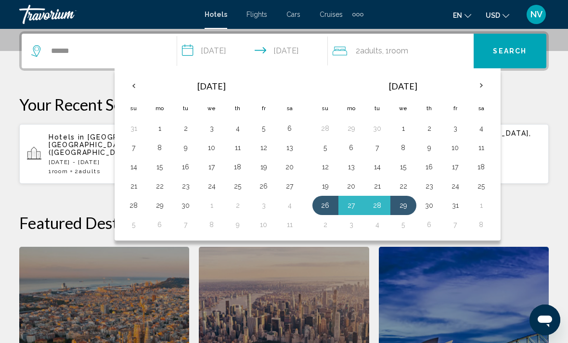
click at [402, 184] on button "22" at bounding box center [402, 185] width 15 height 13
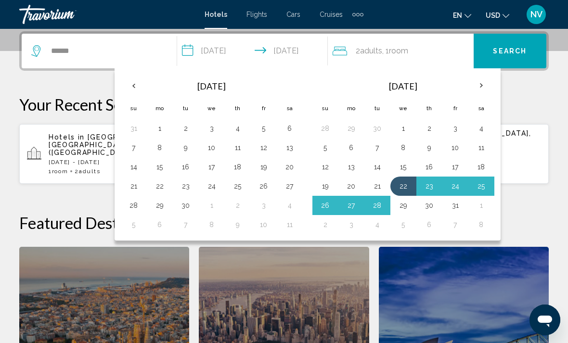
click at [406, 203] on button "29" at bounding box center [402, 205] width 15 height 13
type input "**********"
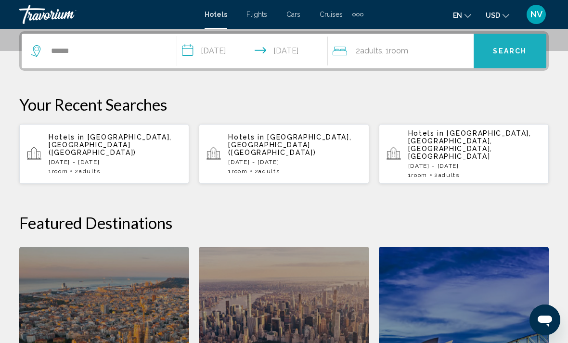
click at [516, 55] on span "Search" at bounding box center [509, 52] width 34 height 8
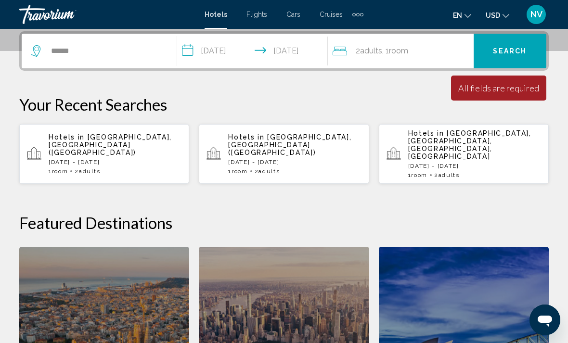
click at [353, 52] on div "2 Adult Adults , 1 Room rooms" at bounding box center [402, 50] width 141 height 13
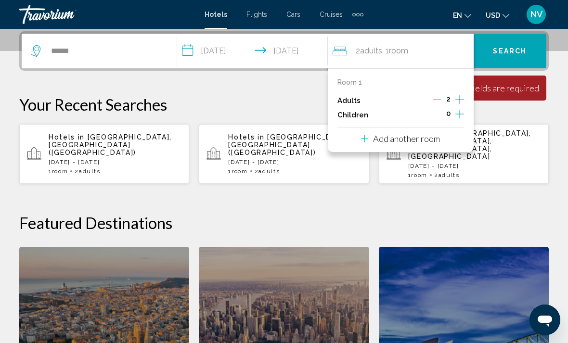
click at [392, 53] on span "Room" at bounding box center [398, 50] width 19 height 9
click at [522, 50] on span "Search" at bounding box center [509, 52] width 34 height 8
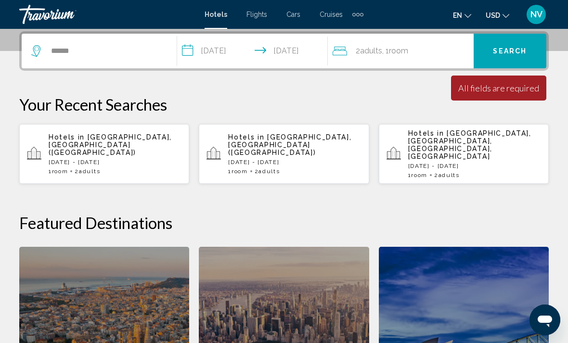
click at [513, 52] on span "Search" at bounding box center [509, 52] width 34 height 8
click at [120, 54] on input "******" at bounding box center [106, 51] width 112 height 14
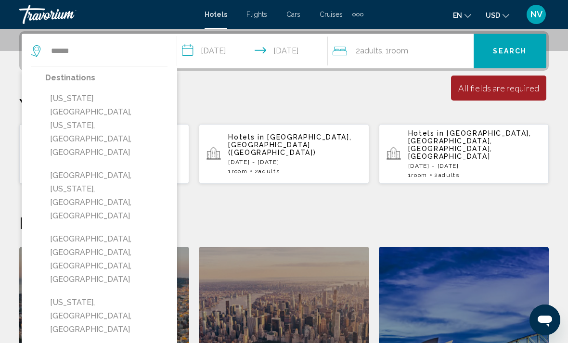
click at [101, 110] on button "[US_STATE][GEOGRAPHIC_DATA], [US_STATE], [GEOGRAPHIC_DATA], [GEOGRAPHIC_DATA]" at bounding box center [106, 125] width 122 height 72
type input "**********"
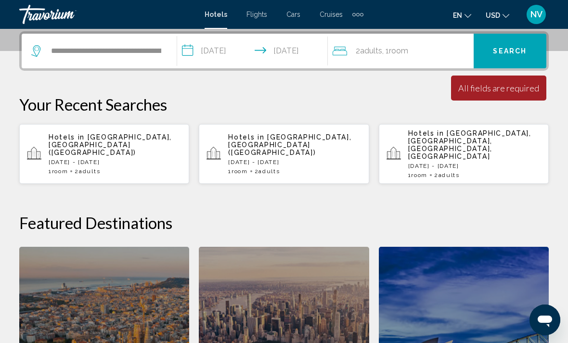
click at [527, 50] on button "Search" at bounding box center [509, 51] width 73 height 35
